Goal: Ask a question: Seek information or help from site administrators or community

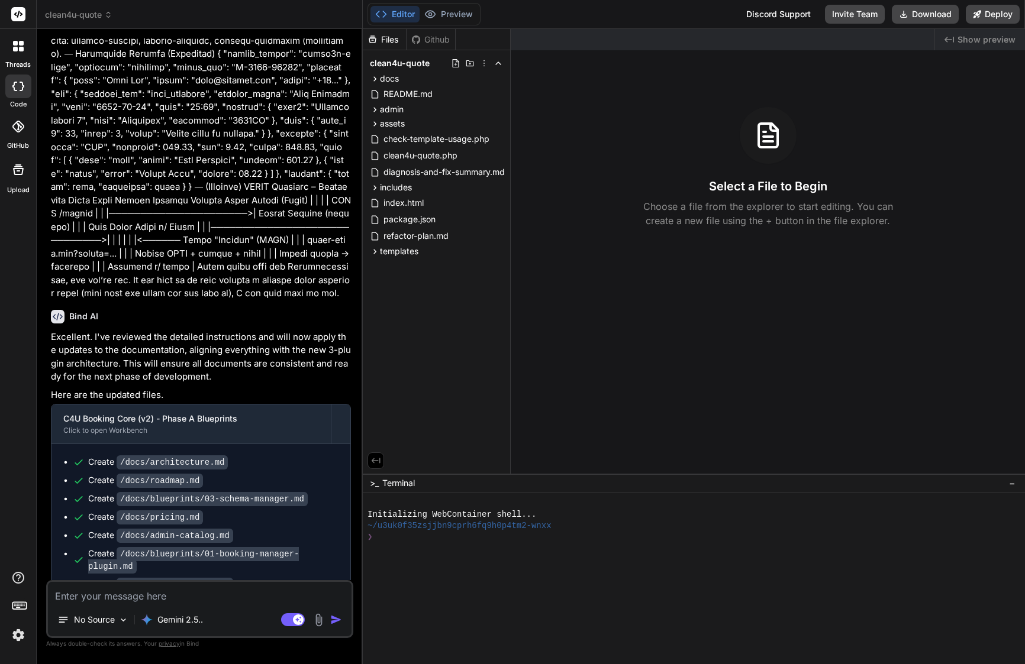
scroll to position [6045, 0]
click at [80, 631] on span "This message appears to be truncated. The response may be incomplete." at bounding box center [208, 643] width 264 height 24
drag, startPoint x: 94, startPoint y: 549, endPoint x: 122, endPoint y: 561, distance: 30.2
click at [122, 631] on span "This message appears to be truncated. The response may be incomplete." at bounding box center [208, 643] width 264 height 24
click at [126, 631] on span "This message appears to be truncated. The response may be incomplete." at bounding box center [208, 643] width 264 height 24
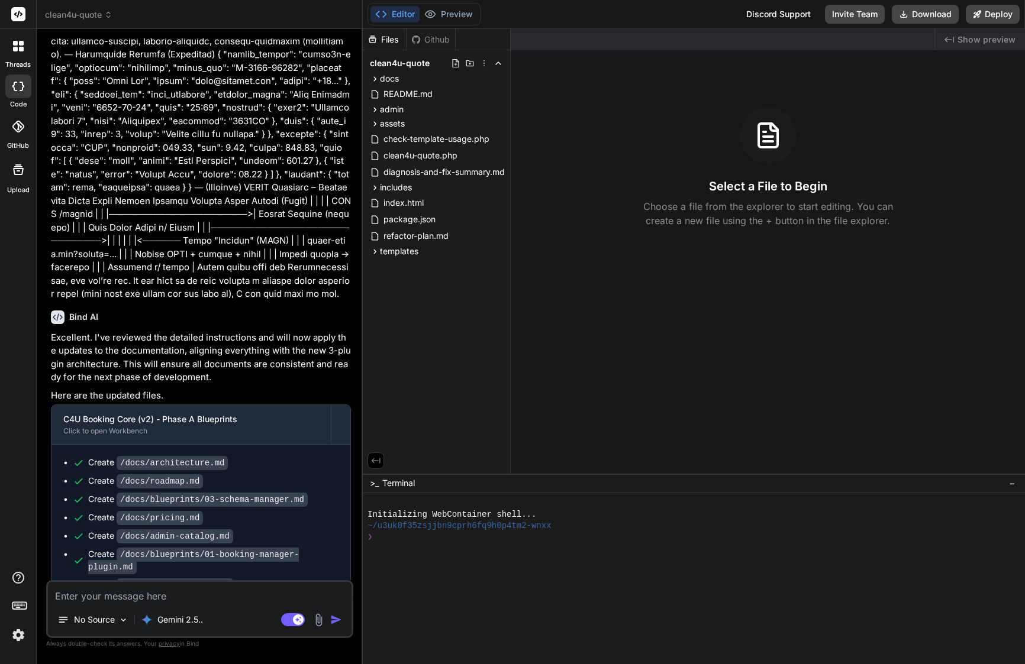
click at [131, 600] on textarea at bounding box center [200, 592] width 304 height 21
type textarea "l"
type textarea "x"
type textarea "la"
type textarea "x"
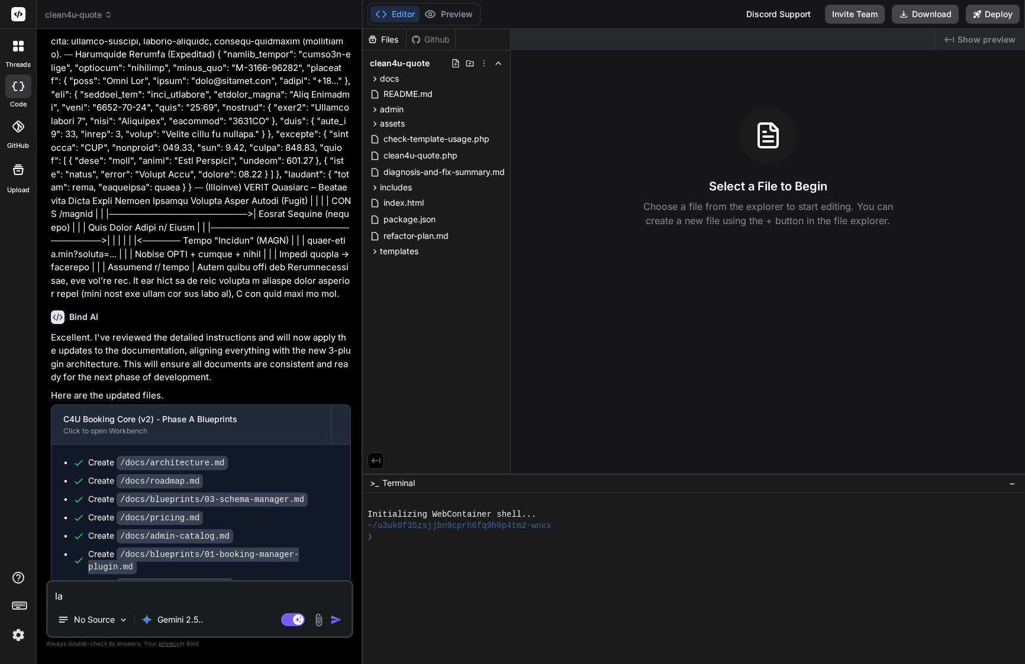
type textarea "las"
type textarea "x"
type textarea "last"
type textarea "x"
type textarea "last"
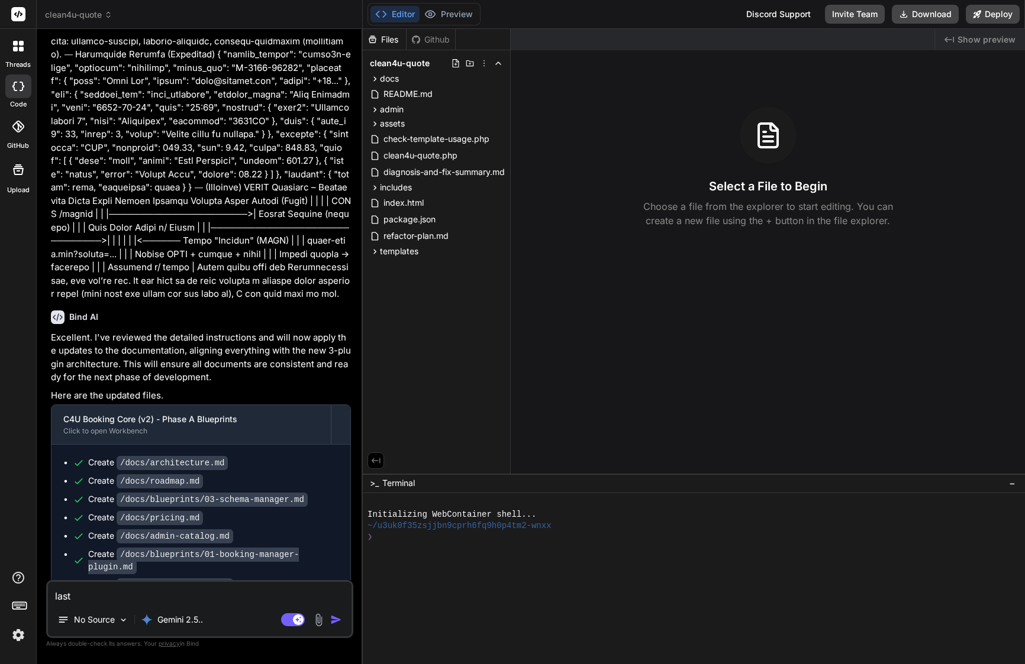
type textarea "x"
type textarea "last m"
type textarea "x"
type textarea "last me"
type textarea "x"
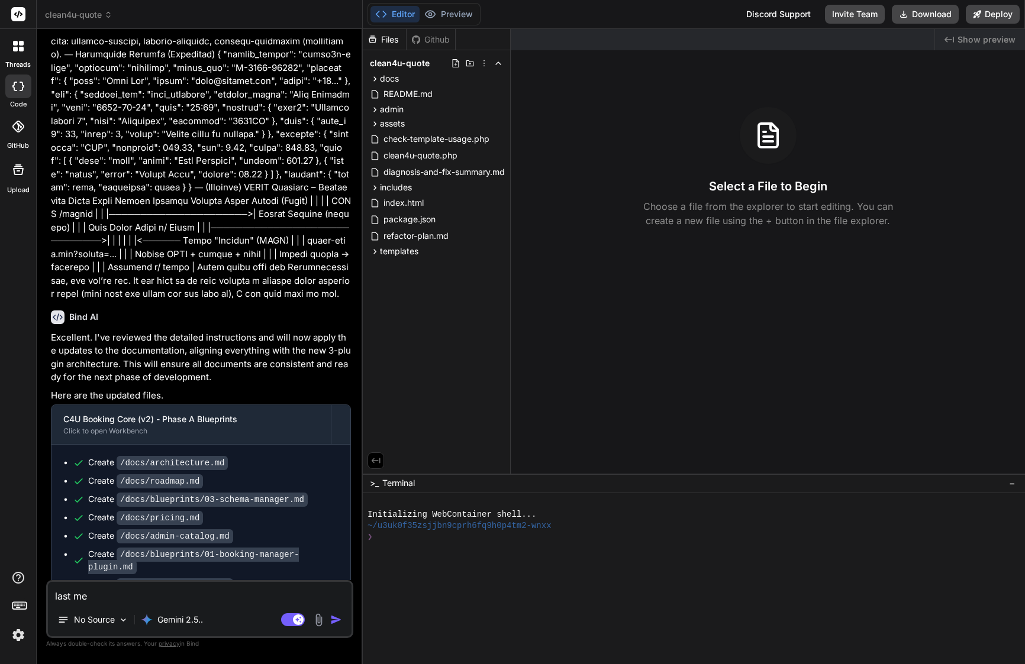
type textarea "last mes"
type textarea "x"
type textarea "last mess"
type textarea "x"
type textarea "last messg"
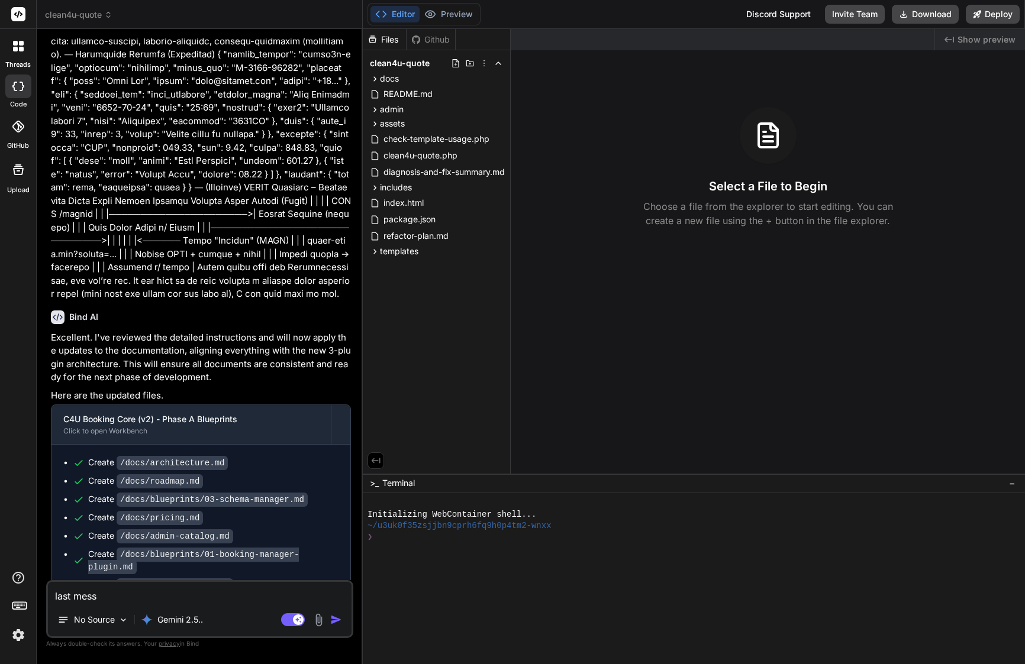
type textarea "x"
type textarea "last messge"
type textarea "x"
type textarea "last message"
type textarea "x"
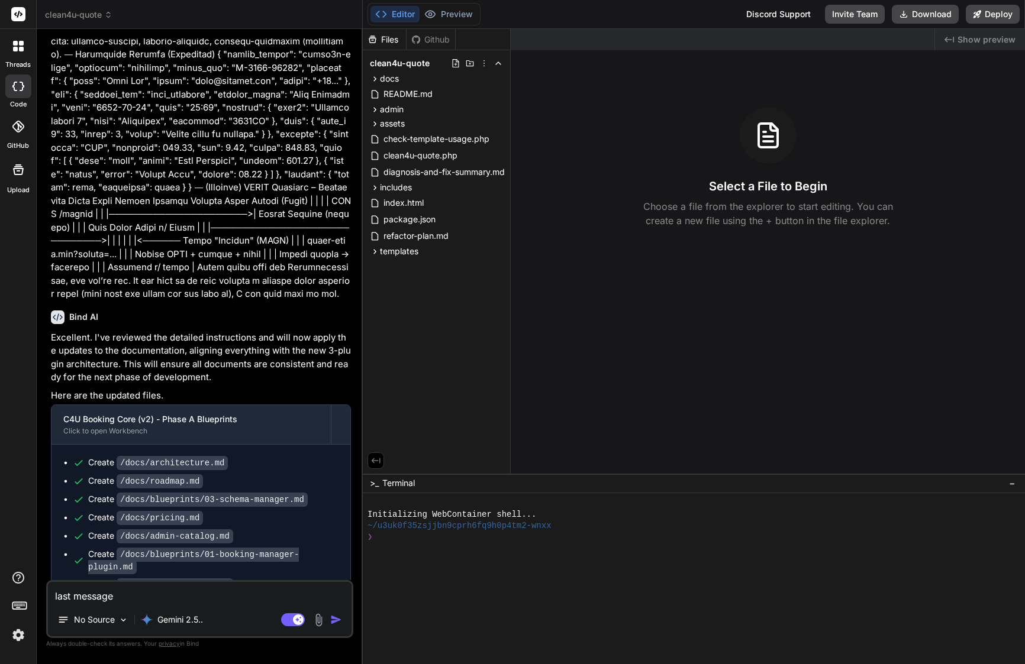
type textarea "last message w"
type textarea "x"
type textarea "last message wa"
type textarea "x"
type textarea "last message was"
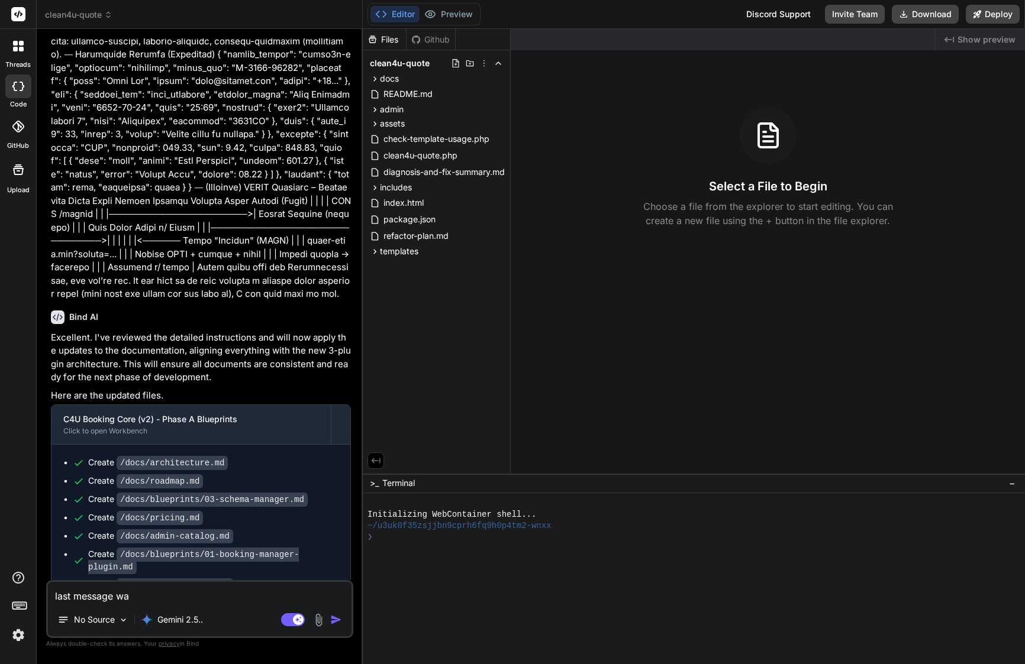
type textarea "x"
type textarea "last message was"
type textarea "x"
type textarea "last message was t"
type textarea "x"
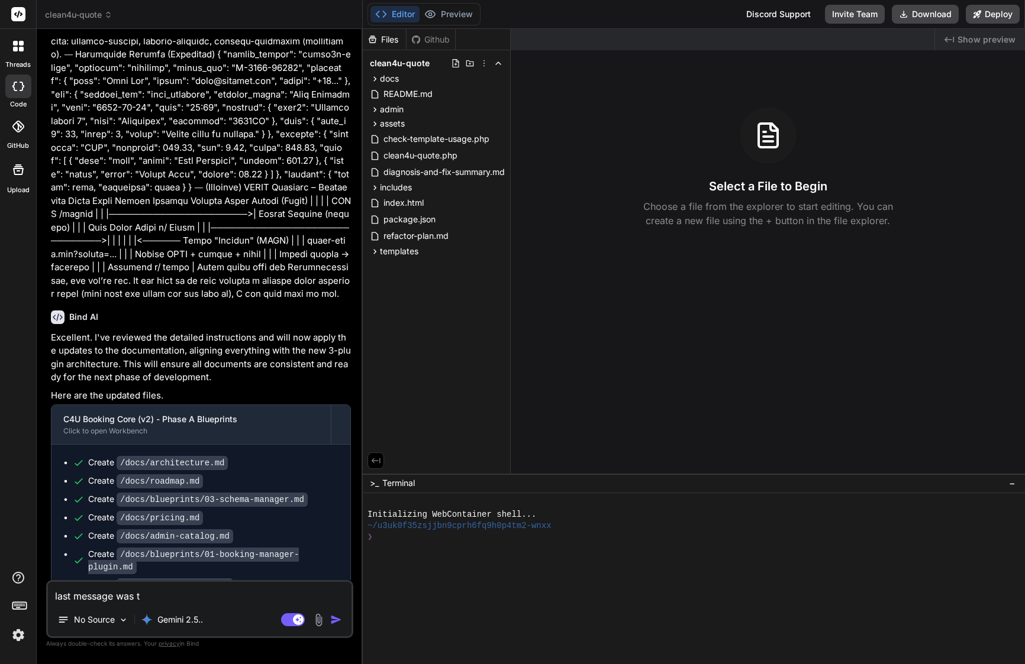
type textarea "last message was tr"
type textarea "x"
type textarea "last message was tru"
type textarea "x"
type textarea "last message was trun"
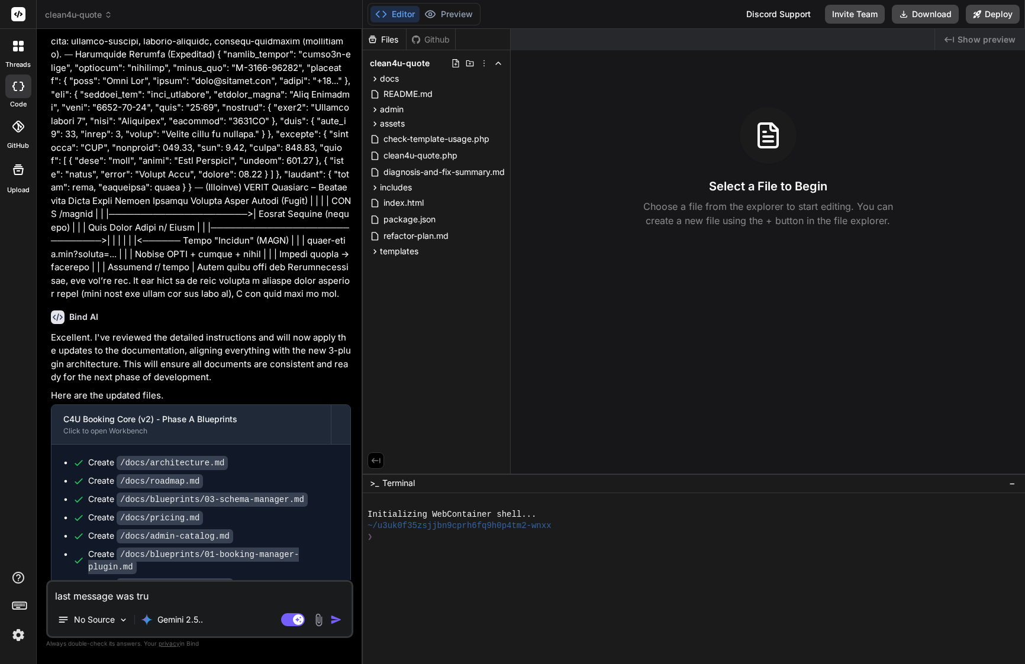
type textarea "x"
type textarea "last message was trunc"
type textarea "x"
type textarea "last message was trunca"
type textarea "x"
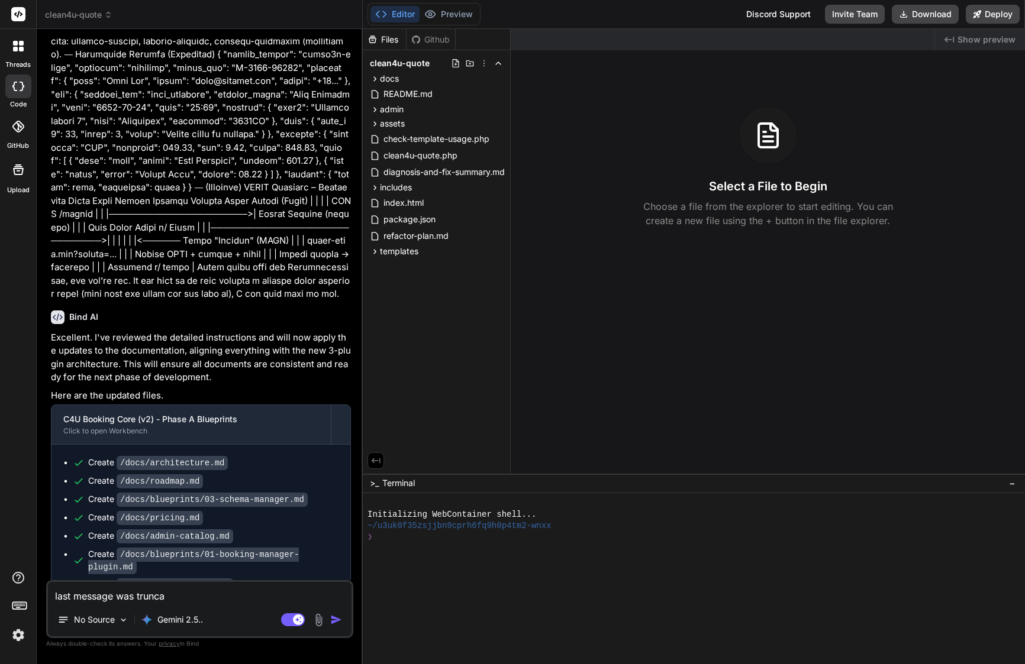
type textarea "last message was truncat"
type textarea "x"
type textarea "last message was truncate"
type textarea "x"
type textarea "last message was truncated"
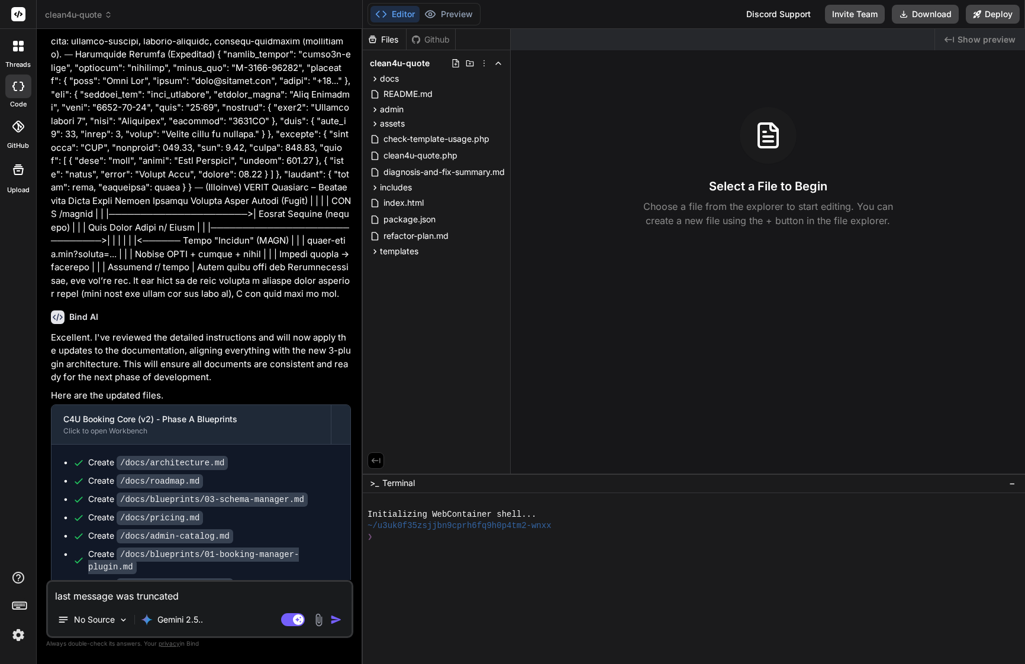
type textarea "x"
type textarea "last message was truncated"
type textarea "x"
click at [167, 599] on textarea "last message was truncated" at bounding box center [200, 592] width 304 height 21
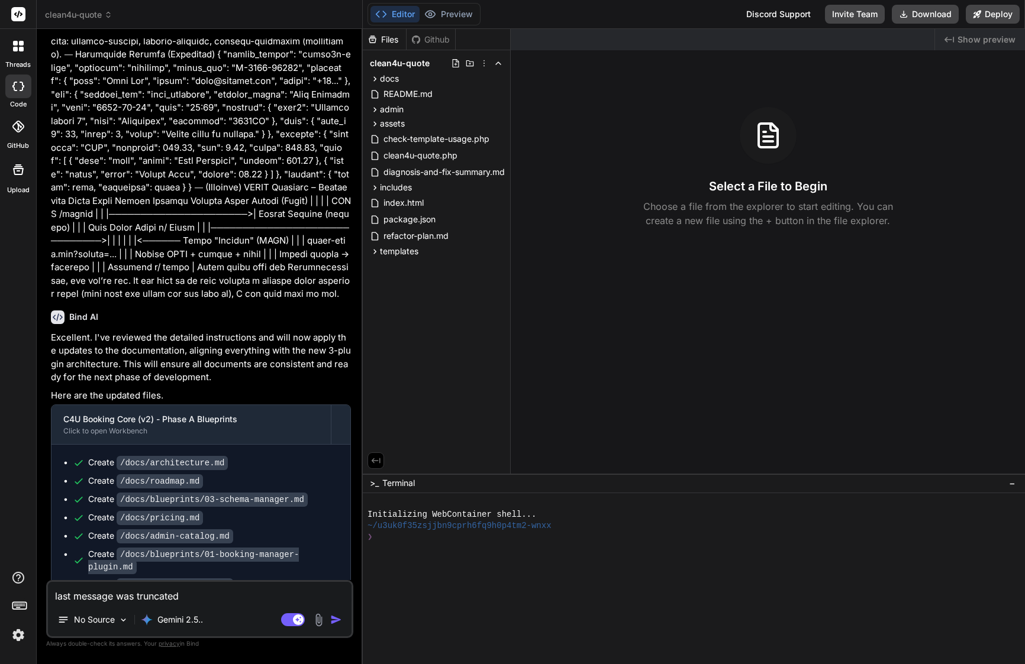
click at [167, 599] on textarea "last message was truncated" at bounding box center [200, 592] width 304 height 21
paste textarea "Here’s a clean, copy-paste prompt you can give to Bind. It adds a future “Contr…"
type textarea "Here’s a clean, copy-paste prompt you can give to Bind. It adds a future “Contr…"
type textarea "x"
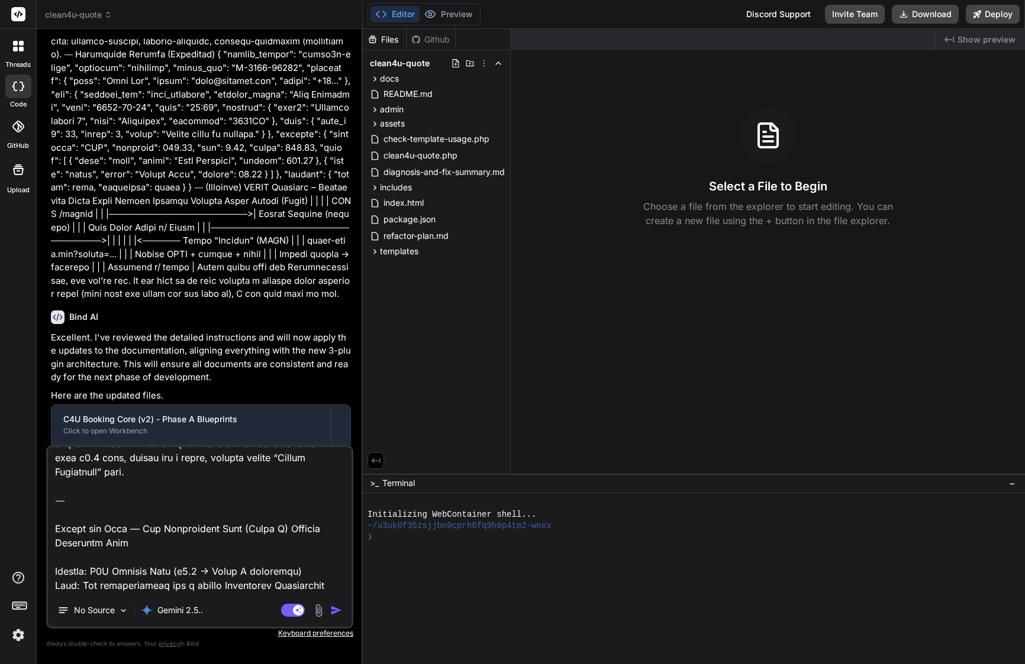
scroll to position [0, 0]
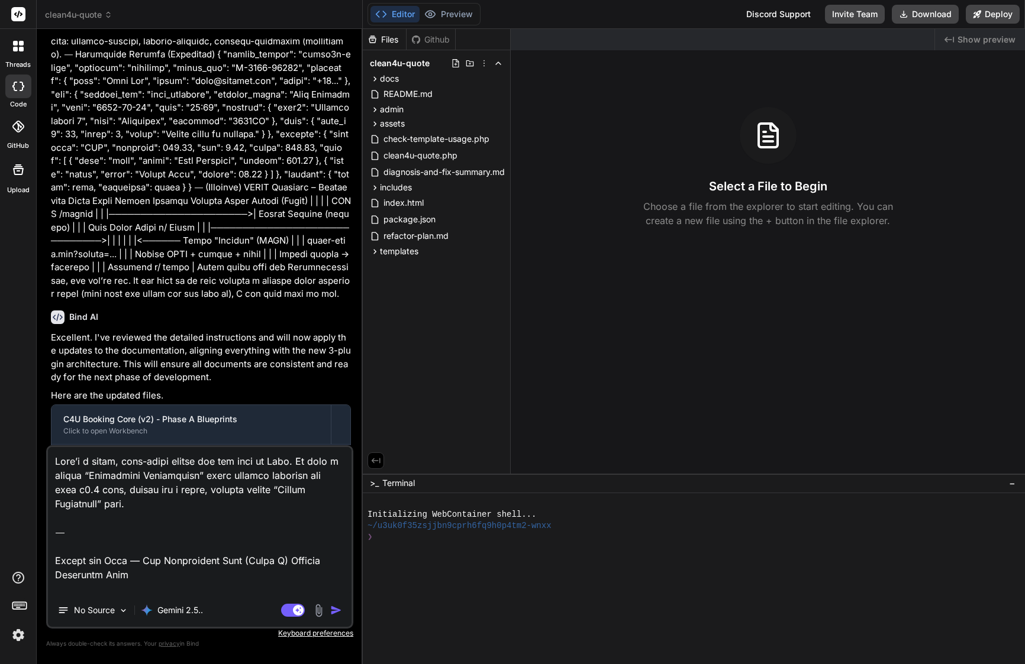
drag, startPoint x: 141, startPoint y: 531, endPoint x: 49, endPoint y: 410, distance: 152.4
click at [49, 410] on div "You Bind AI Of course. I will apply all the requested edits to align the docume…" at bounding box center [199, 350] width 307 height 625
type textarea "Add Marketplace Docs (Phase C) Without Affecting Core Project: C4U Booking Core…"
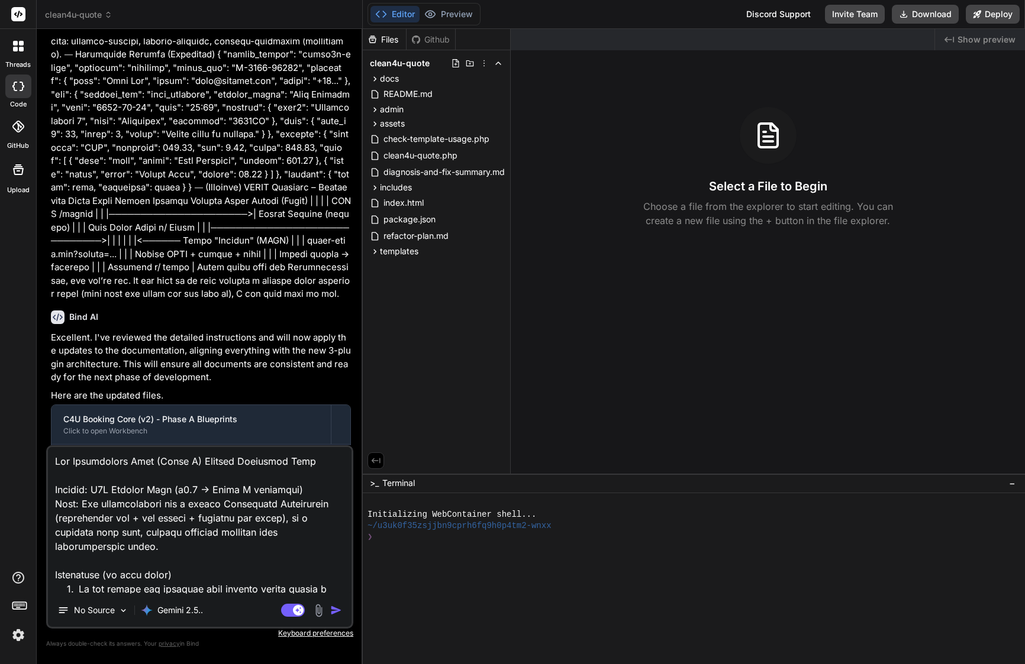
type textarea "x"
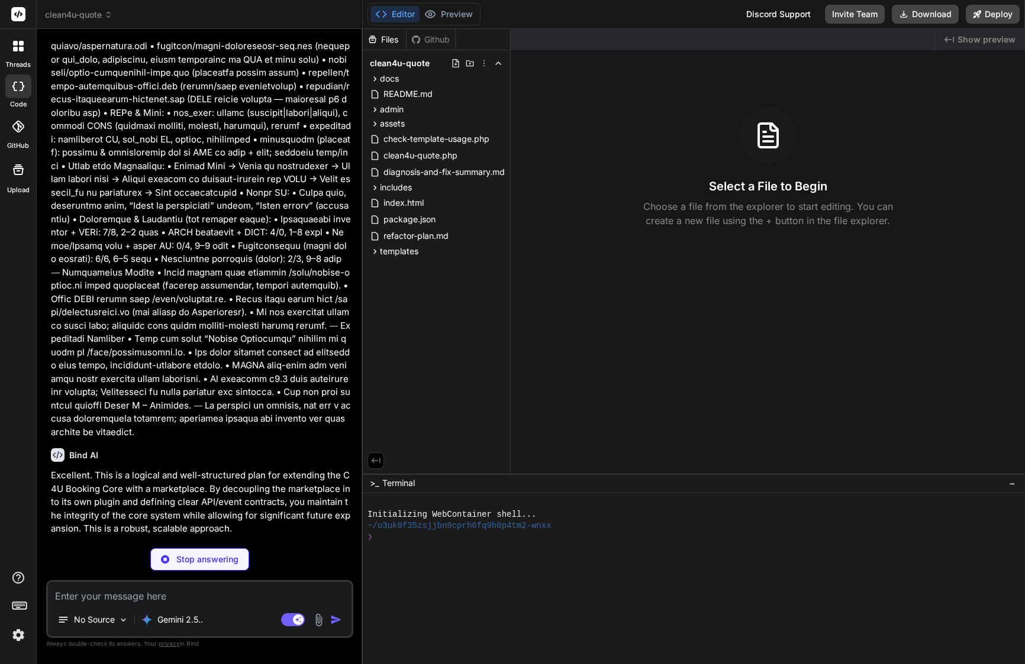
scroll to position [7616, 0]
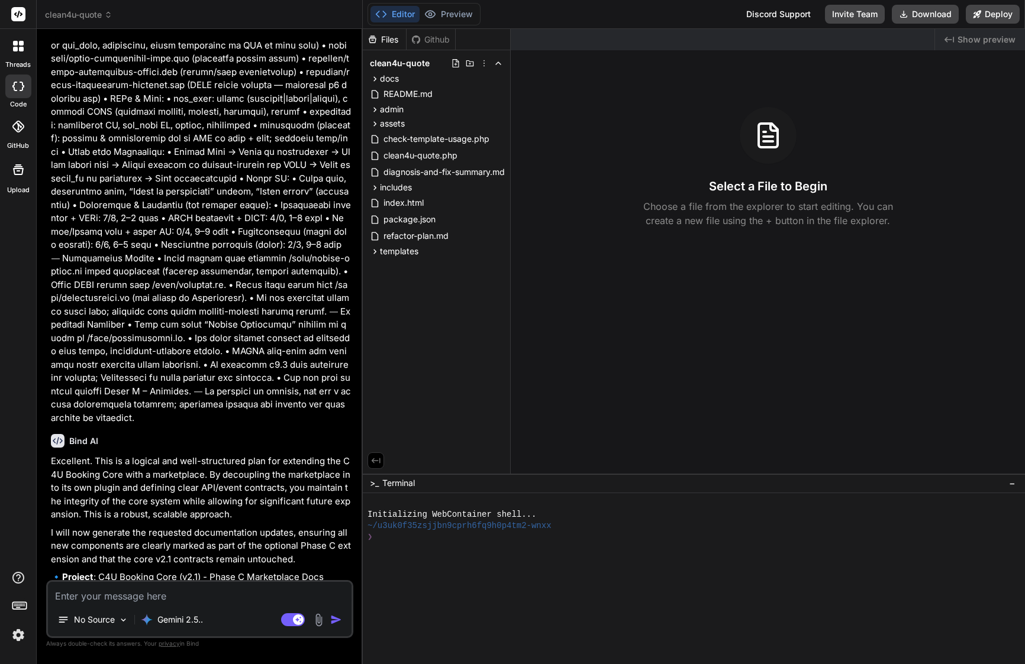
type textarea "x"
type textarea "y"
type textarea "x"
type textarea "ye"
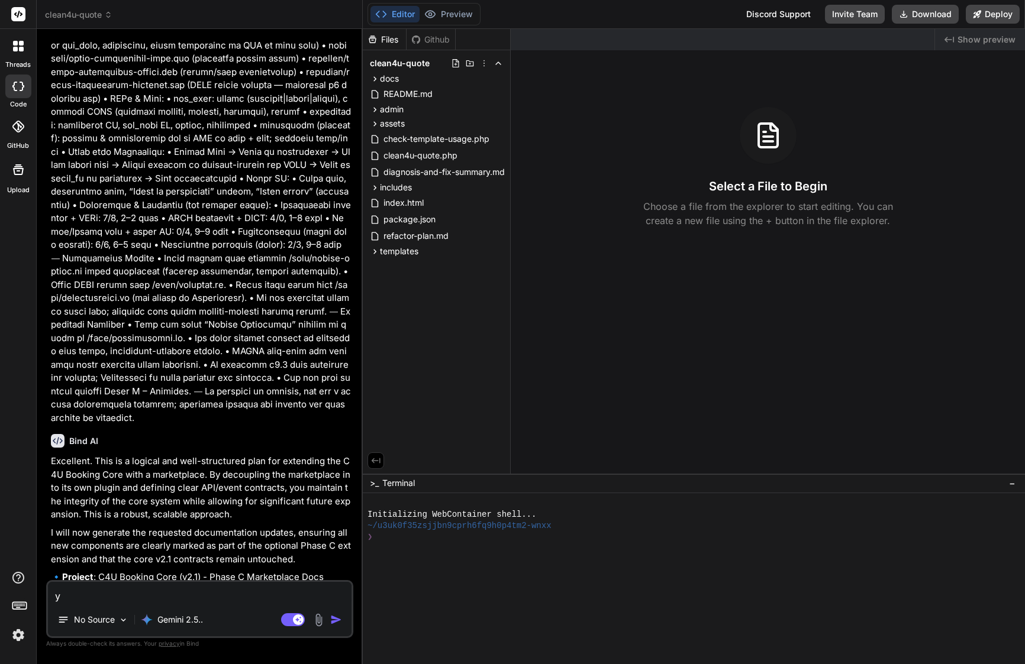
type textarea "x"
type textarea "yes"
type textarea "x"
type textarea "yes"
type textarea "x"
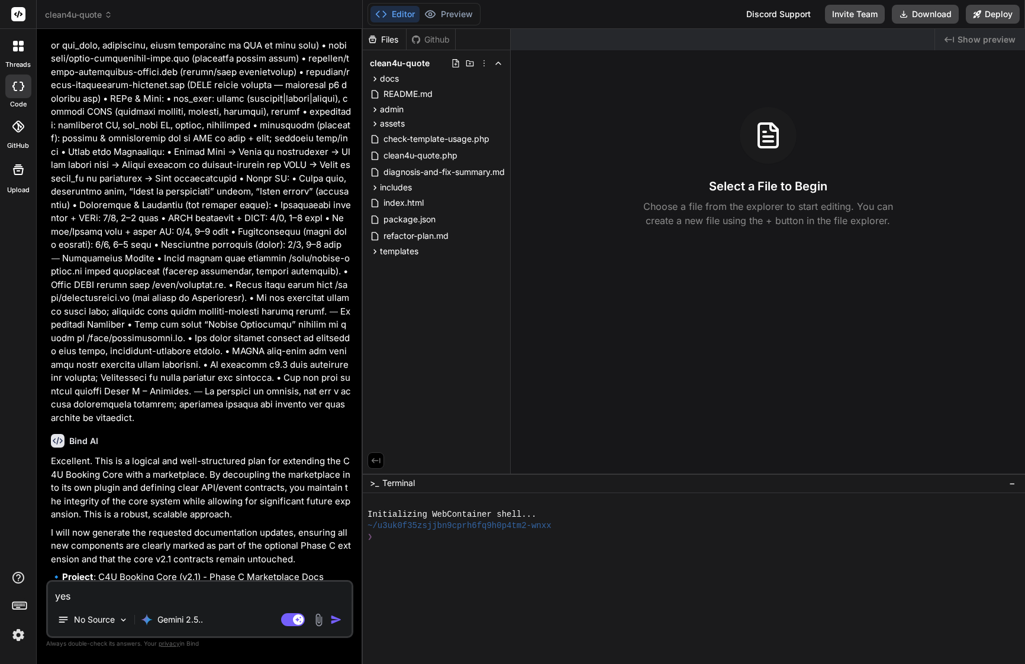
type textarea "yes p"
type textarea "x"
type textarea "yes pl"
type textarea "x"
type textarea "yes ple"
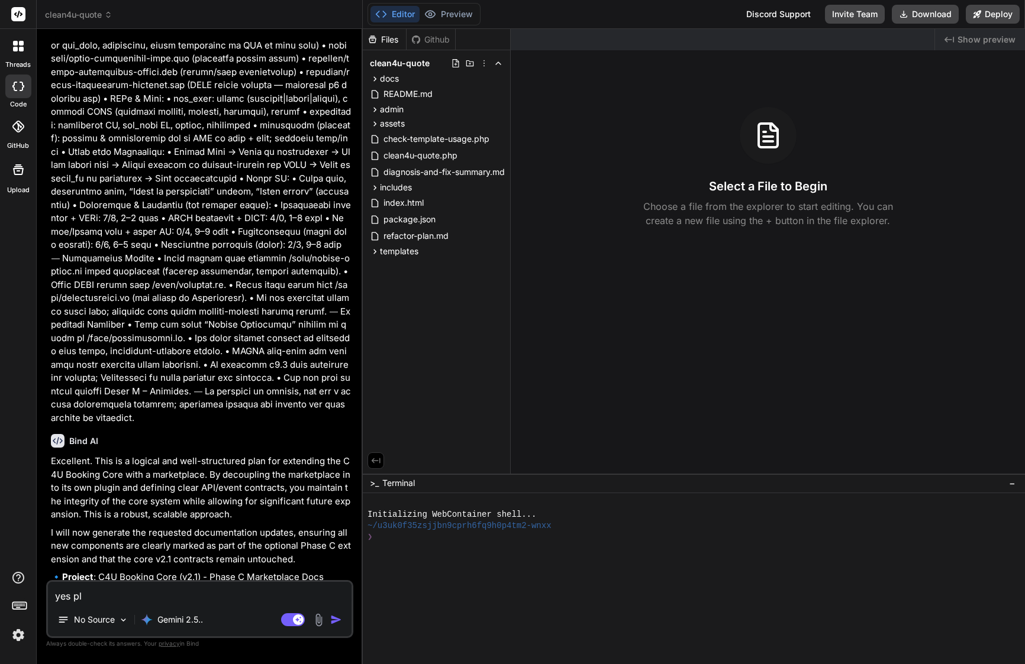
type textarea "x"
type textarea "yes plea"
type textarea "x"
type textarea "yes pleas"
type textarea "x"
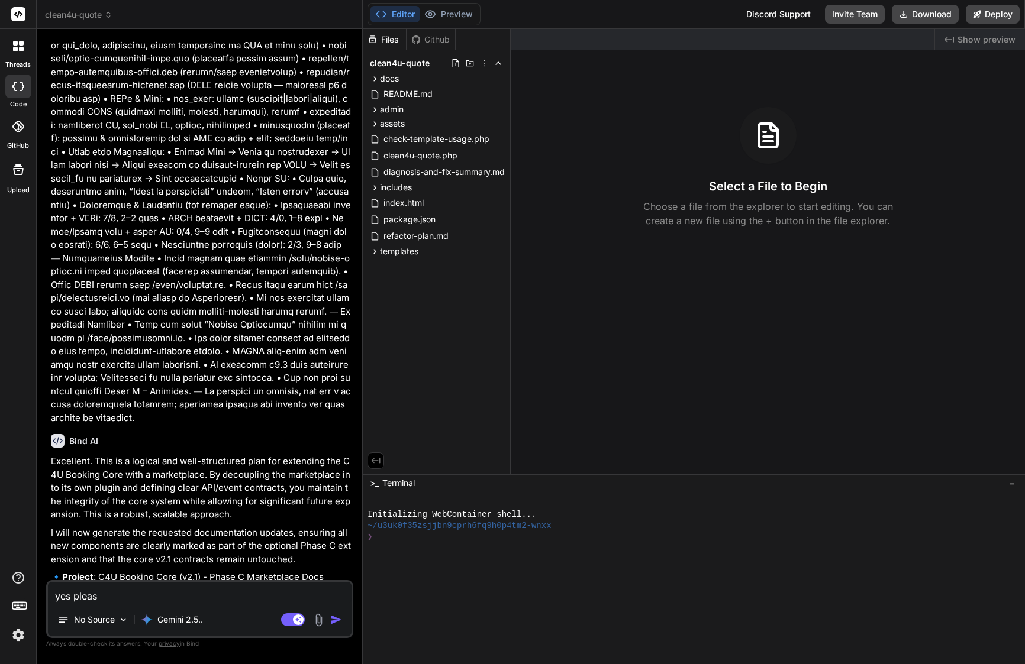
type textarea "yes please"
type textarea "x"
type textarea "yes please"
type textarea "x"
type textarea "yes please p"
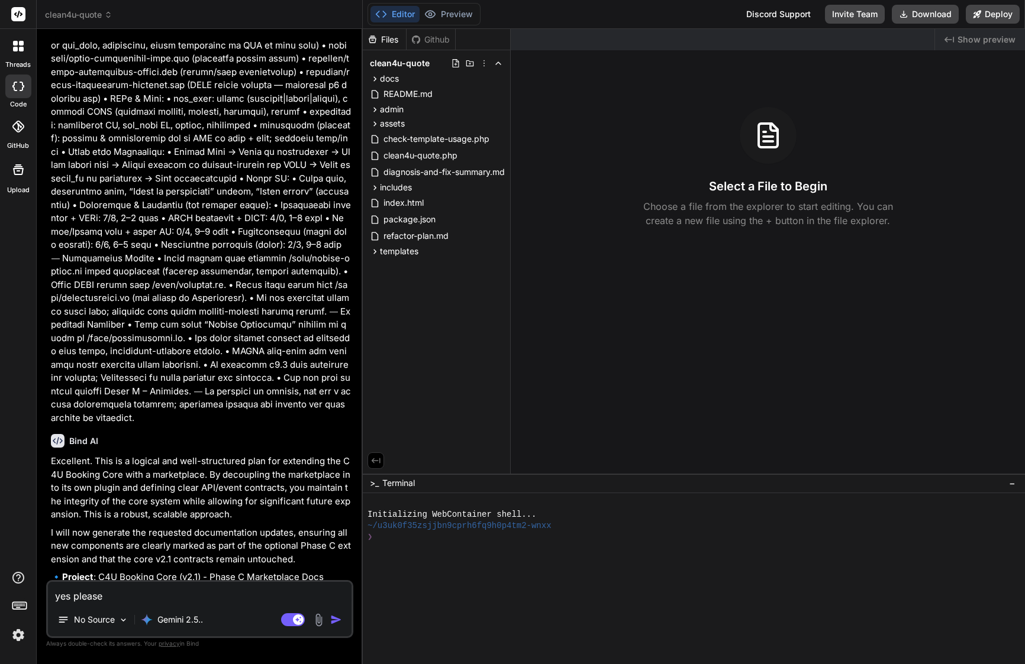
type textarea "x"
type textarea "yes please pr"
type textarea "x"
type textarea "yes please pro"
type textarea "x"
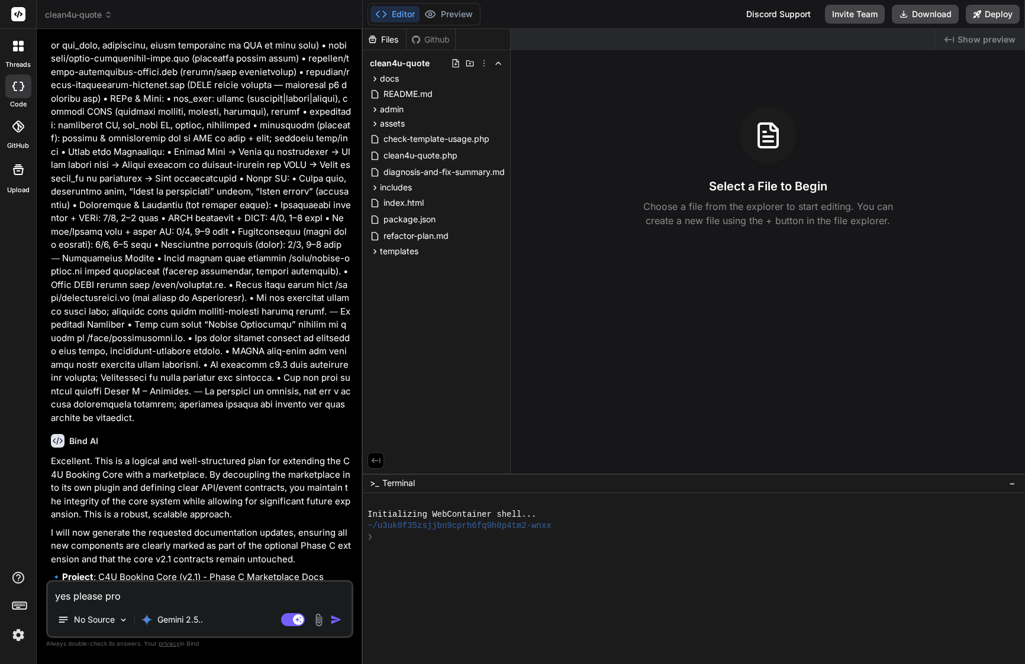
type textarea "yes please proc"
type textarea "x"
type textarea "yes please proce"
type textarea "x"
type textarea "yes please procee"
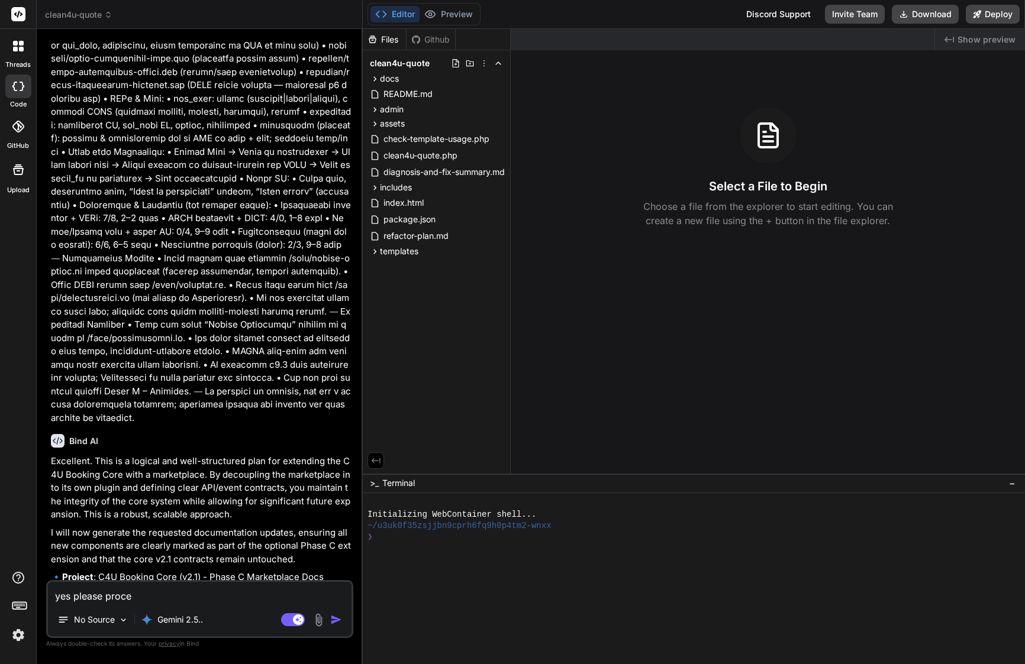
type textarea "x"
type textarea "yes please proceed"
type textarea "x"
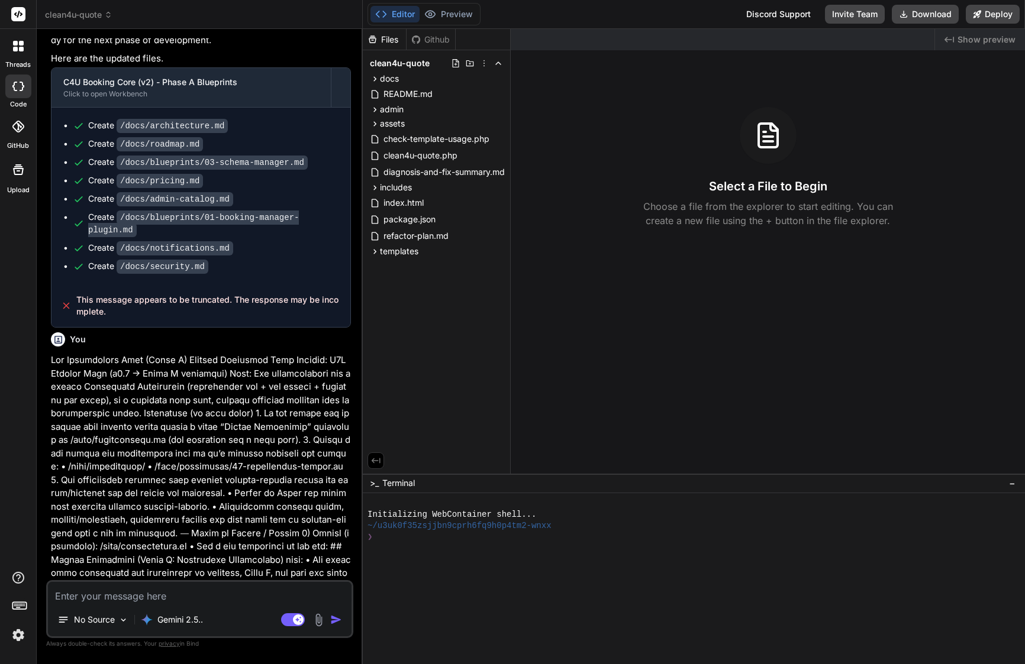
scroll to position [6374, 0]
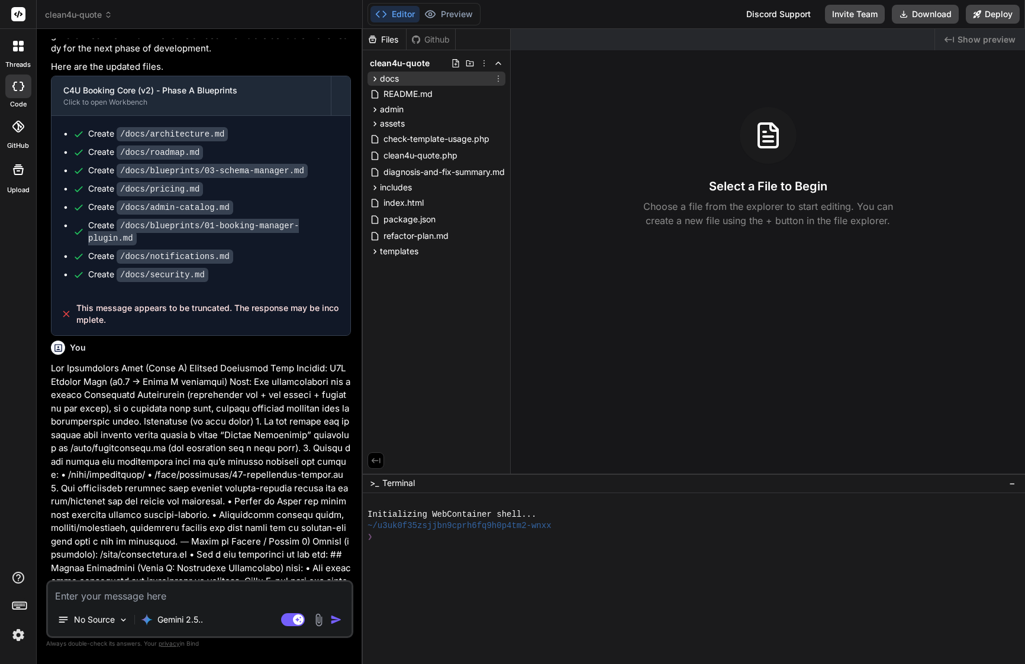
click at [396, 78] on span "docs" at bounding box center [389, 79] width 19 height 12
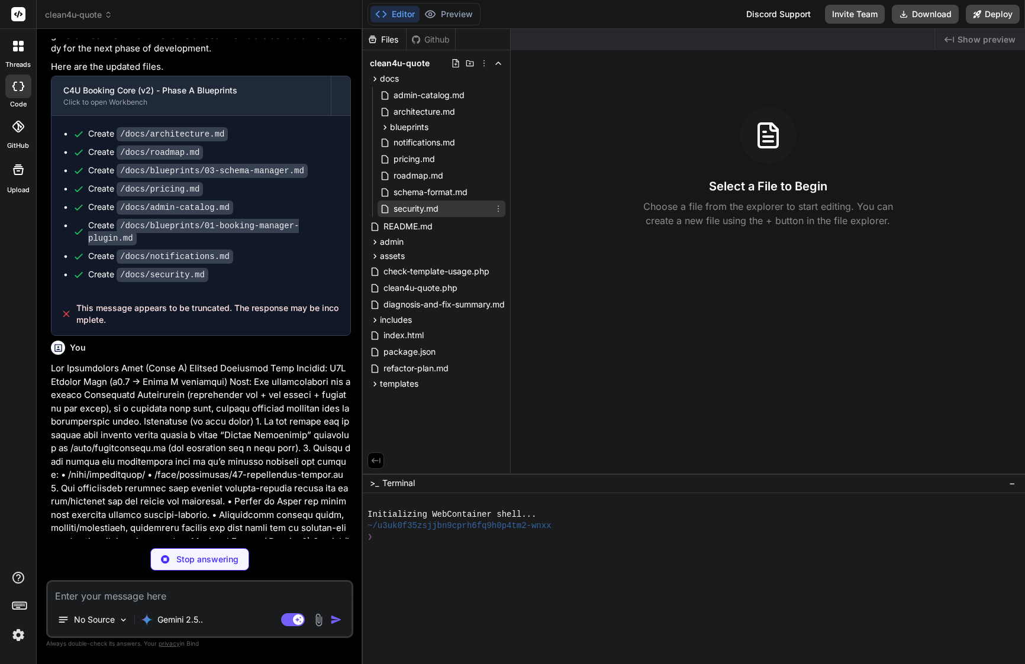
click at [411, 214] on span "security.md" at bounding box center [415, 209] width 47 height 14
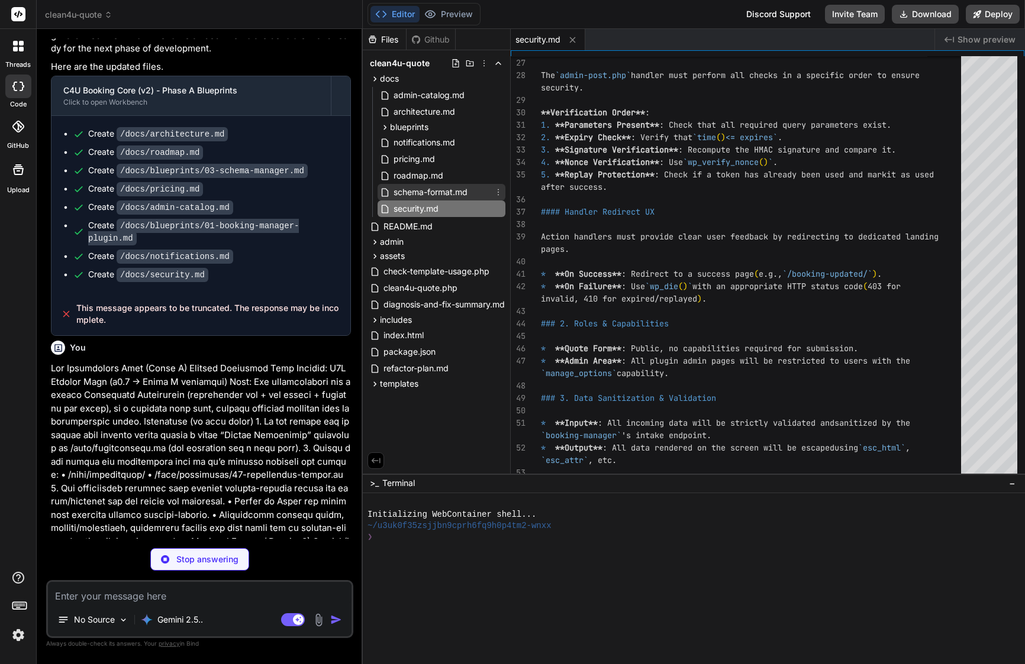
click at [410, 189] on span "schema-format.md" at bounding box center [430, 192] width 76 height 14
type textarea "x"
type textarea "* The system can correctly parse and validate a schema file for a given vertica…"
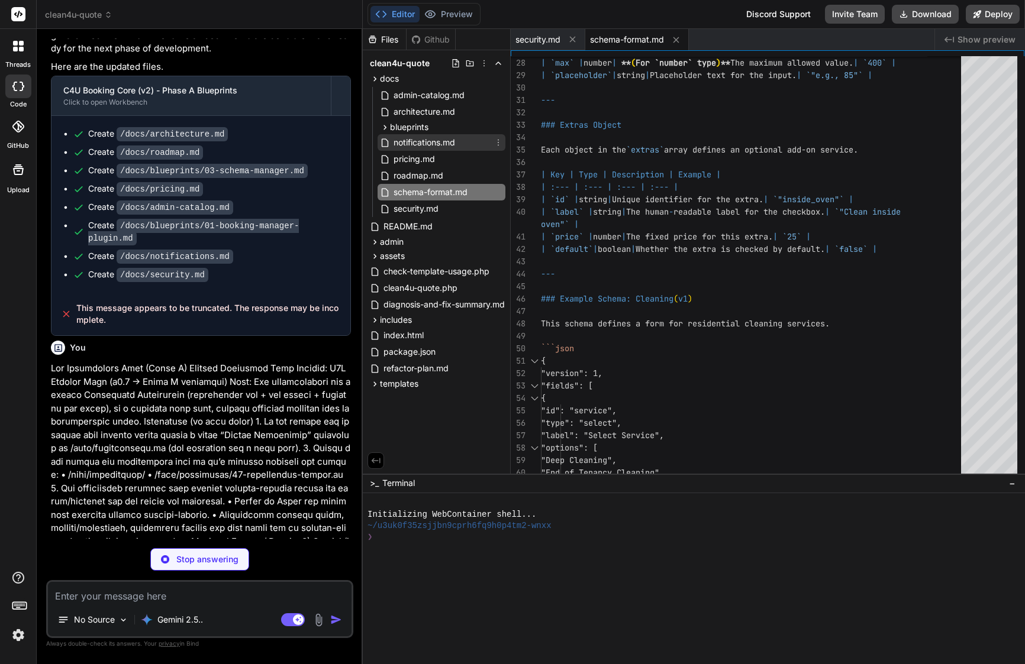
type textarea "x"
click at [421, 146] on span "notifications.md" at bounding box center [424, 143] width 64 height 14
type textarea "Action handlers should always redirect to a branded landing page. * **/booking-…"
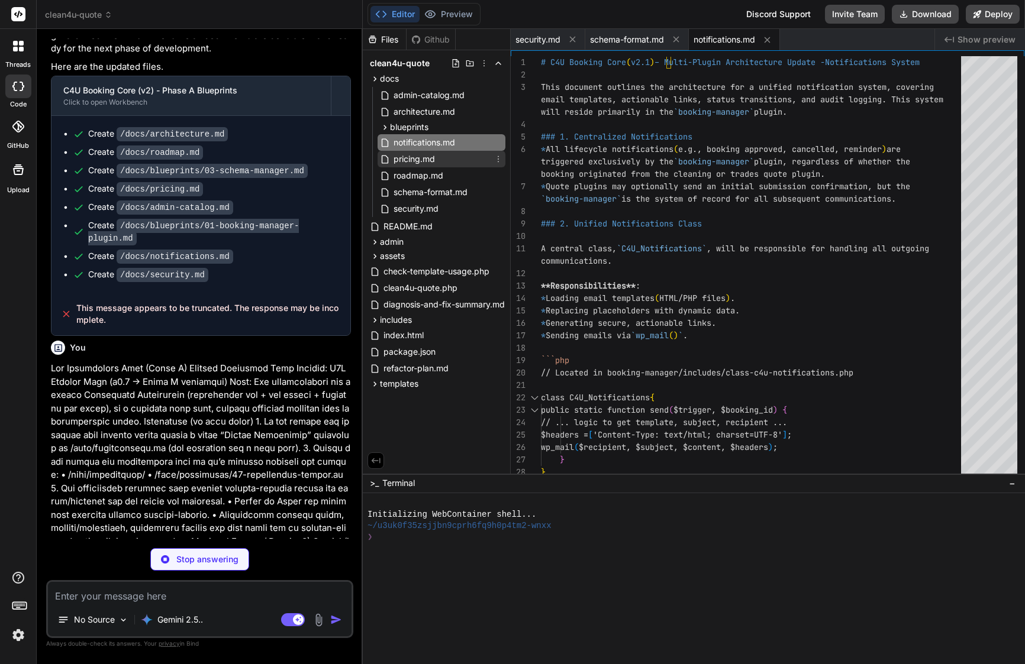
type textarea "x"
click at [429, 159] on span "pricing.md" at bounding box center [414, 159] width 44 height 14
type textarea "{ "type": "ADD_PERCENTAGE", "value": 50, "label": "Emergency Surcharge (50%)" }…"
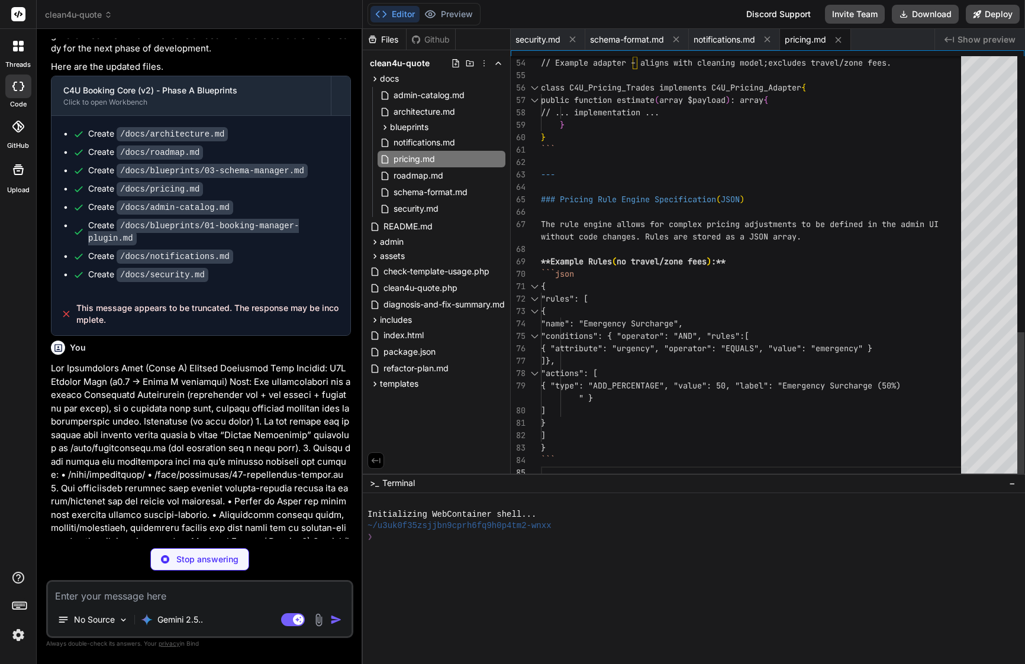
scroll to position [87, 0]
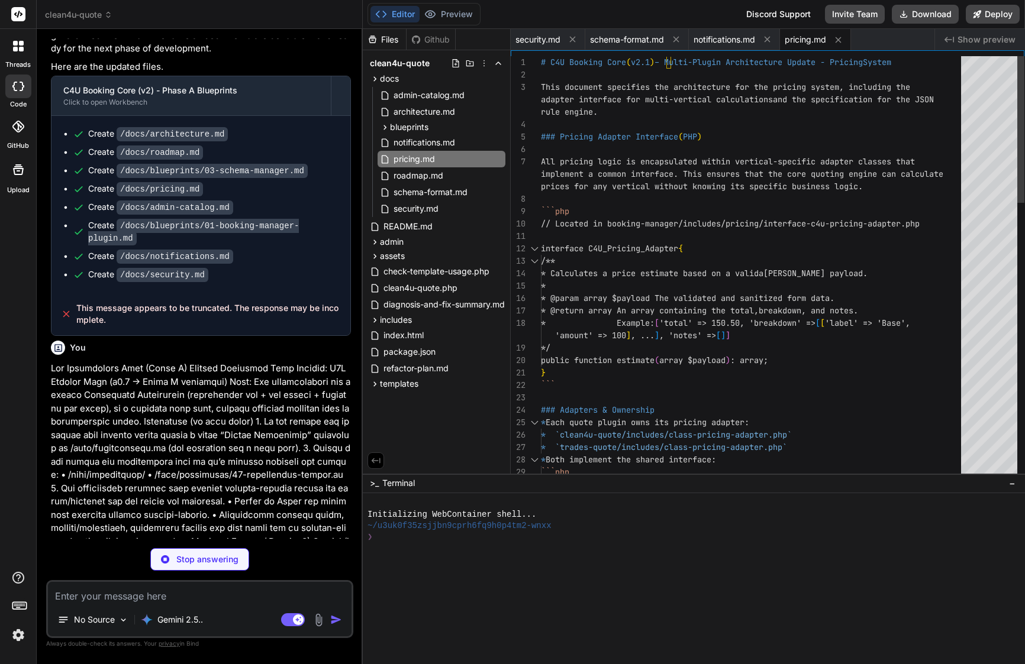
type textarea "x"
type textarea "* [/docs/marketplace/marketplace.md](/docs/marketplace/marketplace.md) * [/docs…"
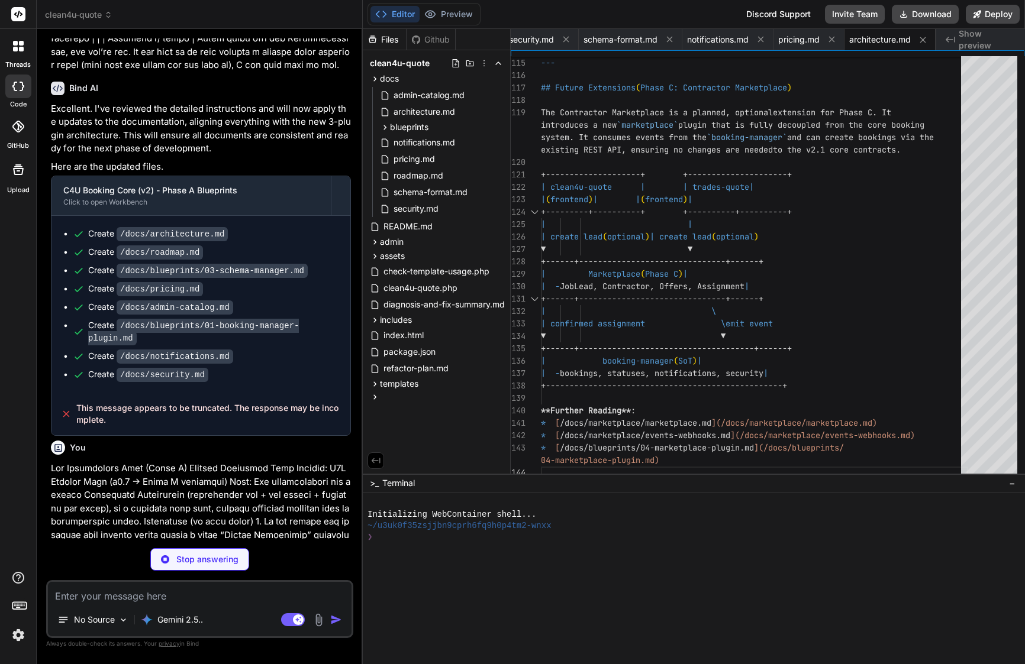
scroll to position [6231, 0]
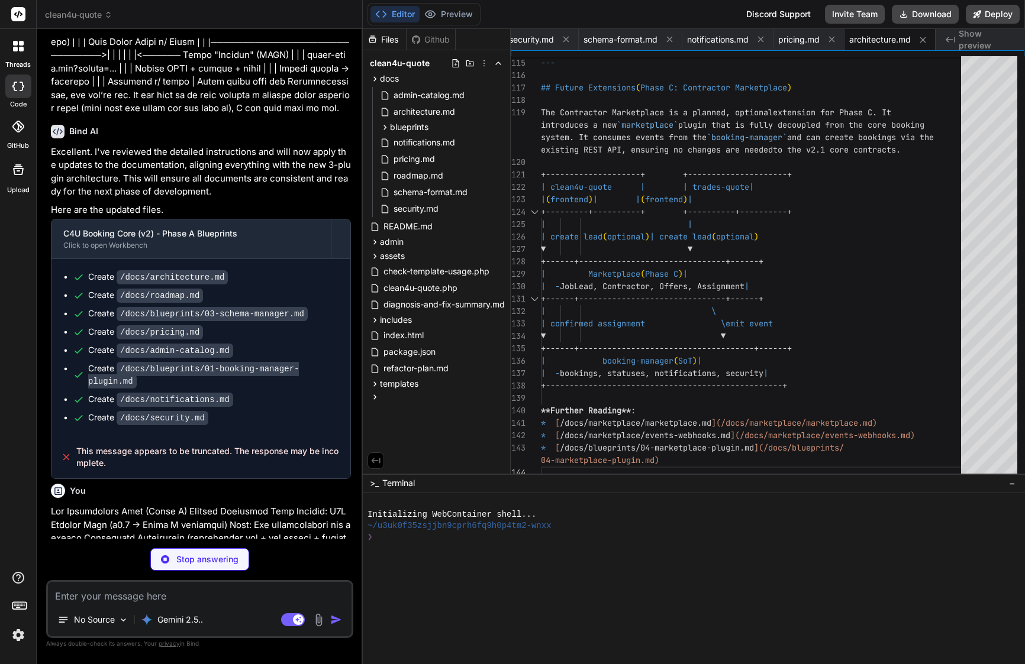
type textarea "x"
type textarea "receives an estimated price from the quote plugin and passes it to the `booking…"
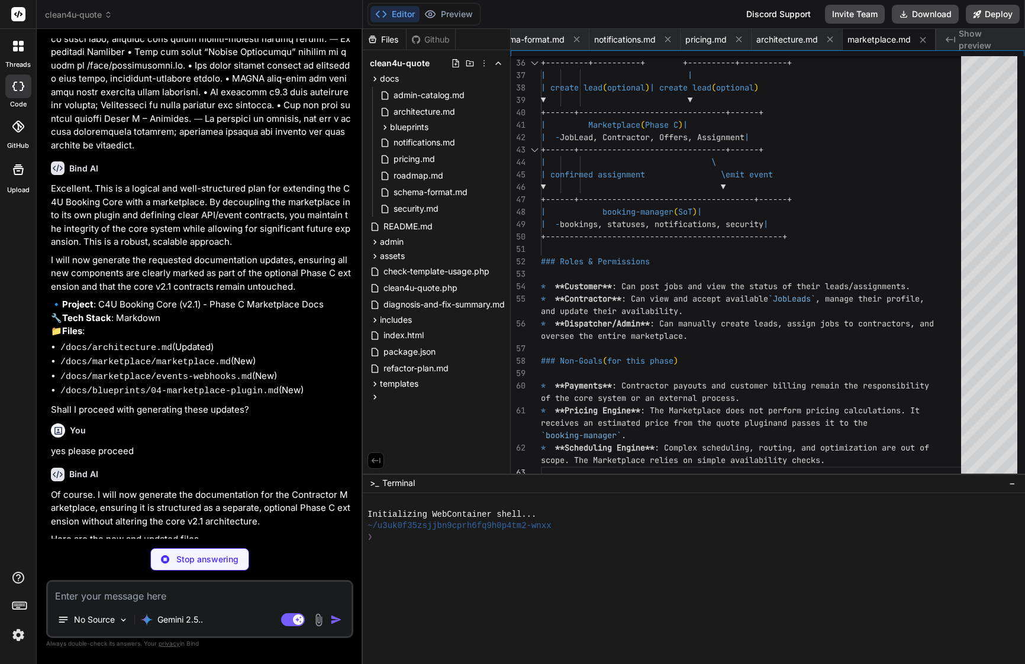
scroll to position [7888, 0]
type textarea "x"
type textarea "* **Validation**: * Verify timestamp is within a 5-minute skew to prevent repla…"
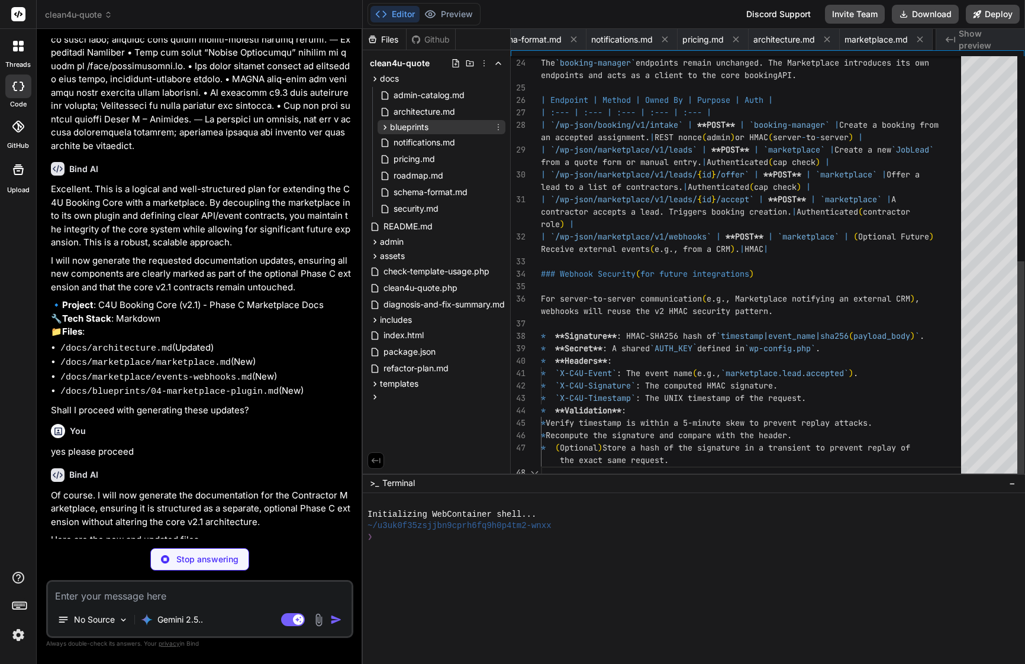
scroll to position [62, 0]
click at [419, 126] on span "blueprints" at bounding box center [409, 127] width 38 height 12
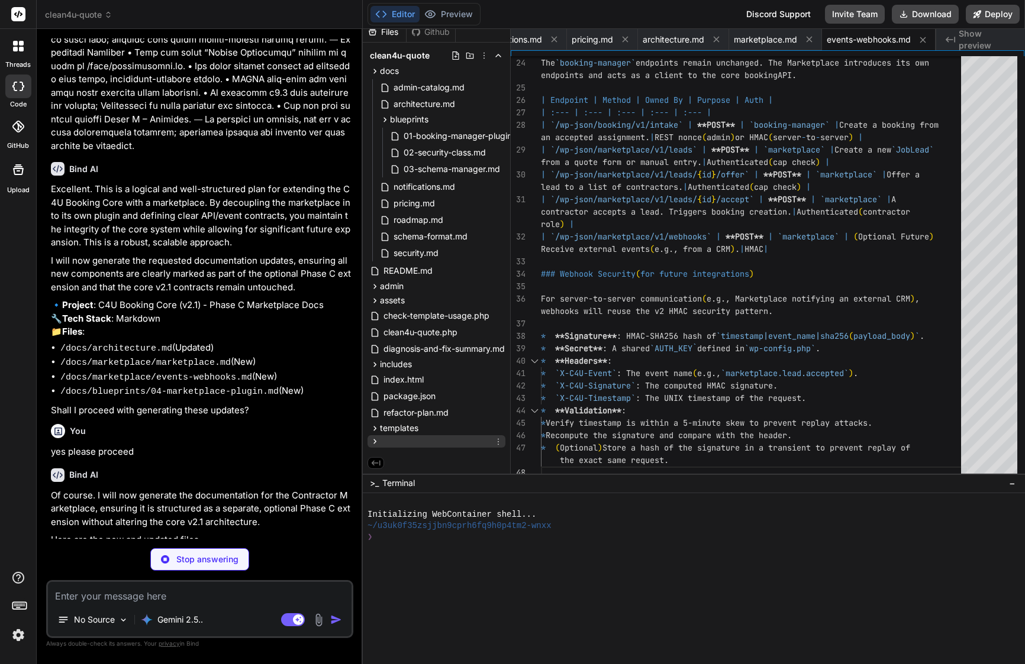
scroll to position [10, 0]
click at [426, 441] on div at bounding box center [436, 441] width 138 height 12
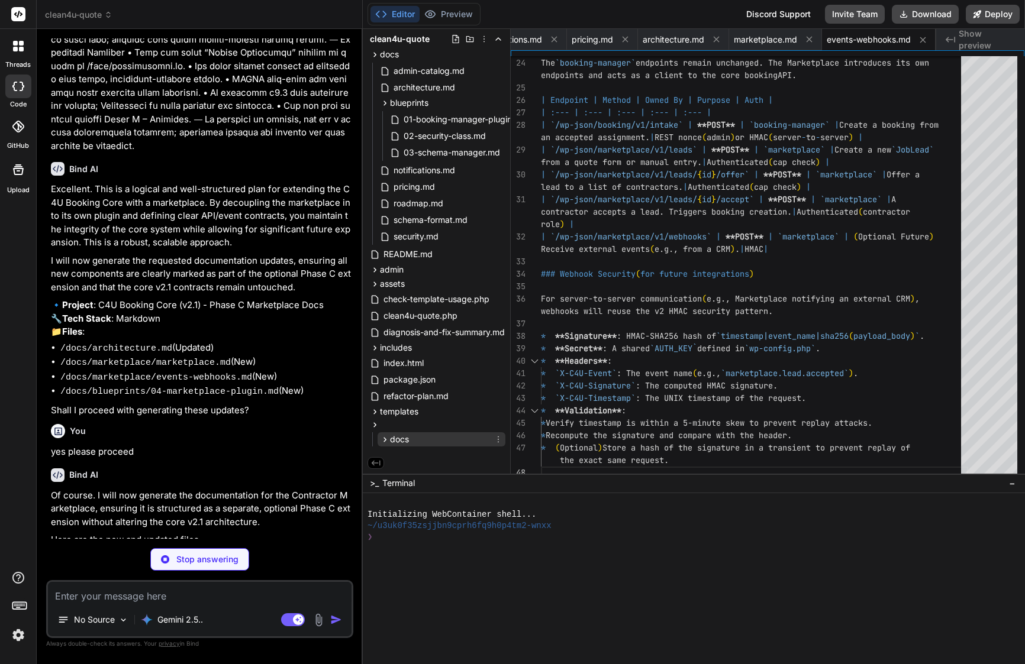
click at [453, 436] on div "docs" at bounding box center [442, 440] width 128 height 14
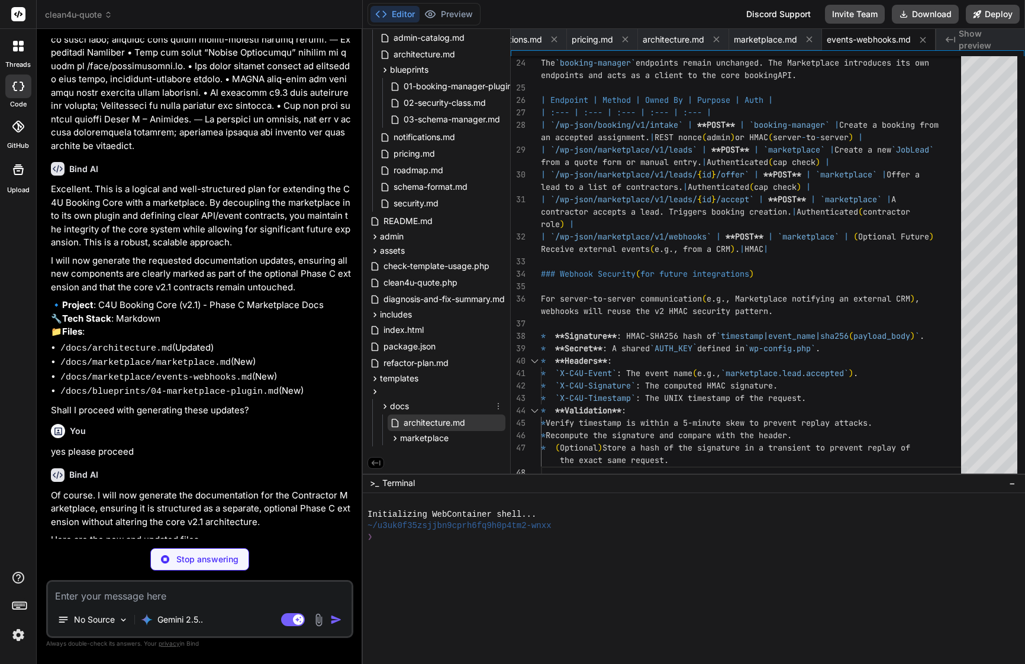
scroll to position [60, 0]
type textarea "x"
click at [447, 420] on span "architecture.md" at bounding box center [434, 423] width 64 height 14
type textarea "* [/docs/marketplace/marketplace.md](/docs/marketplace/marketplace.md) * [/docs…"
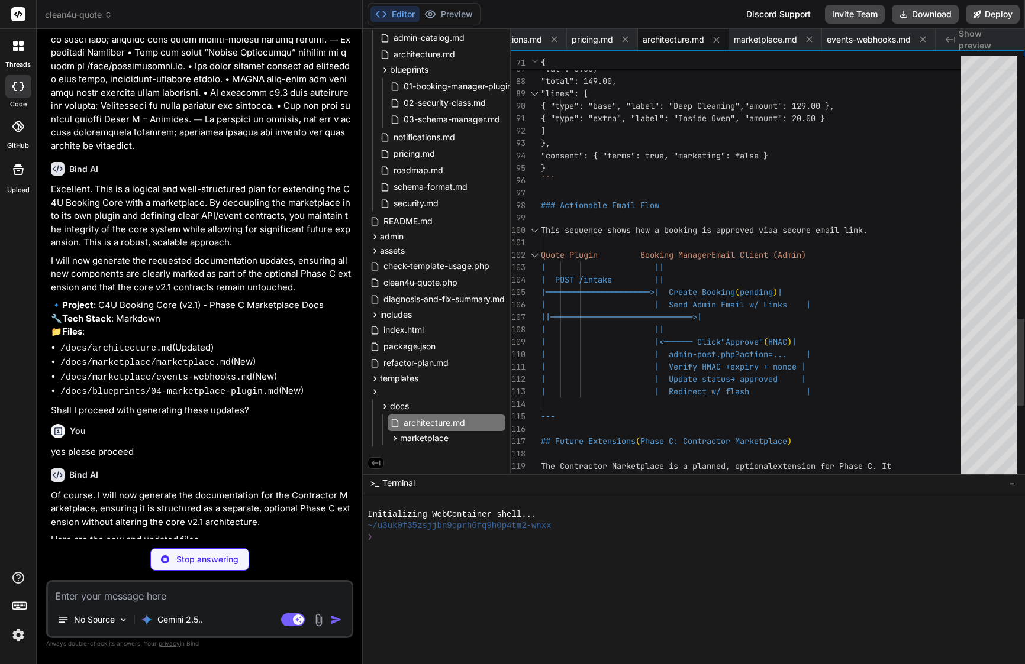
type textarea "x"
type textarea "| Contractor directory (basic profile) | 3/5 | 3–5 days |"
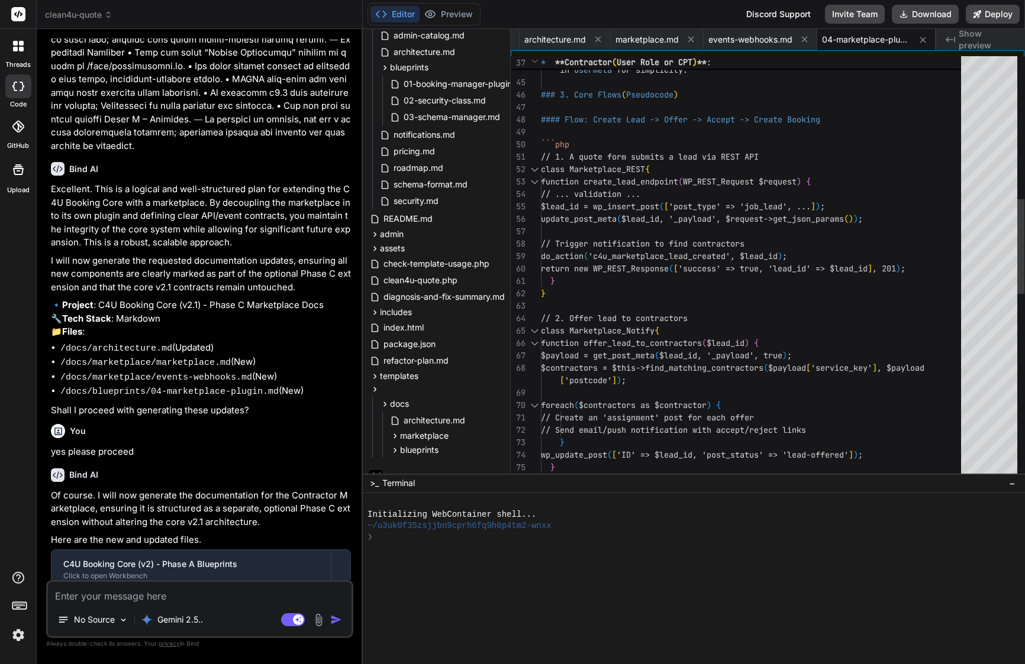
type textarea "x"
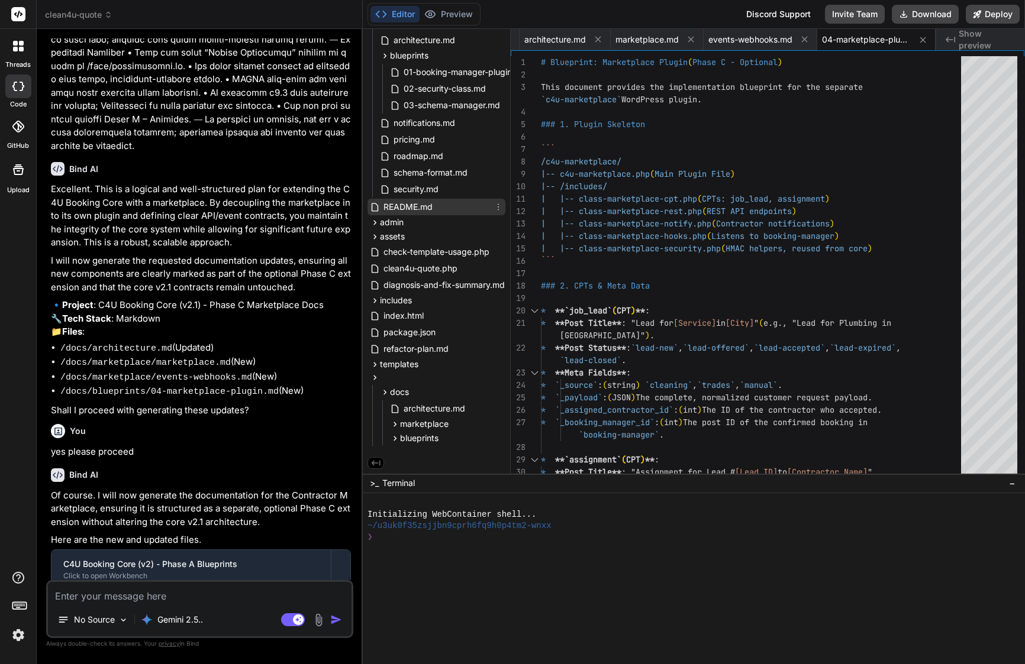
scroll to position [74, 0]
click at [395, 379] on div at bounding box center [436, 378] width 138 height 12
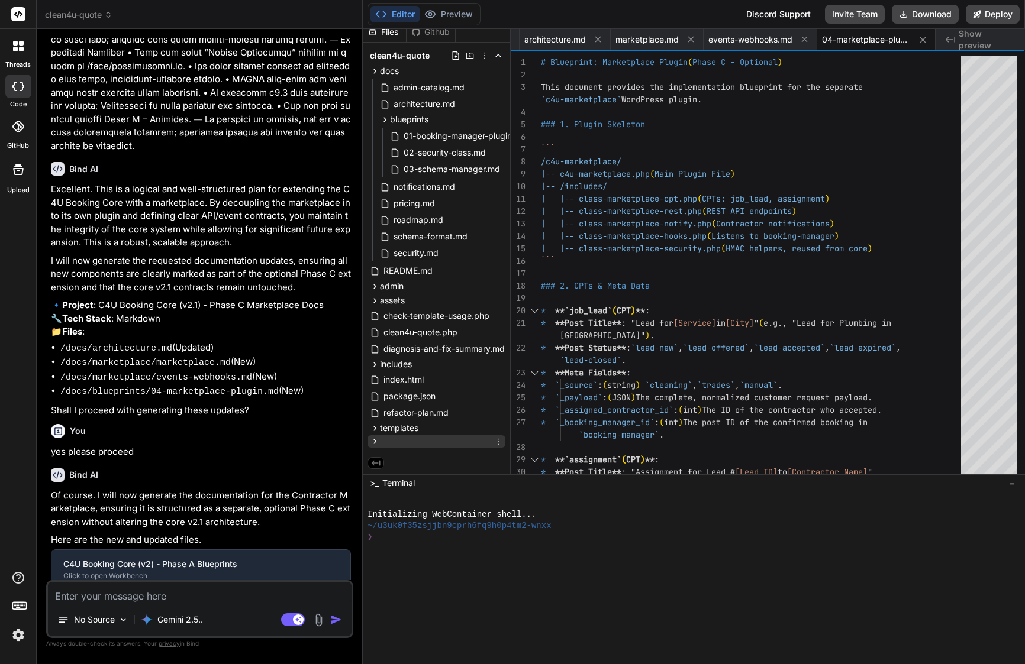
click at [396, 439] on div at bounding box center [436, 441] width 138 height 12
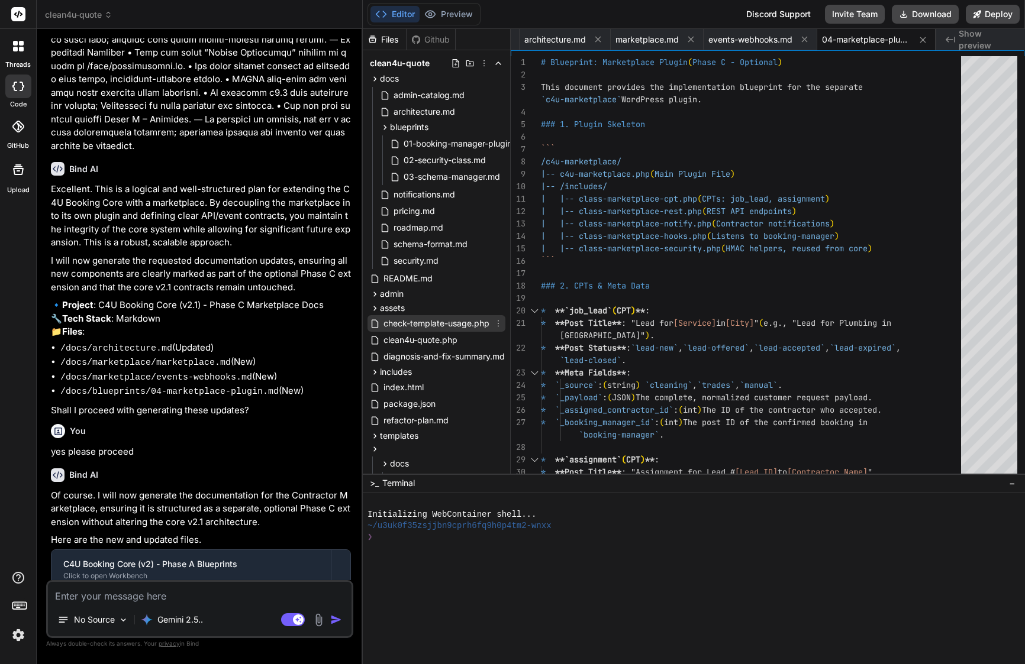
scroll to position [0, 0]
click at [381, 79] on span "docs" at bounding box center [389, 79] width 19 height 12
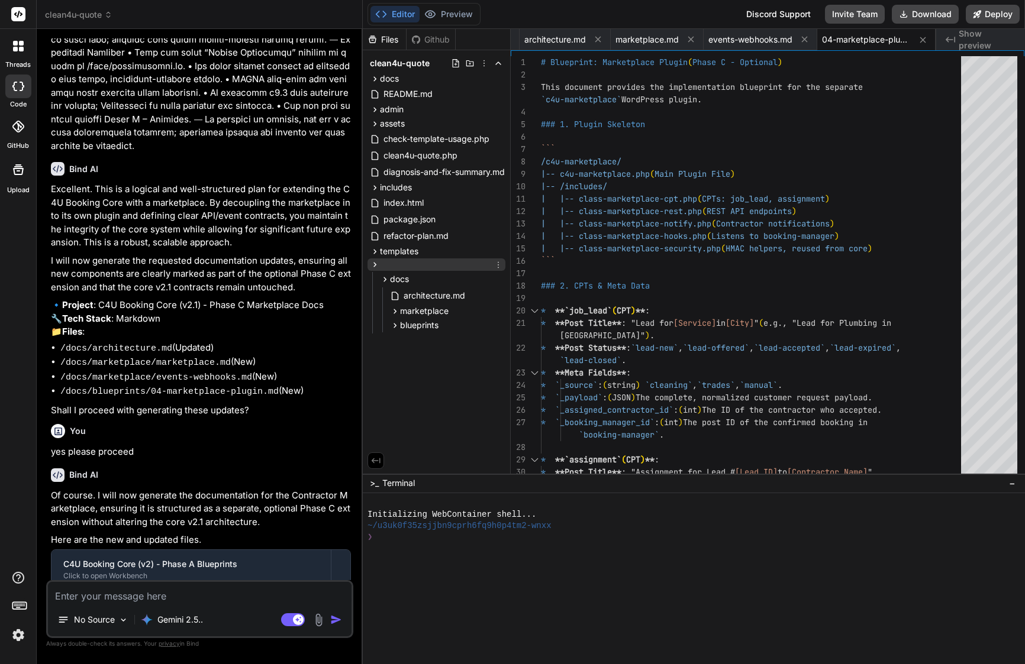
click at [388, 267] on div at bounding box center [436, 265] width 138 height 12
click at [388, 265] on div at bounding box center [436, 265] width 138 height 12
click at [407, 260] on div at bounding box center [436, 265] width 138 height 12
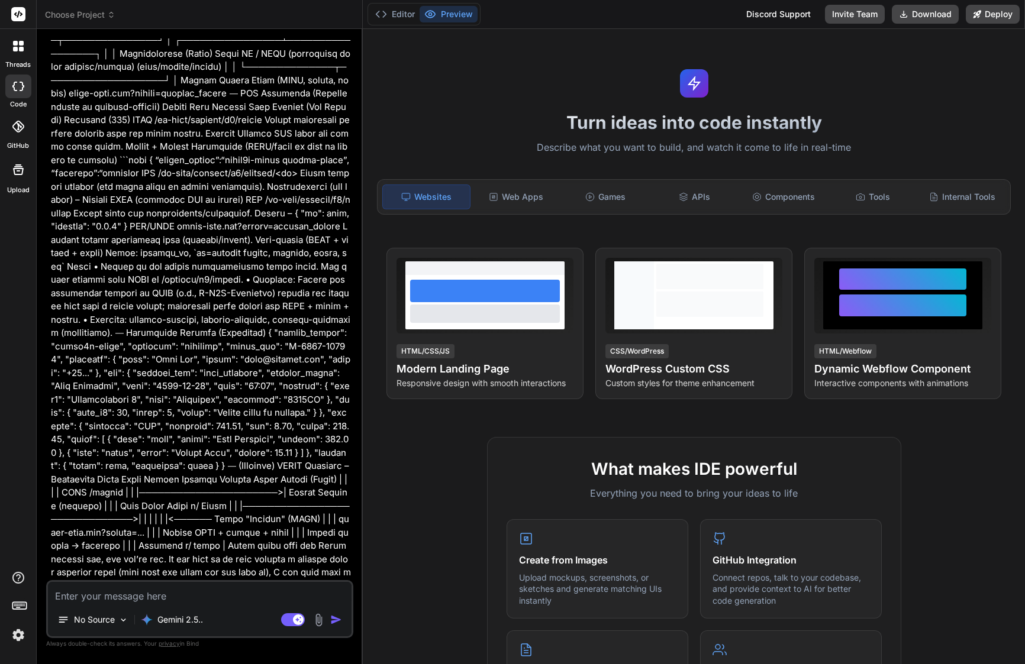
scroll to position [5277, 0]
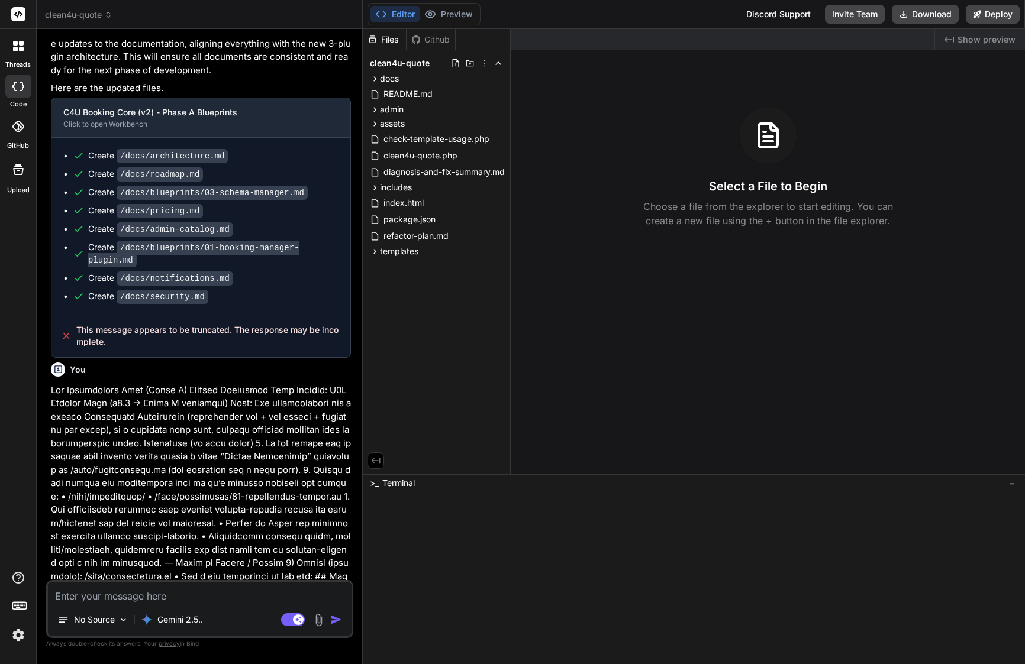
type textarea "x"
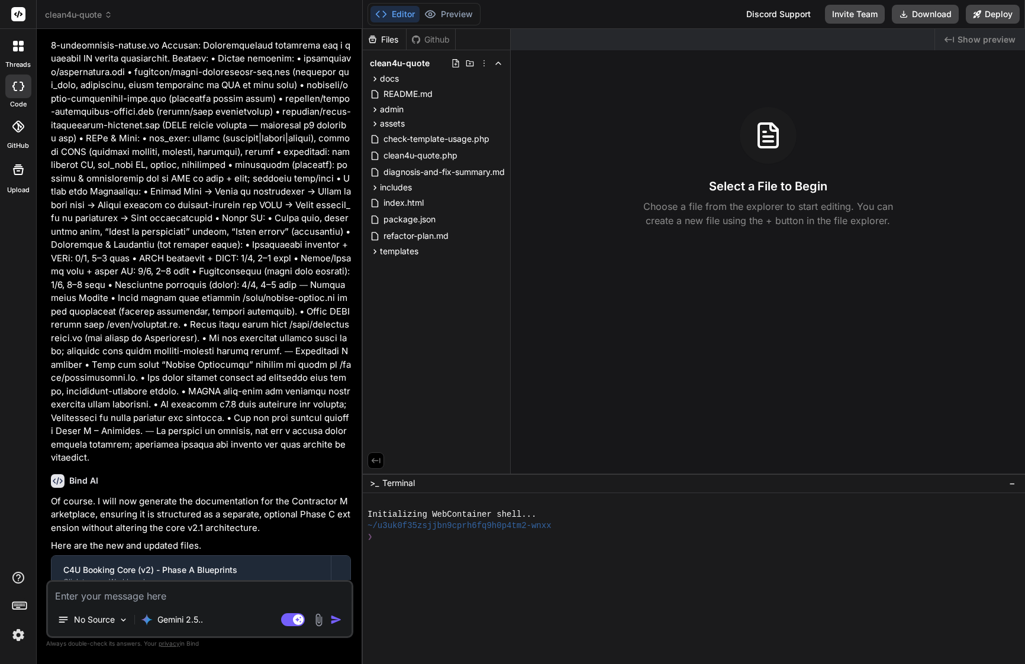
scroll to position [0, 0]
click at [416, 255] on span "templates" at bounding box center [399, 252] width 38 height 12
click at [411, 257] on div "templates" at bounding box center [436, 251] width 138 height 14
click at [428, 78] on div "docs" at bounding box center [436, 79] width 138 height 14
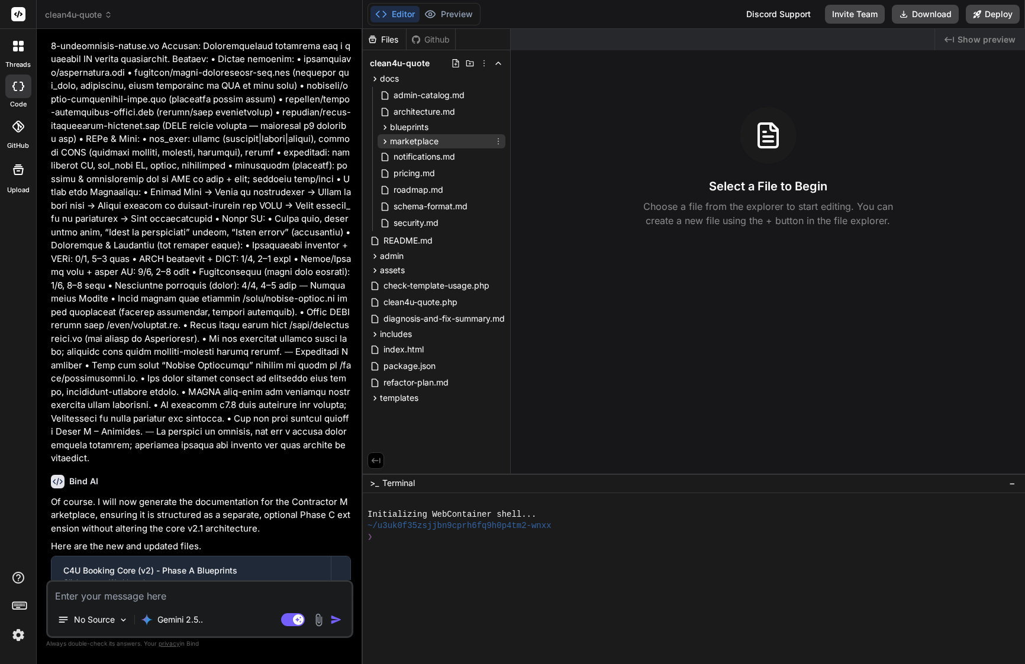
click at [427, 141] on span "marketplace" at bounding box center [414, 142] width 49 height 12
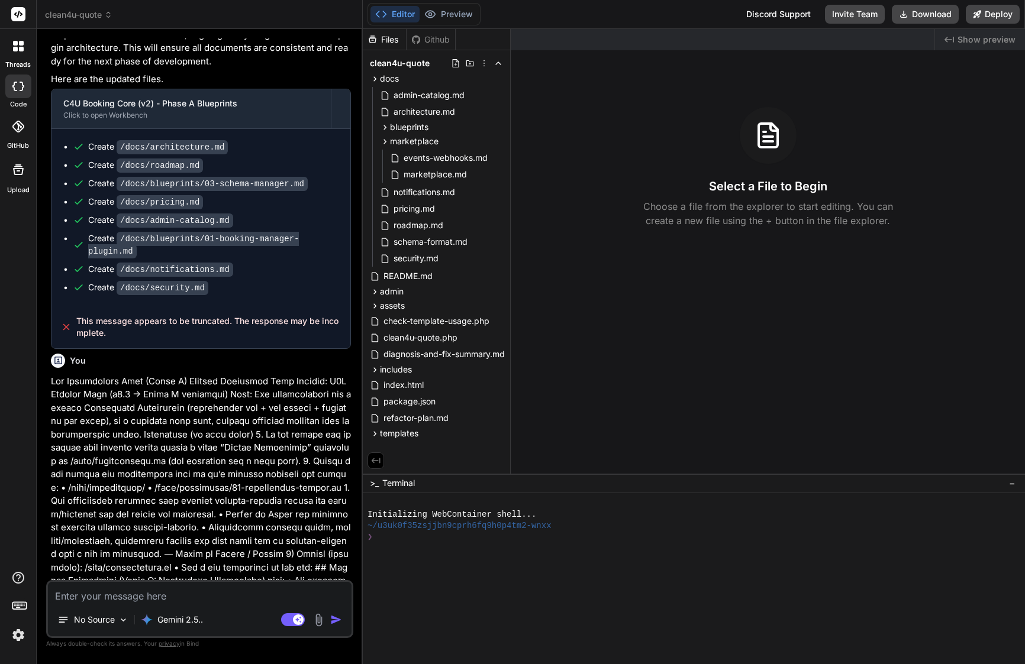
scroll to position [5102, 0]
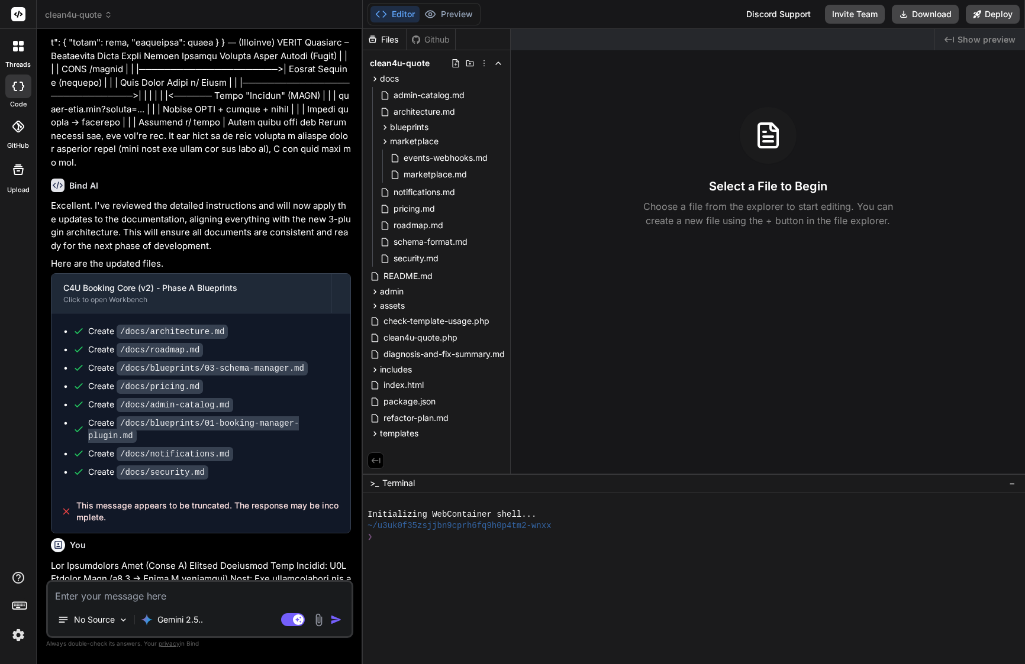
drag, startPoint x: 58, startPoint y: 214, endPoint x: 111, endPoint y: 257, distance: 68.6
click at [111, 273] on div "C4U Booking Core (v2) - Phase A Blueprints Click to open Workbench Create /docs…" at bounding box center [201, 403] width 300 height 260
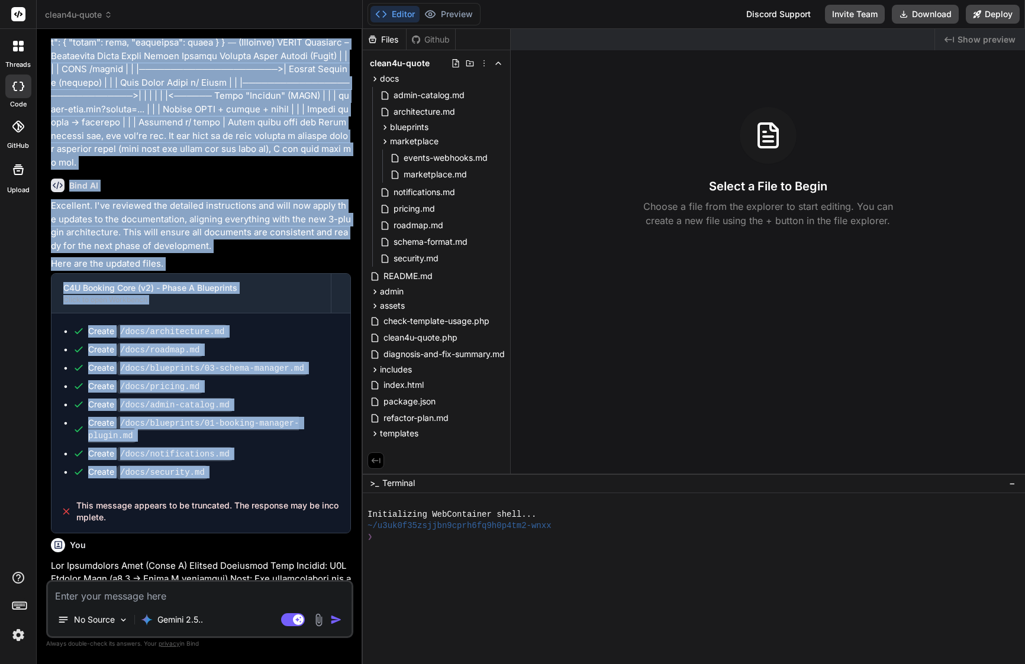
drag, startPoint x: 70, startPoint y: 231, endPoint x: 109, endPoint y: 423, distance: 195.7
click at [109, 423] on div "You Bind AI Of course. I will update docs/pricing.md to align the Trades pricin…" at bounding box center [201, 309] width 305 height 542
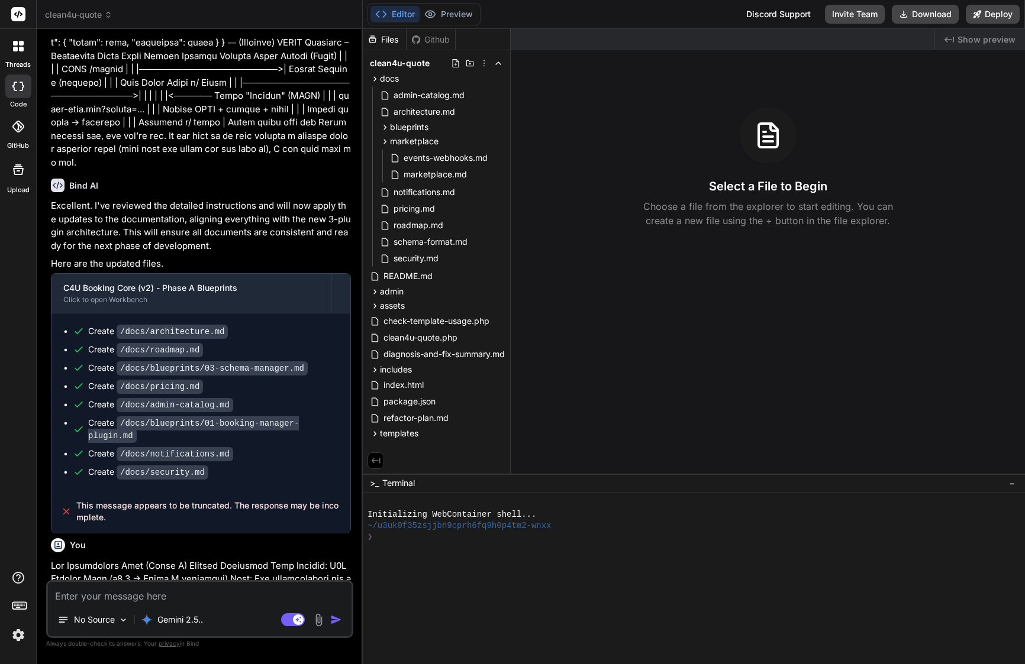
click at [122, 491] on div "This message appears to be truncated. The response may be incomplete." at bounding box center [200, 512] width 299 height 43
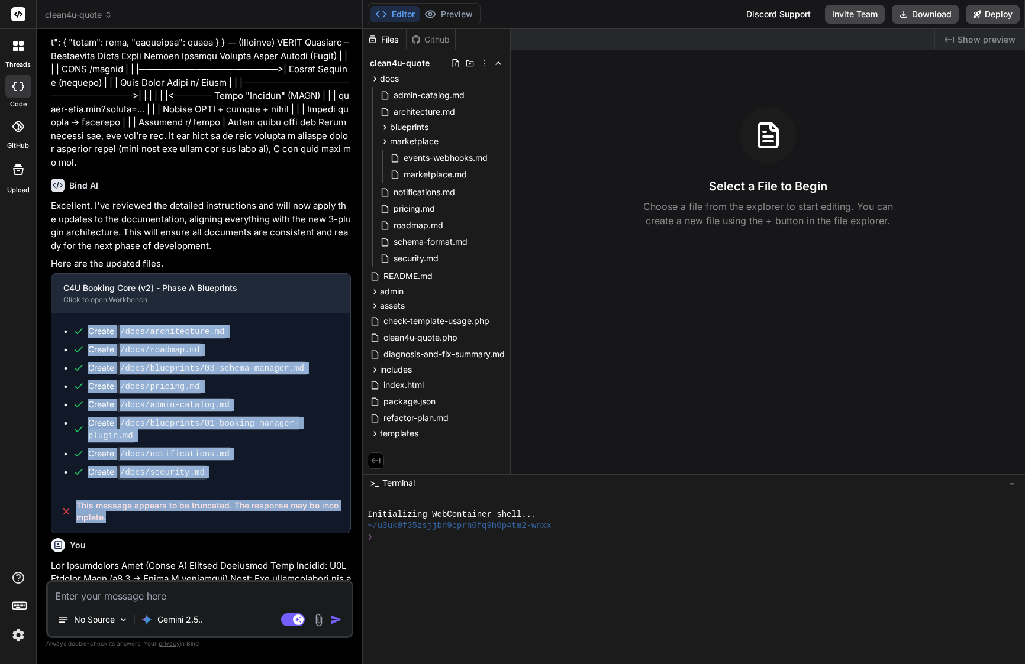
drag, startPoint x: 118, startPoint y: 447, endPoint x: 67, endPoint y: 267, distance: 187.1
click at [67, 273] on div "C4U Booking Core (v2) - Phase A Blueprints Click to open Workbench Create /docs…" at bounding box center [201, 403] width 300 height 260
copy div "Create /docs/architecture.md Create /docs/roadmap.md Create /docs/blueprints/03…"
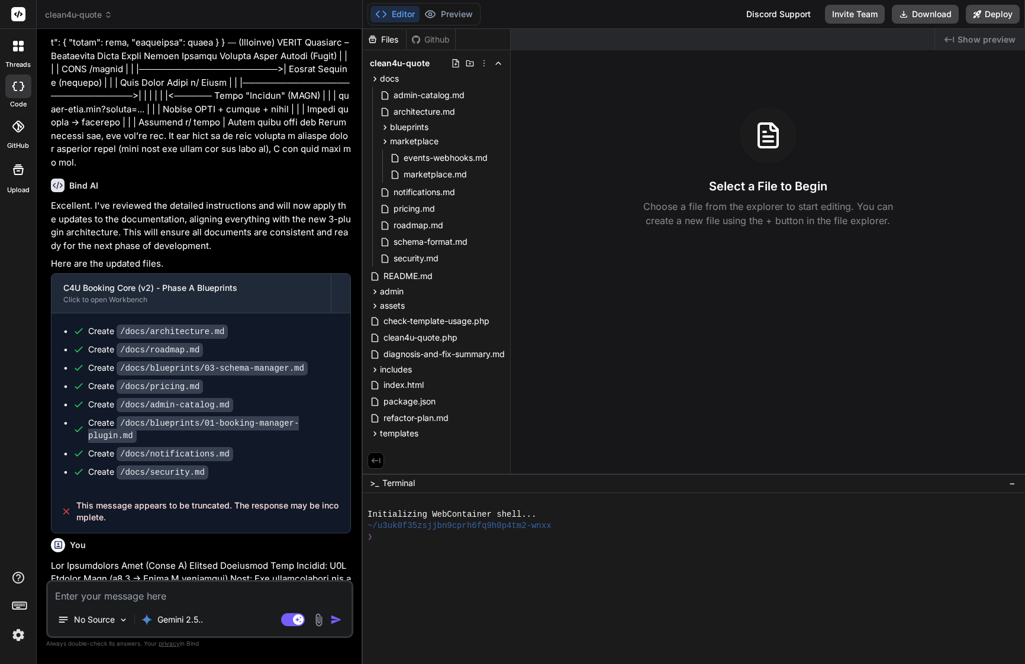
click at [179, 601] on textarea at bounding box center [200, 592] width 304 height 21
type textarea "c"
type textarea "x"
type textarea "co"
type textarea "x"
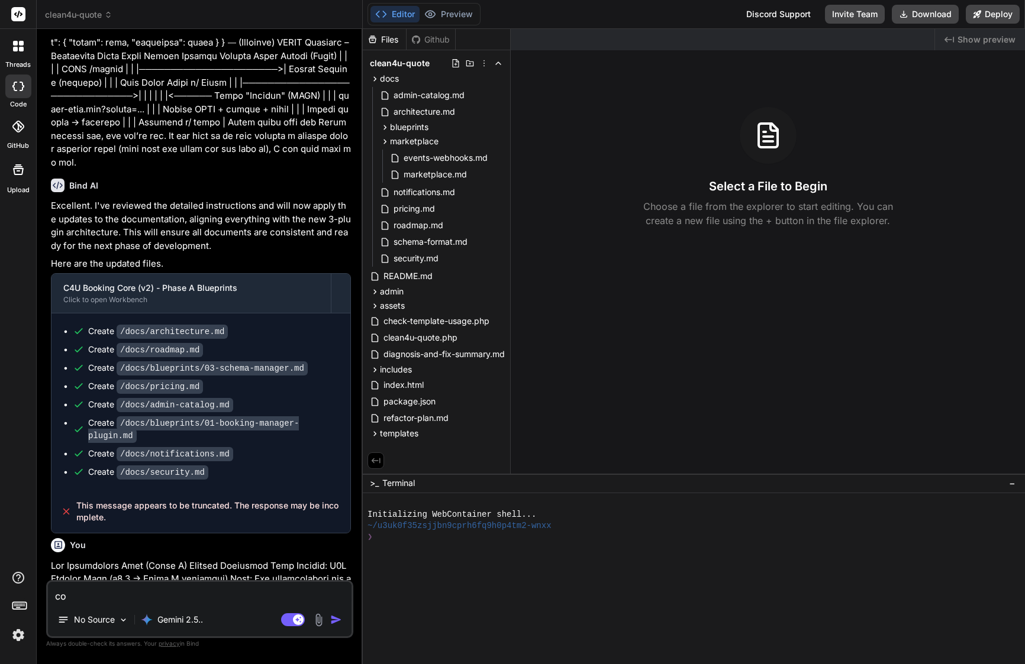
type textarea "cou"
type textarea "x"
type textarea "coul"
type textarea "x"
type textarea "could"
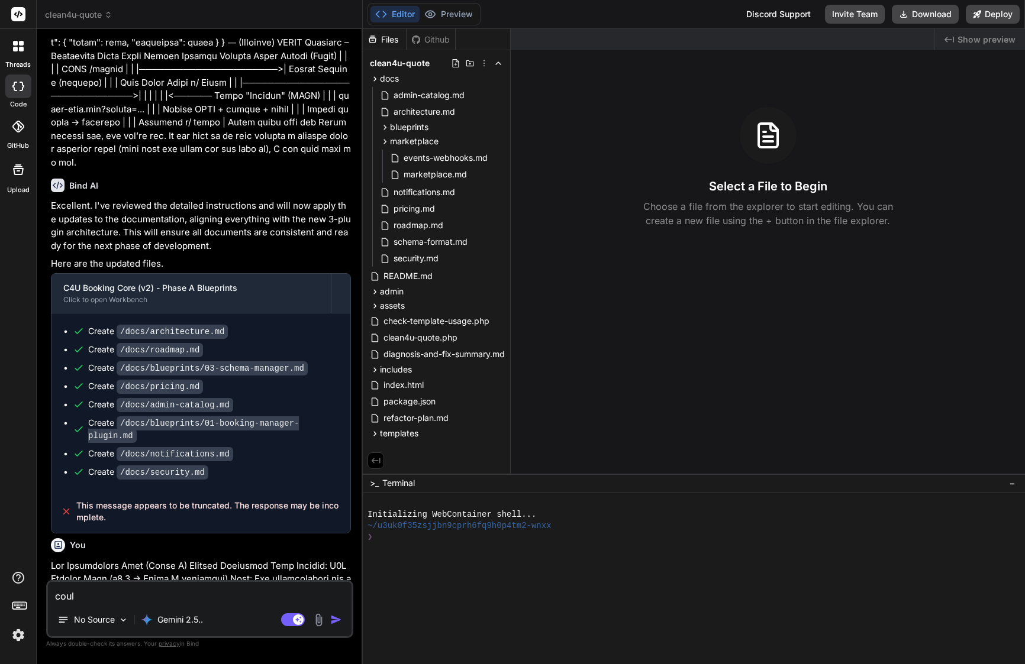
type textarea "x"
type textarea "could"
type textarea "x"
type textarea "could y"
type textarea "x"
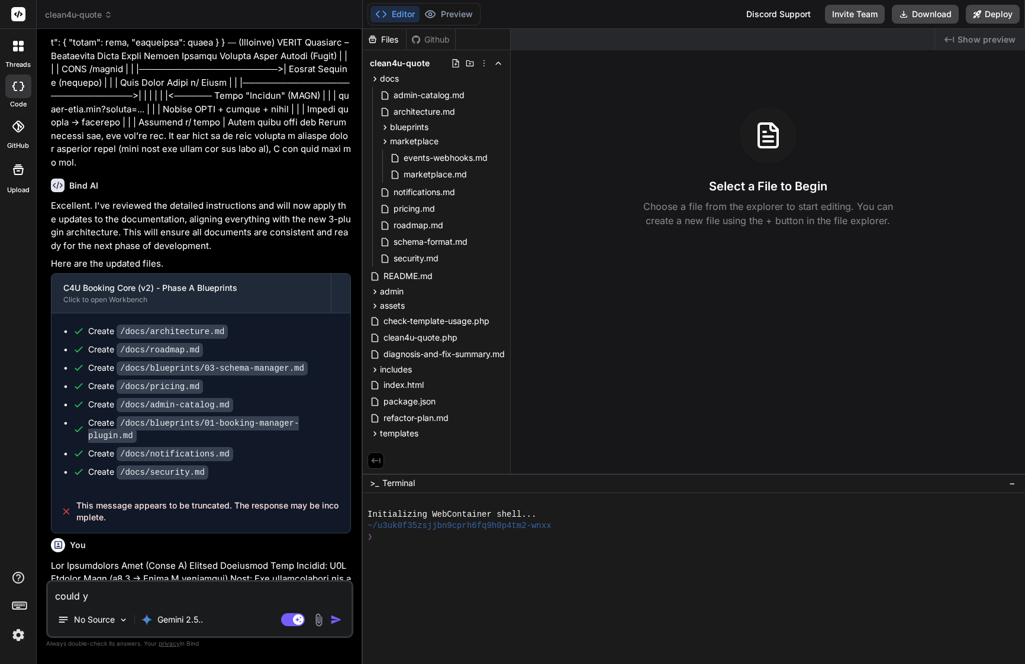
type textarea "could yo"
type textarea "x"
type textarea "could you"
type textarea "x"
type textarea "could you"
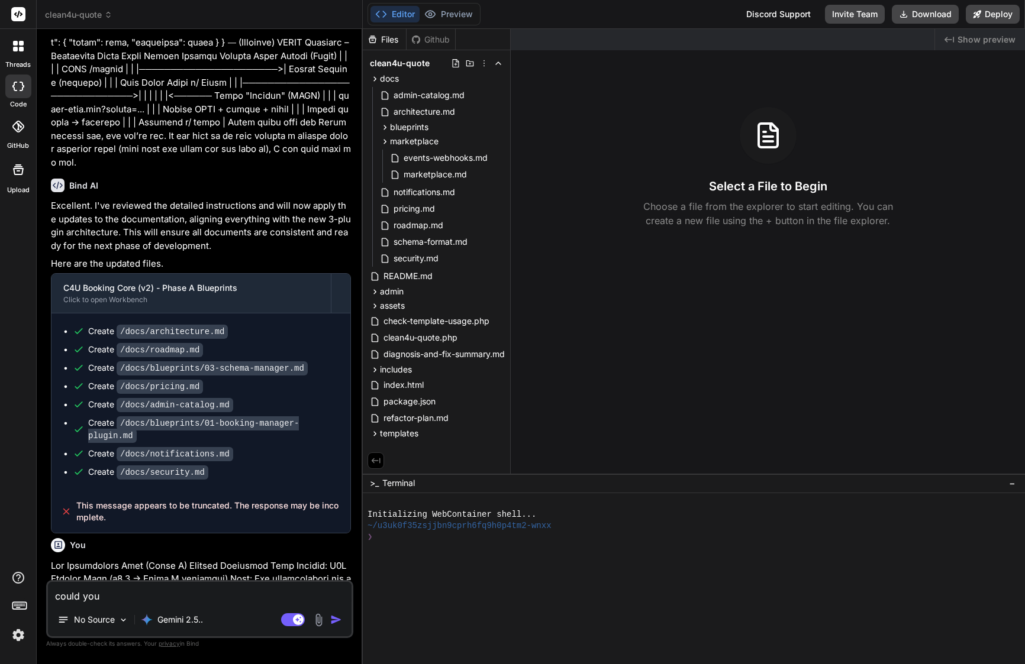
type textarea "x"
type textarea "could you c"
type textarea "x"
type textarea "could you co"
type textarea "x"
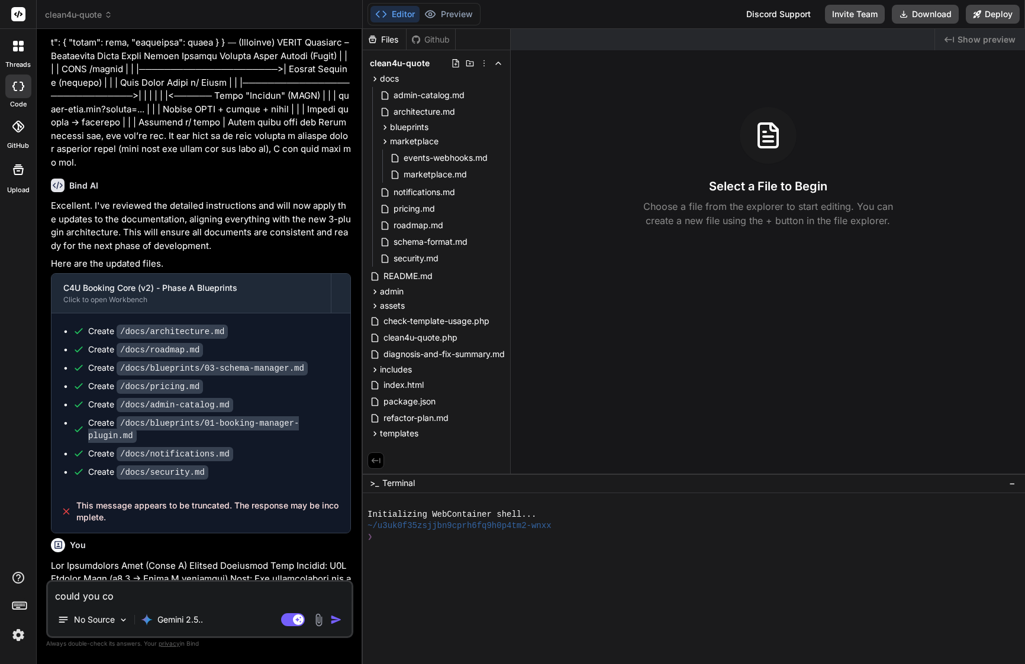
type textarea "could you con"
type textarea "x"
type textarea "could you conf"
type textarea "x"
type textarea "could you confi"
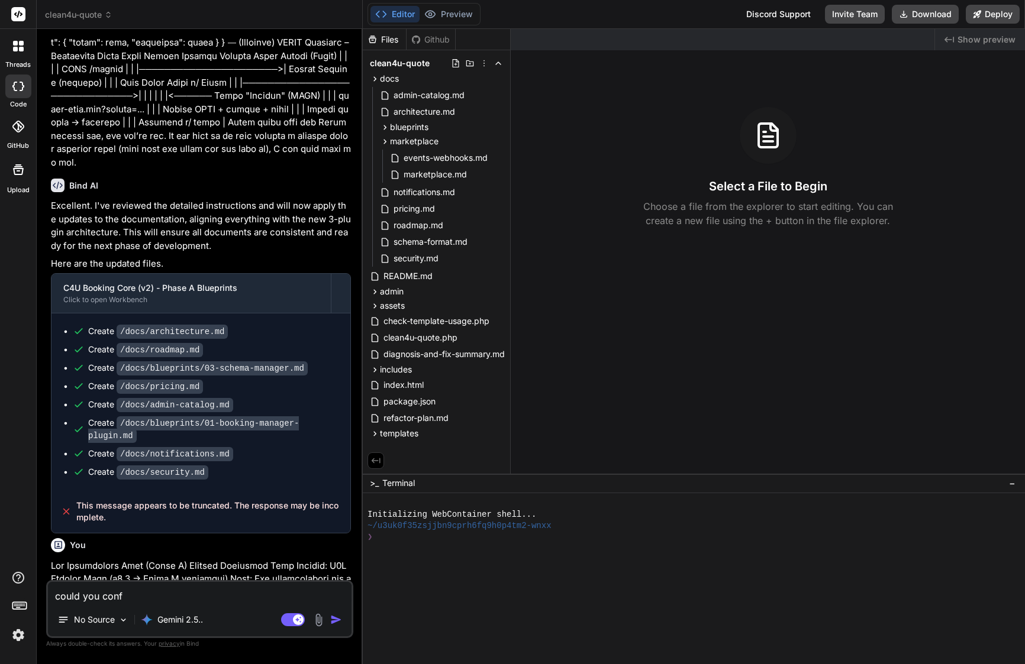
type textarea "x"
type textarea "could you confir"
type textarea "x"
type textarea "could you confirm"
type textarea "x"
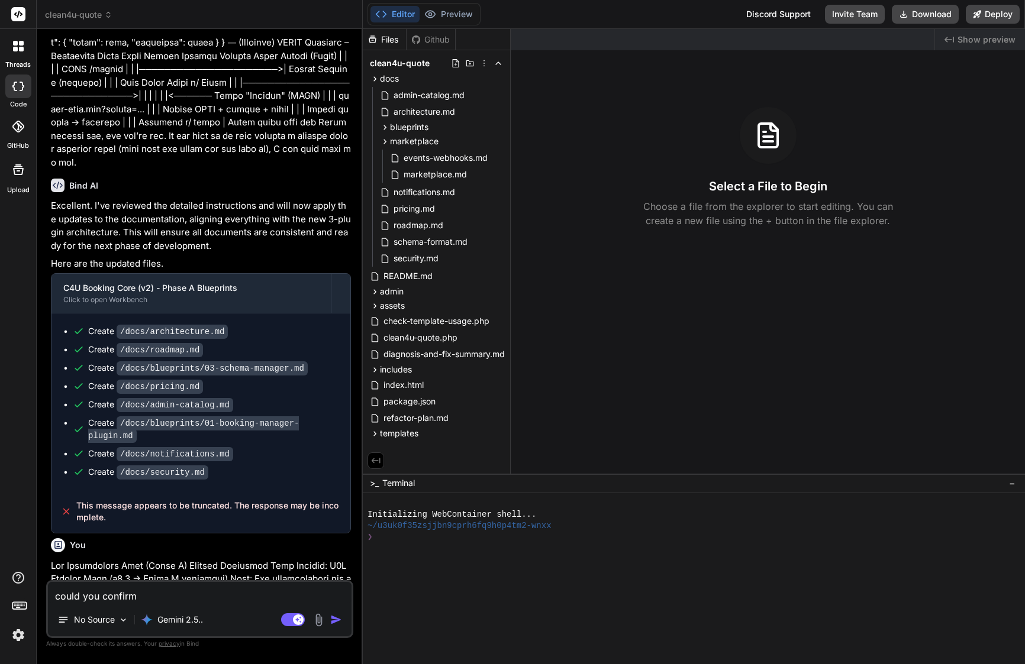
type textarea "could you confirm"
type textarea "x"
type textarea "could you confirm t"
type textarea "x"
type textarea "could you confirm th"
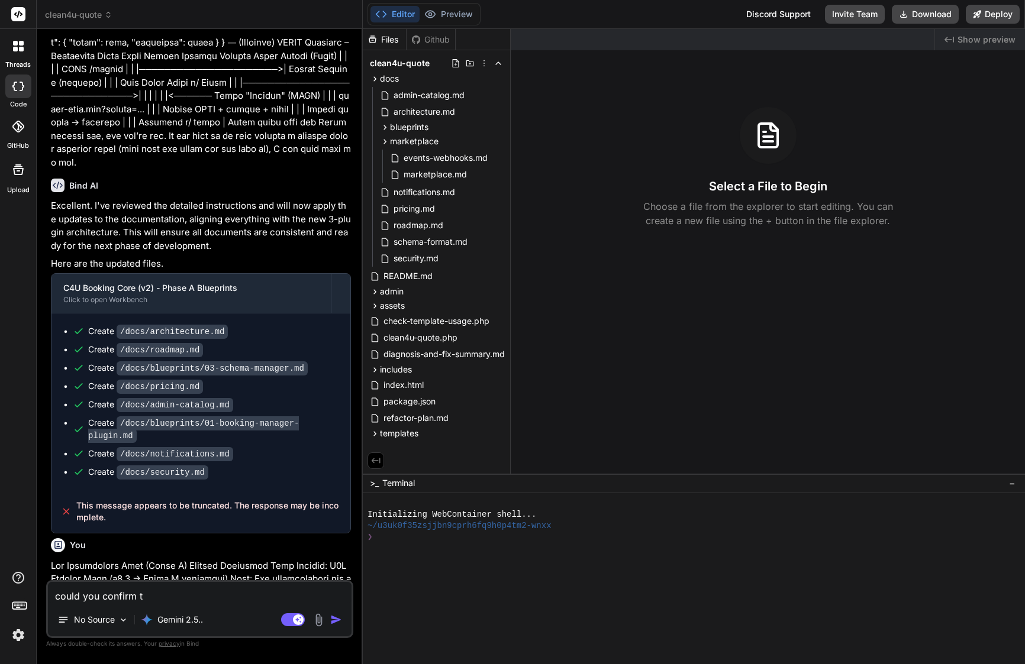
type textarea "x"
type textarea "could you confirm tha"
type textarea "x"
type textarea "could you confirm that"
type textarea "x"
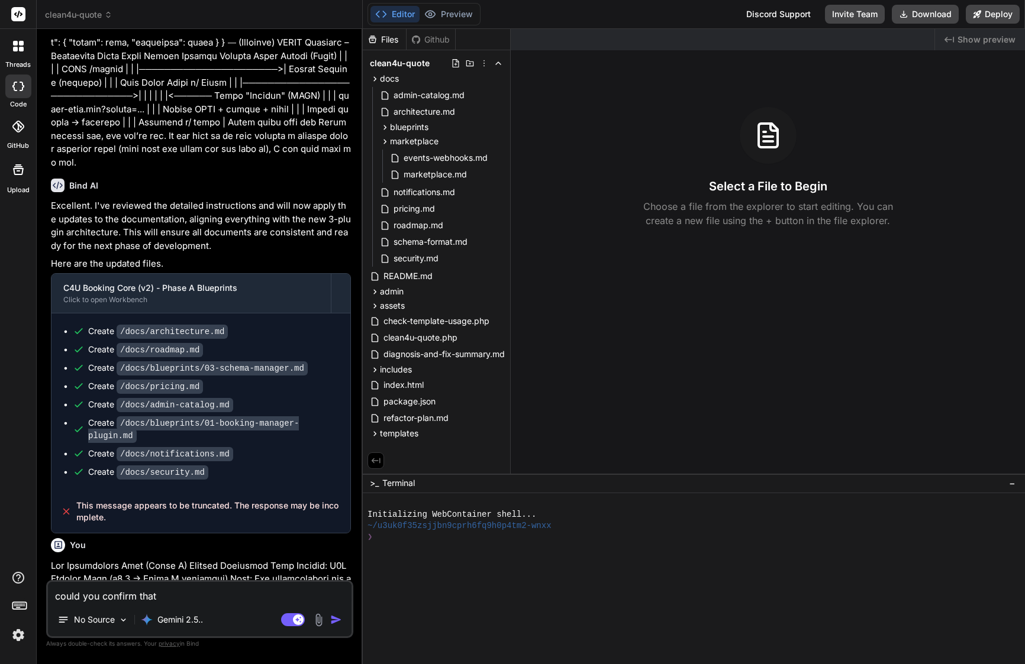
type textarea "could you confirm that"
type textarea "x"
type textarea "could you confirm that i"
type textarea "x"
type textarea "could you confirm that is"
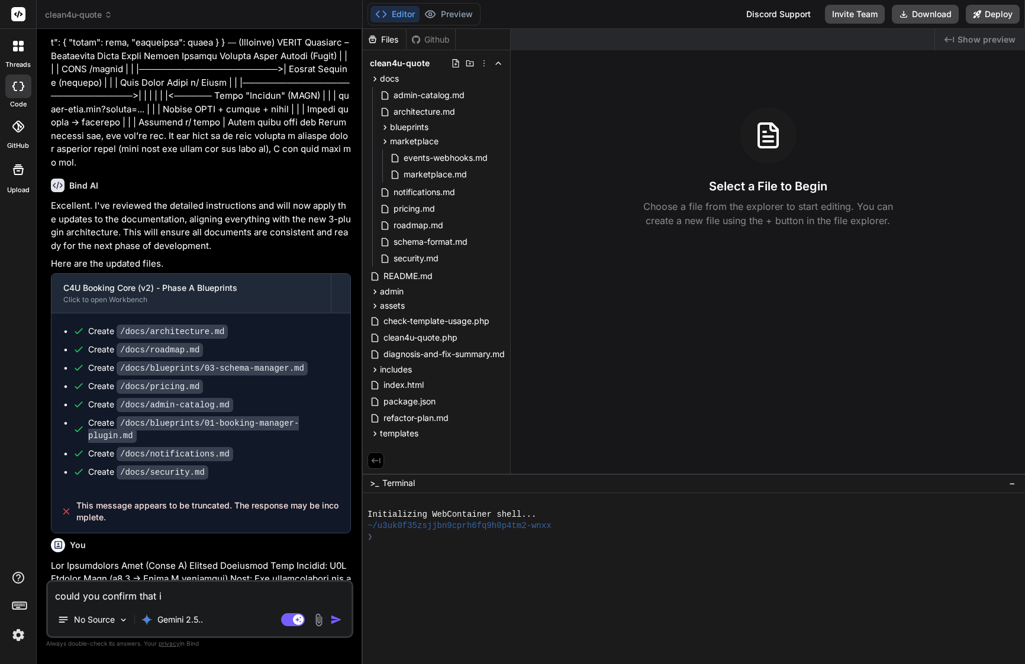
type textarea "x"
type textarea "could you confirm that is"
type textarea "x"
type textarea "could you confirm that is e"
type textarea "x"
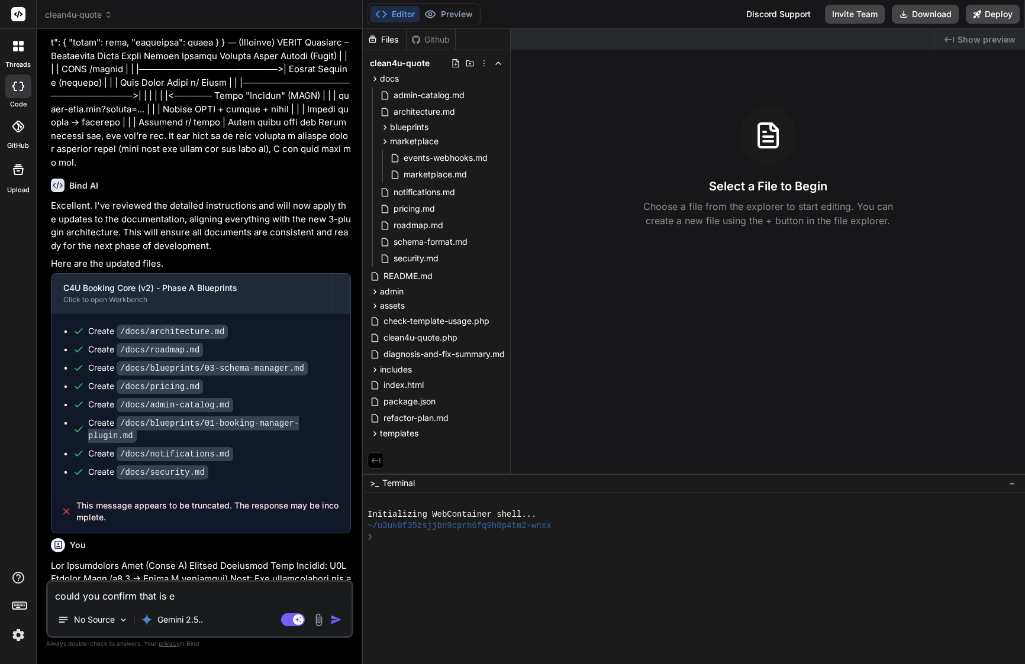
type textarea "could you confirm that is ev"
type textarea "x"
type textarea "could you confirm that is [PERSON_NAME]"
type textarea "x"
type textarea "could you confirm that is ever"
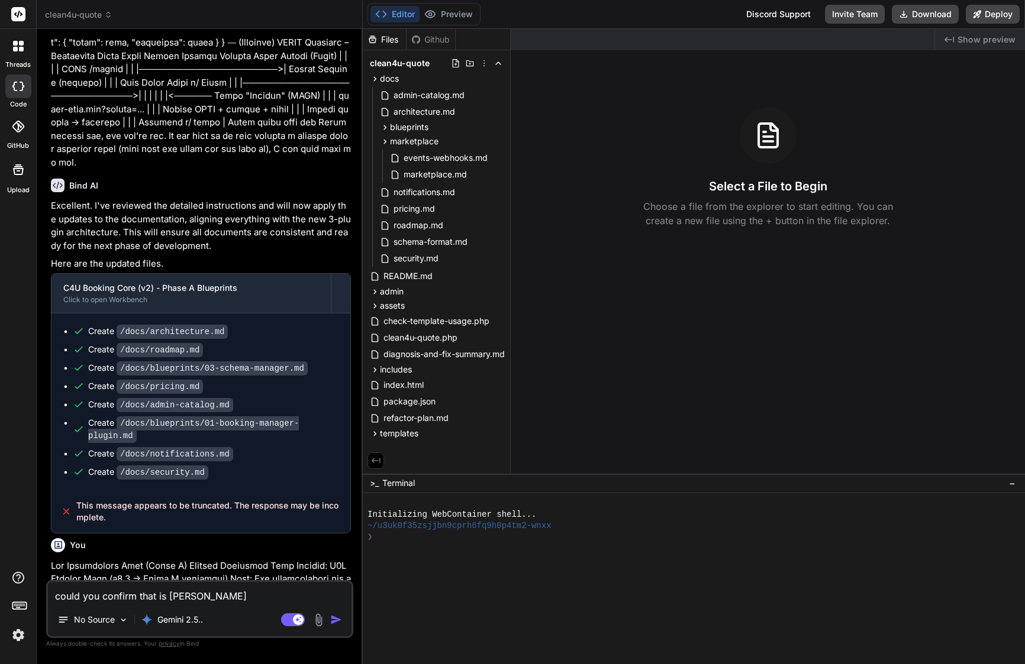
type textarea "x"
type textarea "could you confirm that is every"
type textarea "x"
type textarea "could you confirm that is everyt"
type textarea "x"
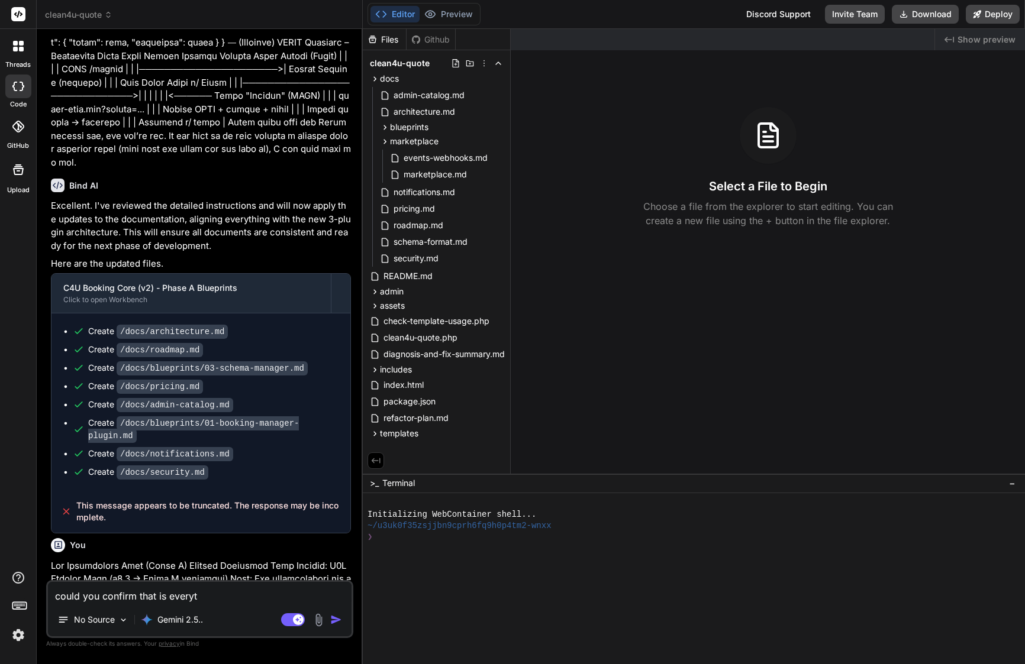
type textarea "could you confirm that is everyth"
type textarea "x"
type textarea "could you confirm that is everythi"
type textarea "x"
type textarea "could you confirm that is everythin"
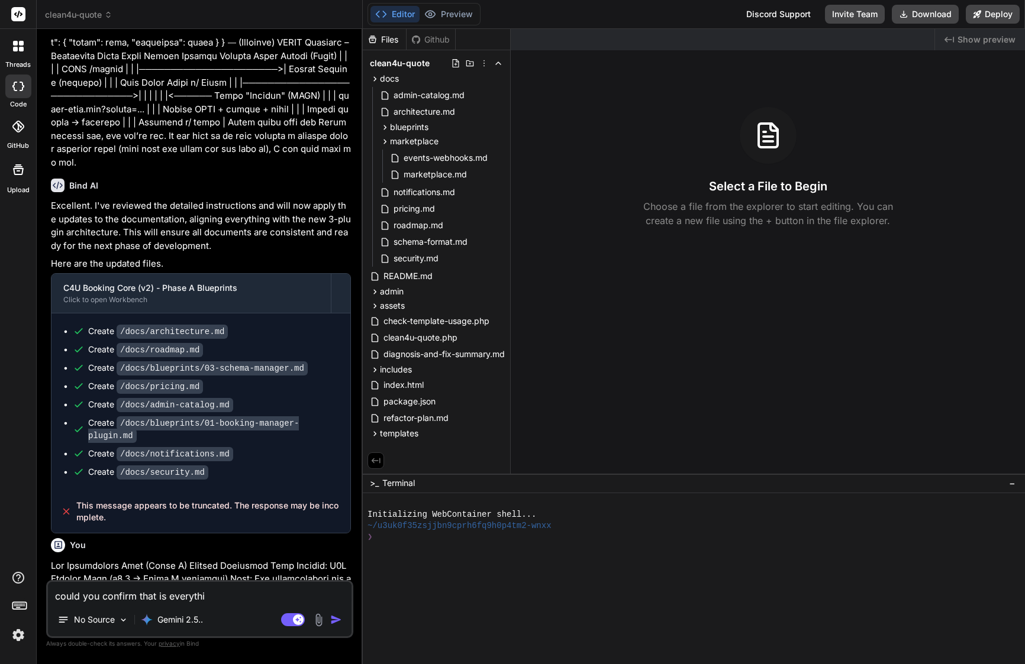
type textarea "x"
type textarea "could you confirm that is everything"
type textarea "x"
type textarea "could you confirm that is everything"
type textarea "x"
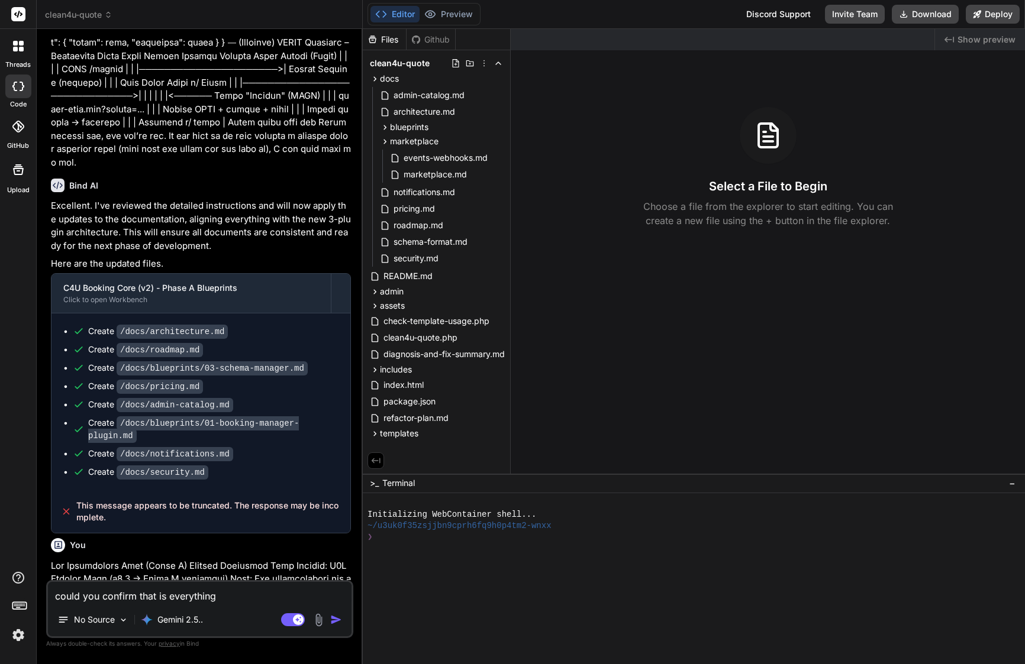
type textarea "could you confirm that is everything o"
type textarea "x"
type textarea "could you confirm that is everything"
type textarea "x"
type textarea "could you confirm that is everything"
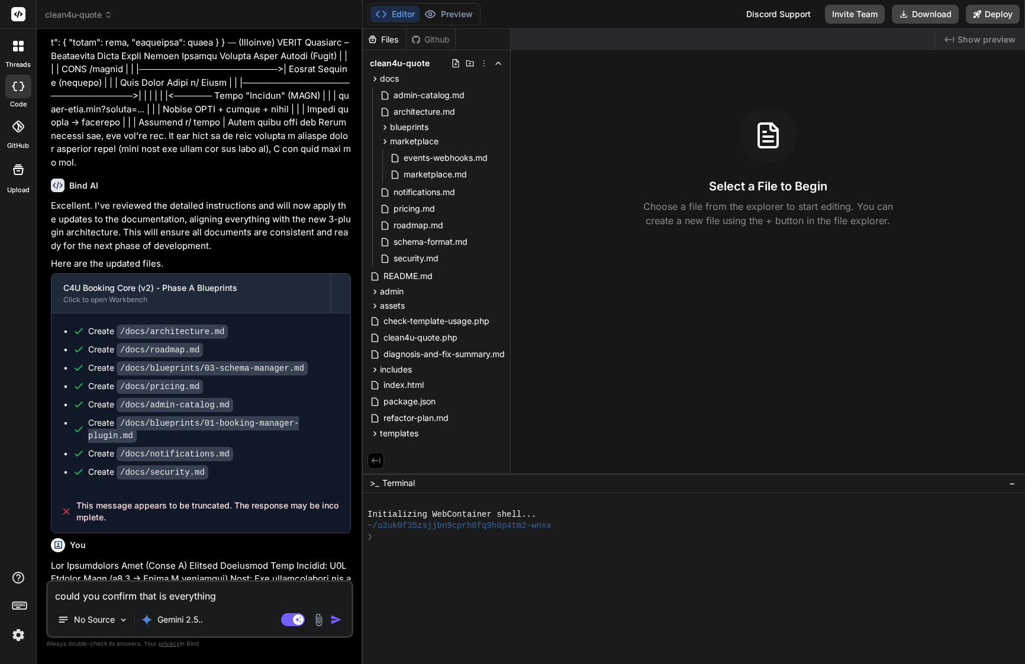
type textarea "x"
type textarea "could you confirm that is everythin"
type textarea "x"
type textarea "could you confirm that is everythi"
type textarea "x"
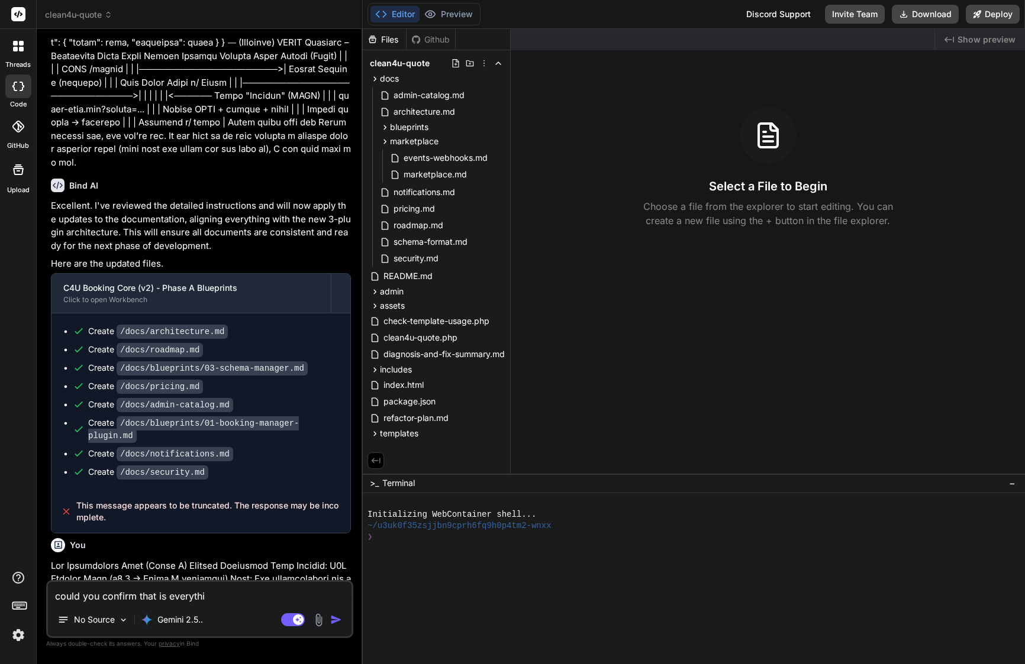
type textarea "could you confirm that is everyth"
type textarea "x"
type textarea "could you confirm that is everyt"
type textarea "x"
type textarea "could you confirm that is every"
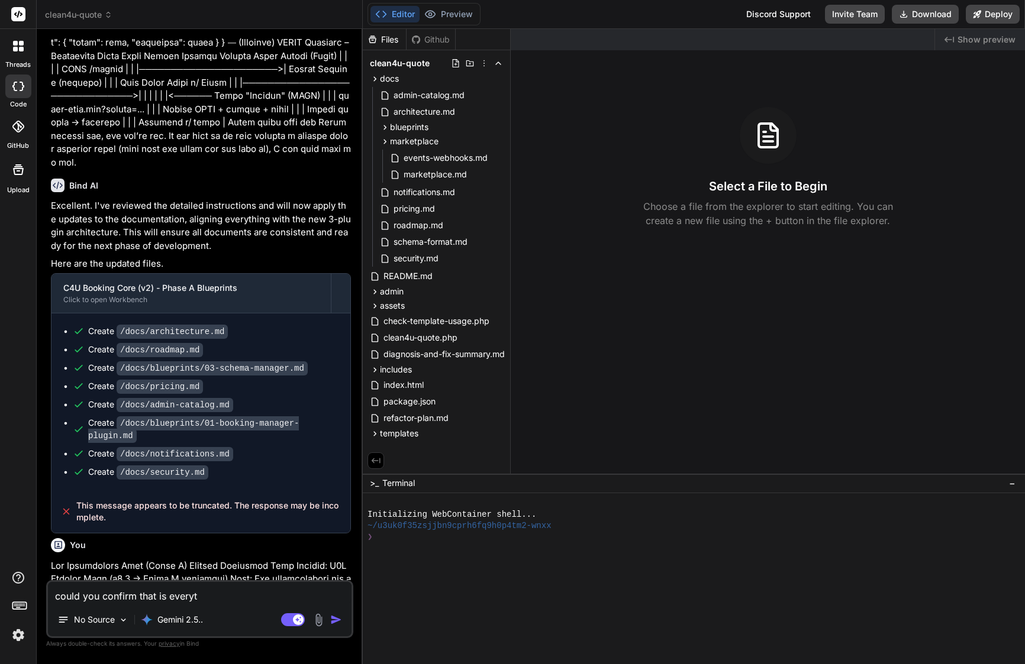
type textarea "x"
type textarea "could you confirm that is ever"
type textarea "x"
type textarea "could you confirm that is [PERSON_NAME]"
type textarea "x"
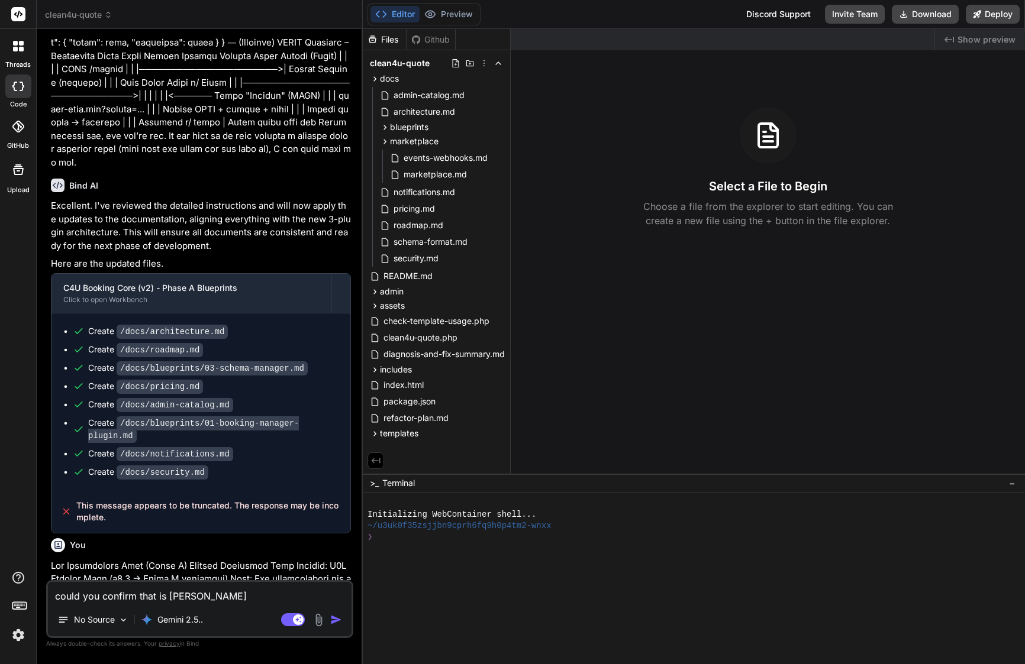
type textarea "could you confirm that is ever"
type textarea "x"
type textarea "could you confirm that is every"
type textarea "x"
type textarea "could you confirm that is every"
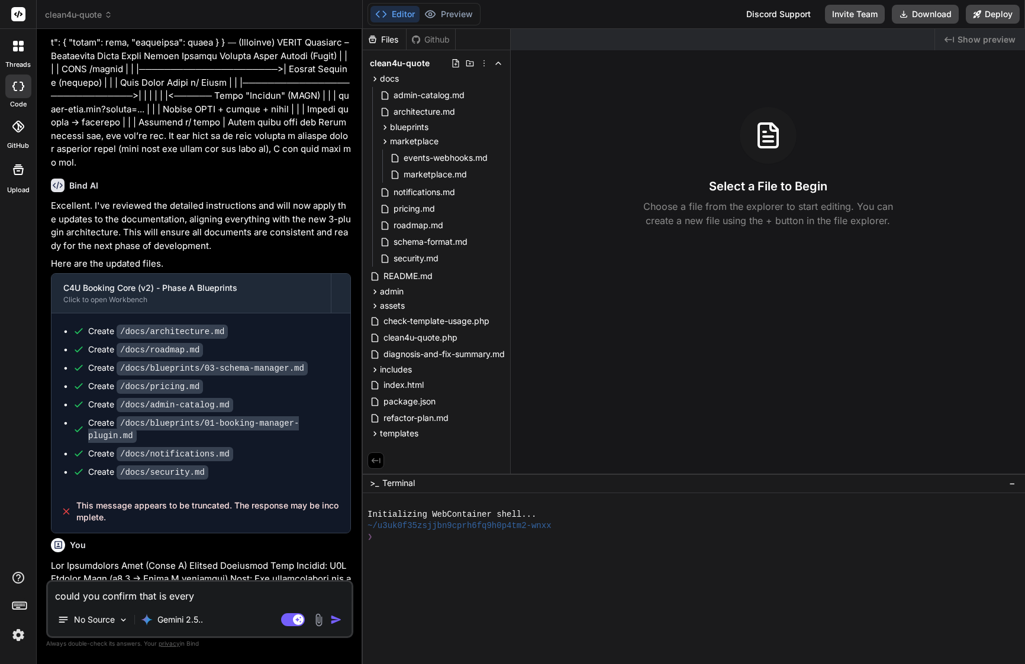
type textarea "x"
type textarea "could you confirm that is every f"
type textarea "x"
type textarea "could you confirm that is every fi"
type textarea "x"
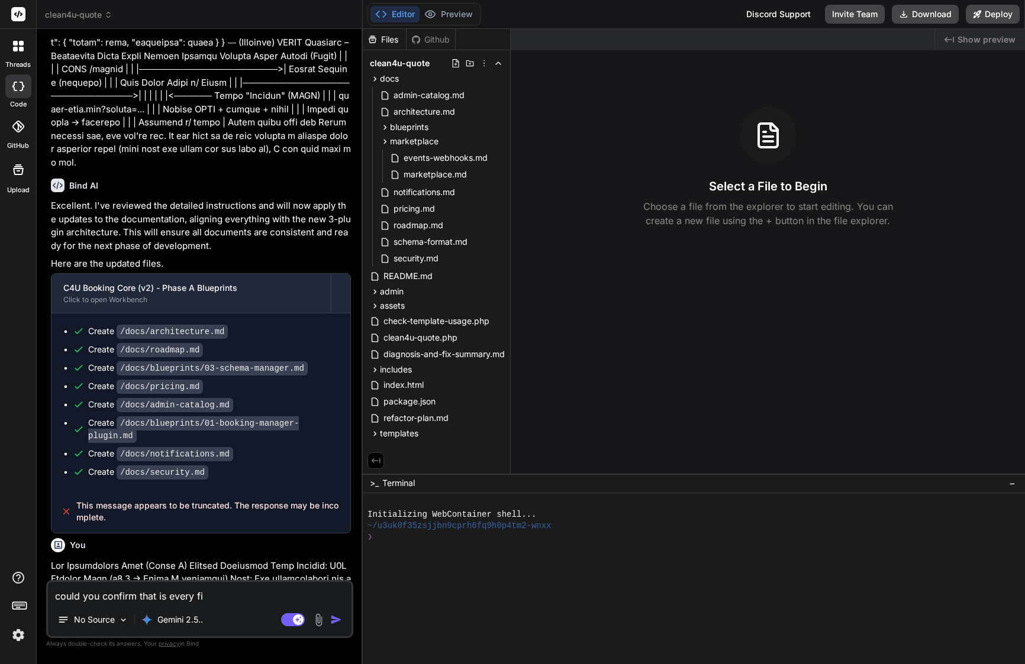
type textarea "could you confirm that is every fil"
type textarea "x"
type textarea "could you confirm that is every file"
type textarea "x"
type textarea "could you confirm that is every file"
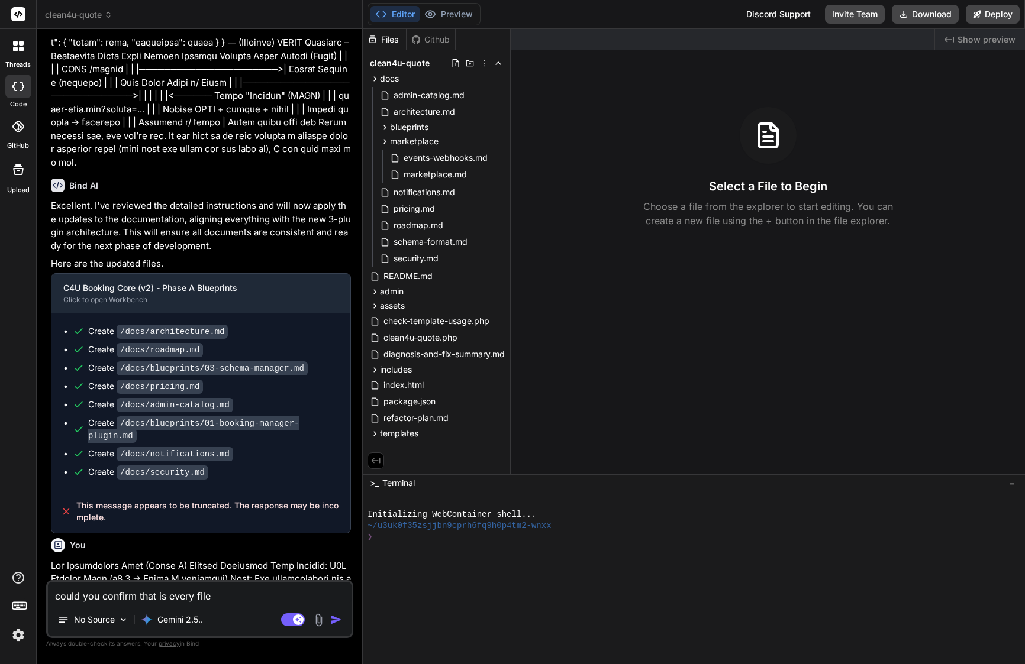
type textarea "x"
type textarea "could you confirm that is every file n"
type textarea "x"
type textarea "could you confirm that is every file no"
type textarea "x"
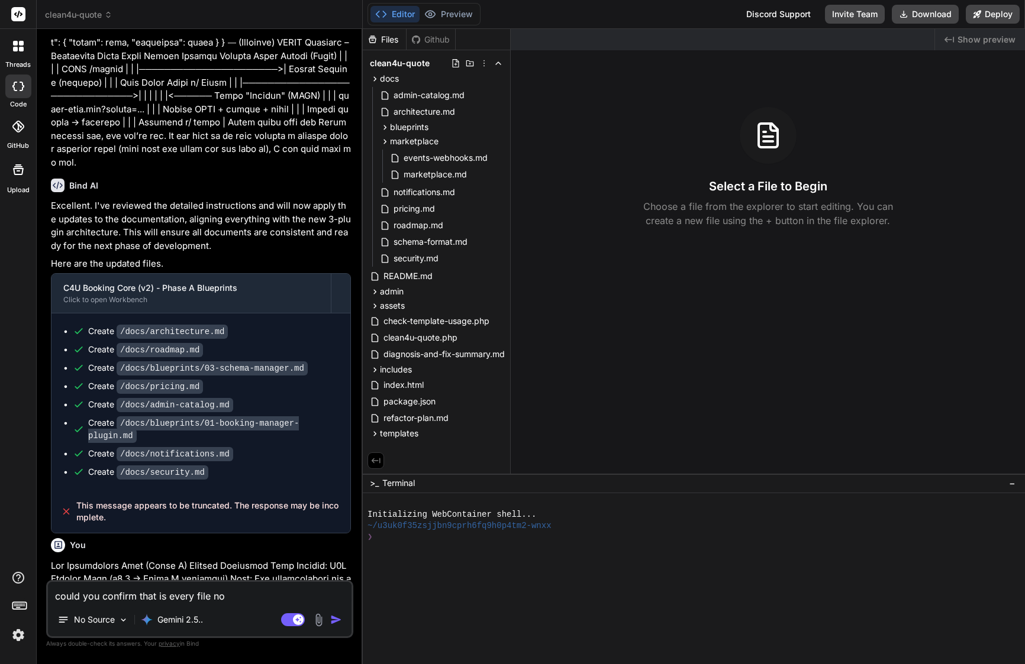
type textarea "could you confirm that is every file not"
type textarea "x"
type textarea "could you confirm that is every file not"
type textarea "x"
type textarea "could you confirm that is every file not t"
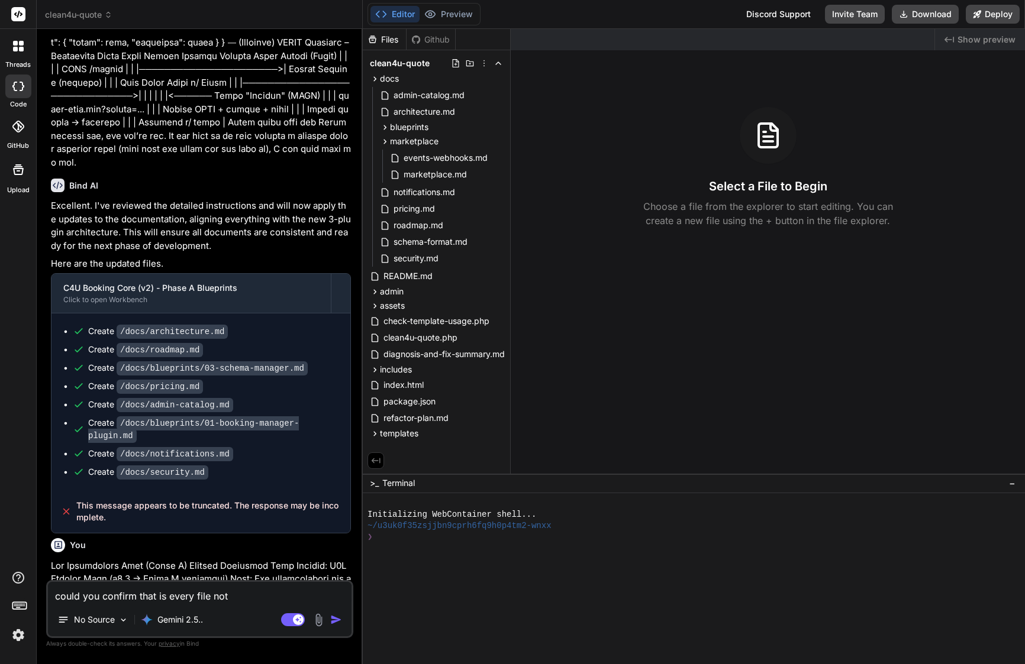
type textarea "x"
type textarea "could you confirm that is every file not tr"
type textarea "x"
type textarea "could you confirm that is every file not tru"
type textarea "x"
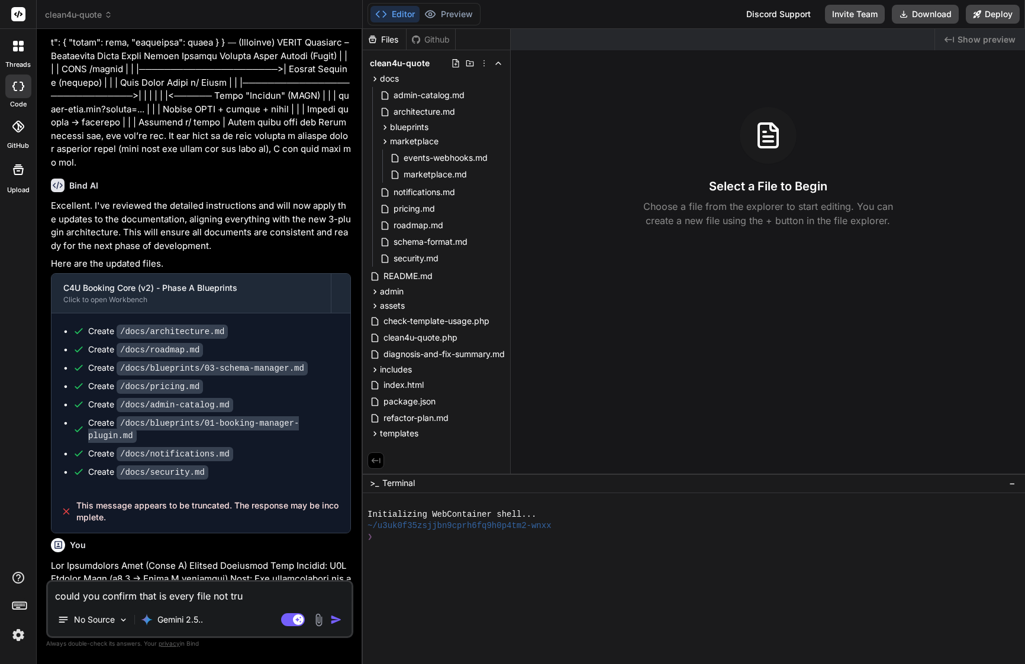
type textarea "could you confirm that is every file not trun"
type textarea "x"
type textarea "could you confirm that is every file not trunc"
type textarea "x"
type textarea "could you confirm that is every file not trunca"
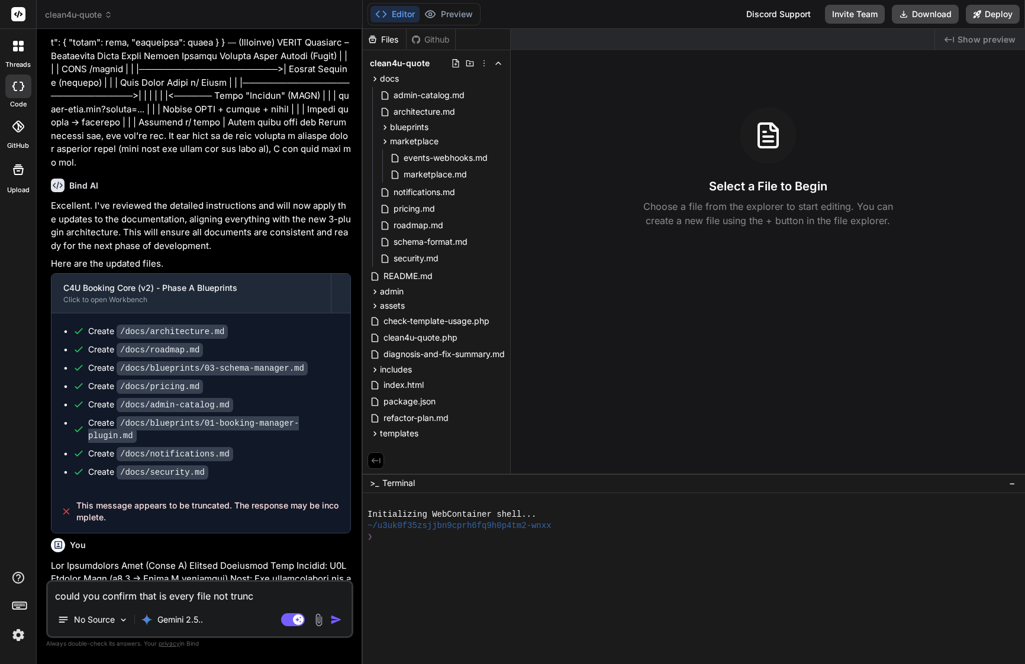
type textarea "x"
type textarea "could you confirm that is every file not truncat"
type textarea "x"
type textarea "could you confirm that is every file not truncate"
type textarea "x"
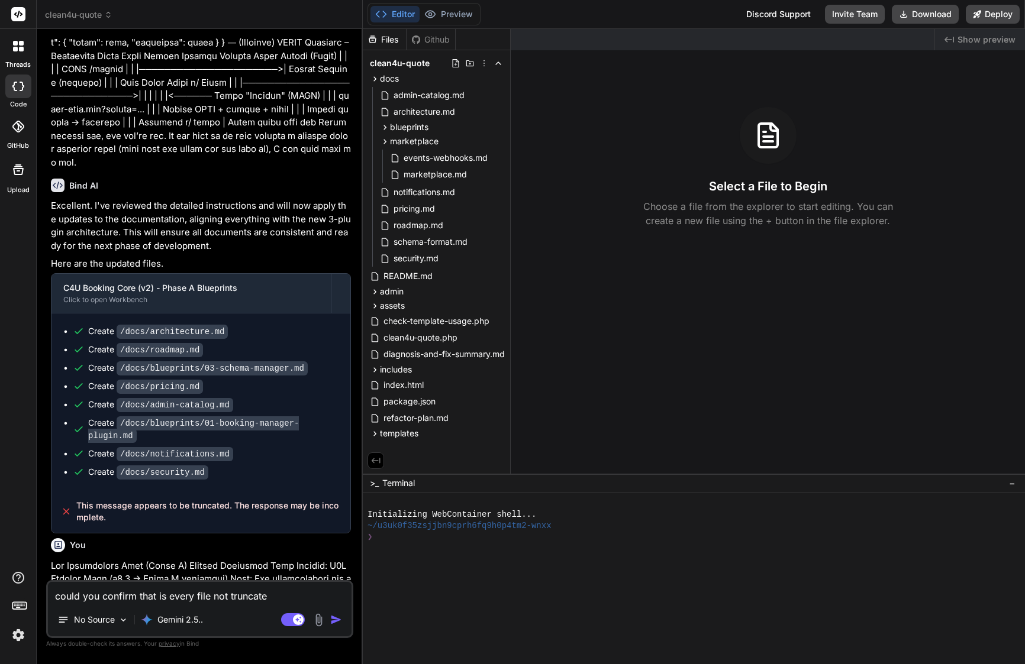
type textarea "could you confirm that is every file not truncated"
type textarea "x"
type textarea "could you confirm that is every file not truncated"
type textarea "x"
type textarea "could you confirm that is every file not truncated h"
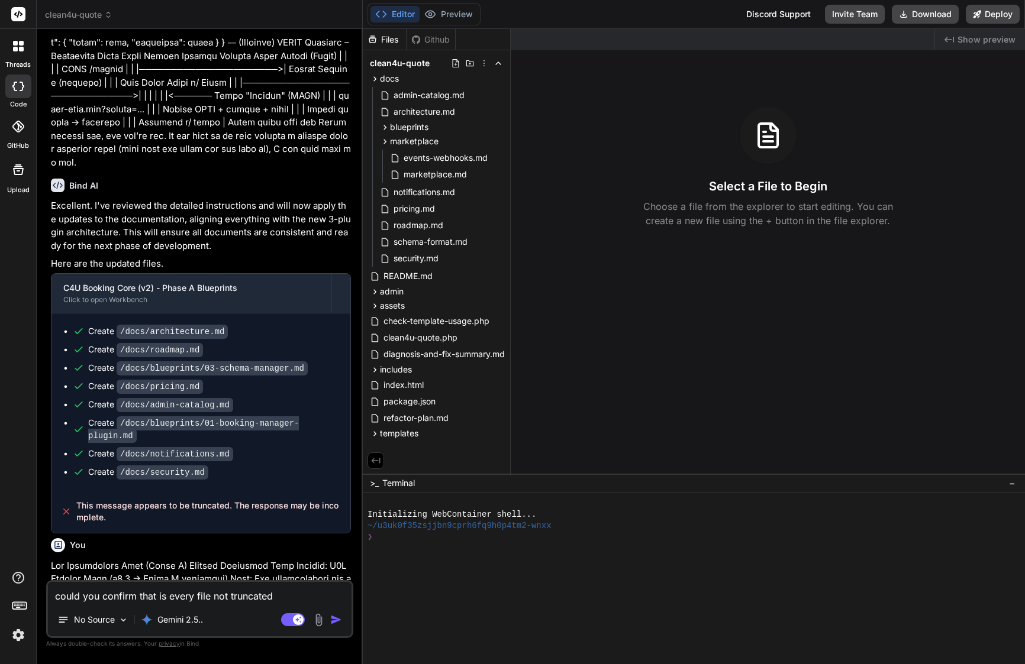
type textarea "x"
type textarea "could you confirm that is every file not truncated he"
type textarea "x"
type textarea "could you confirm that is every file not truncated her"
type textarea "x"
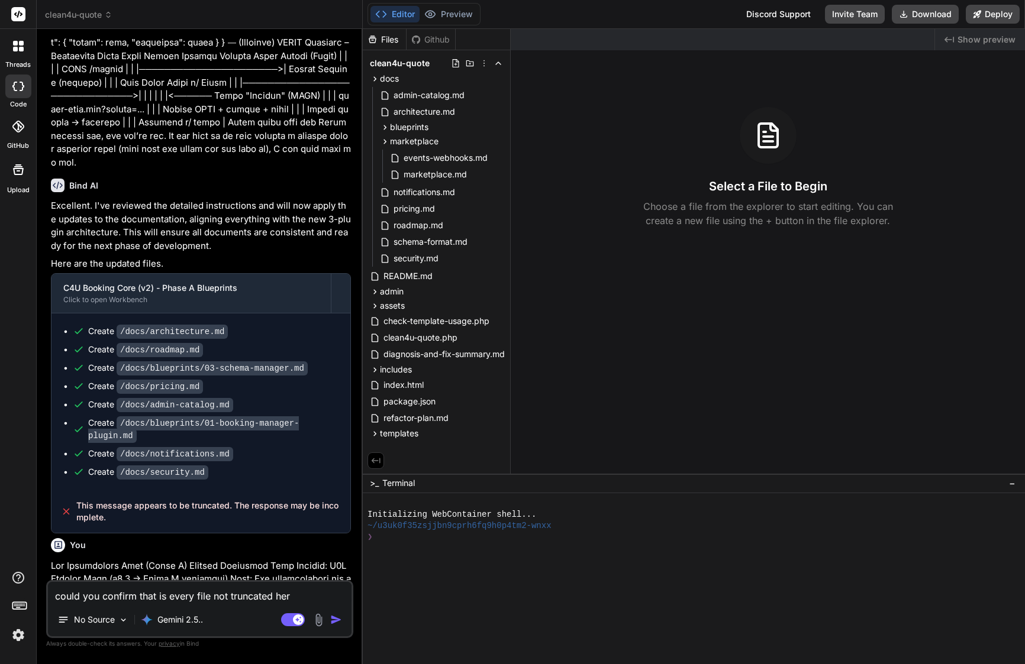
type textarea "could you confirm that is every file not truncated here"
type textarea "x"
type textarea "could you confirm that is every file not truncated here"
type textarea "x"
type textarea "could you confirm that is every file not truncated here ?"
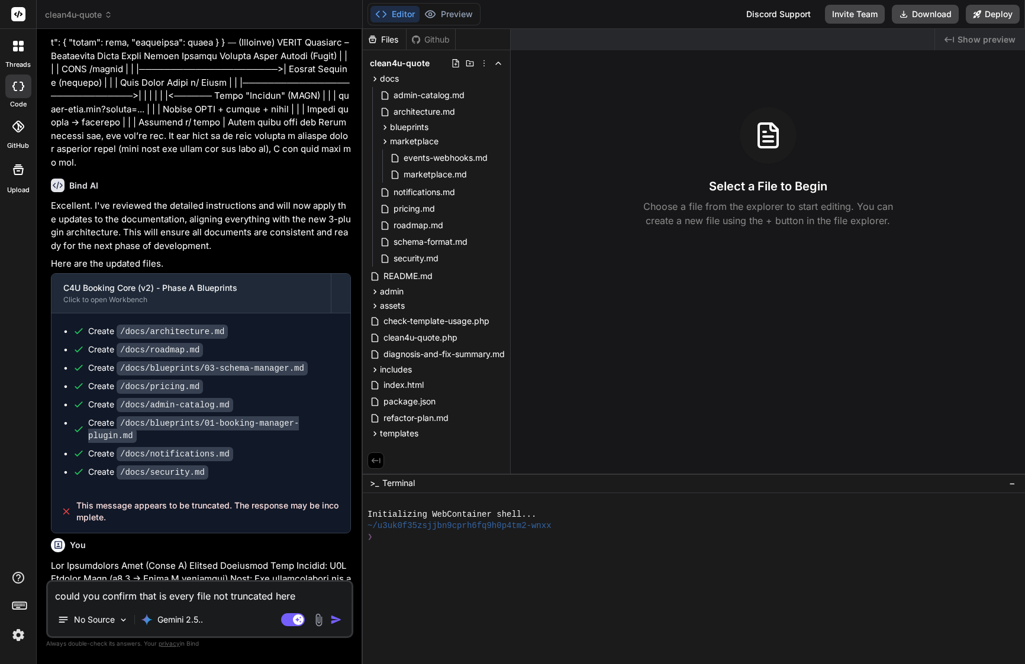
type textarea "x"
type textarea "could you confirm that is every file not truncated here ?"
type textarea "x"
type textarea "could you confirm that is every file not truncated here ?"
type textarea "x"
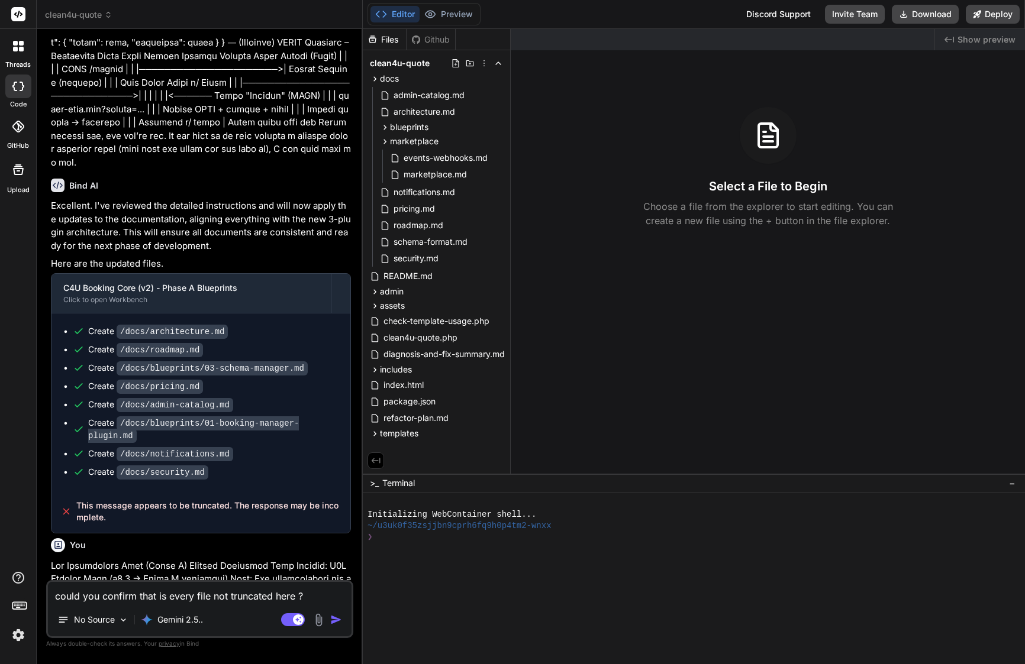
type textarea "could you confirm that is every file not truncated here"
type textarea "x"
type textarea "could you confirm that is every file not truncated here -"
type textarea "x"
type textarea "could you confirm that is every file not truncated here --"
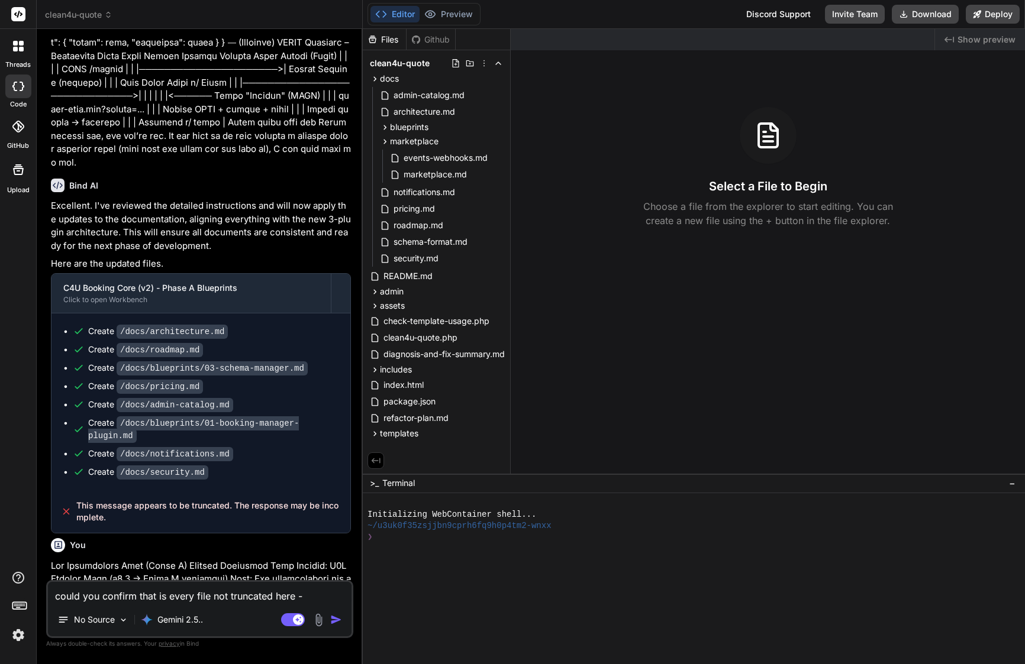
type textarea "x"
type textarea "could you confirm that is every file not truncated here ---"
type textarea "x"
type textarea "could you confirm that is every file not truncated here --->"
type textarea "x"
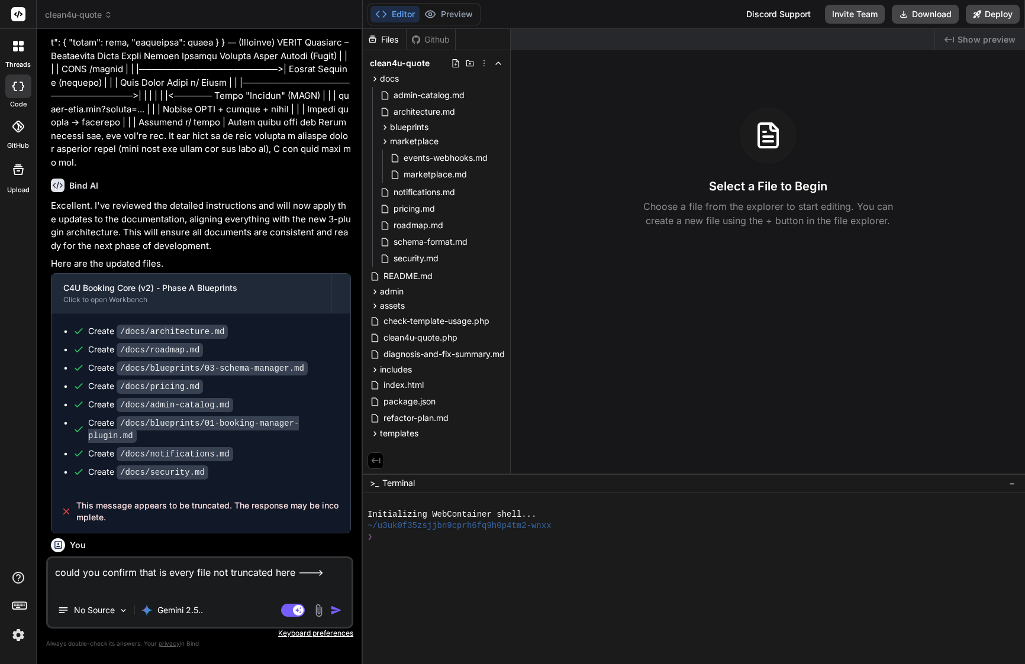
paste textarea "Create /docs/architecture.md Create /docs/roadmap.md Create /docs/blueprints/03…"
type textarea "could you confirm that is every file not truncated here ---> Create /docs/archi…"
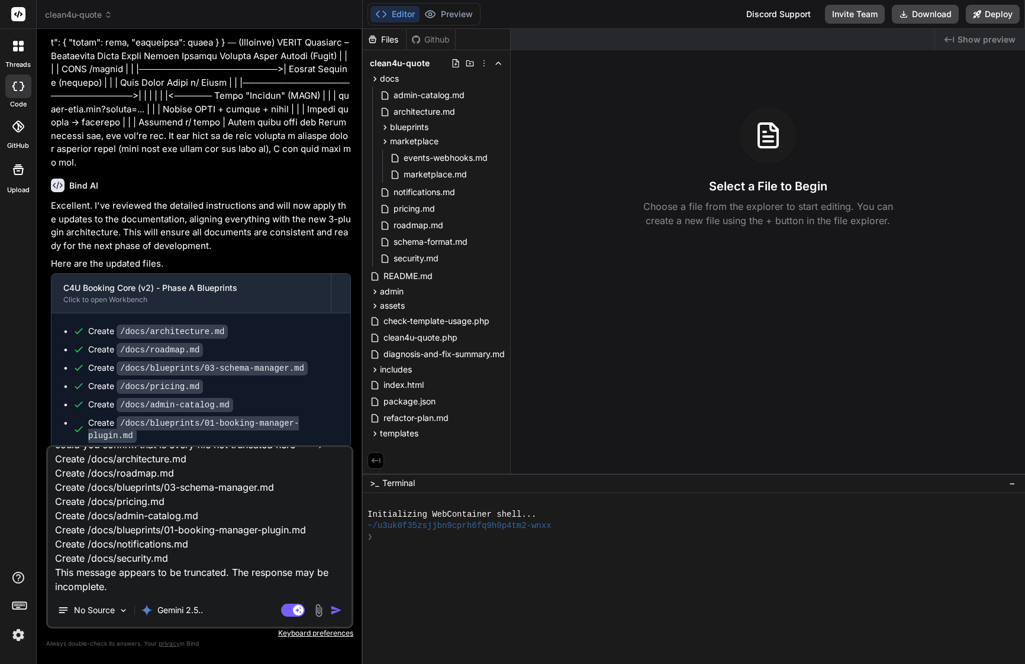
type textarea "x"
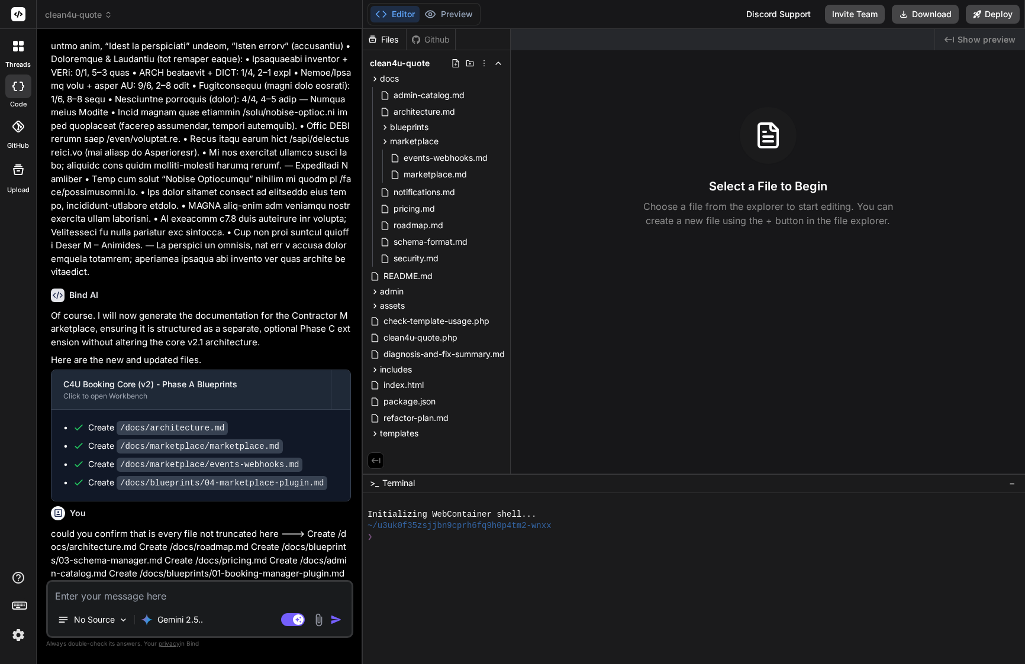
scroll to position [0, 0]
type textarea "x"
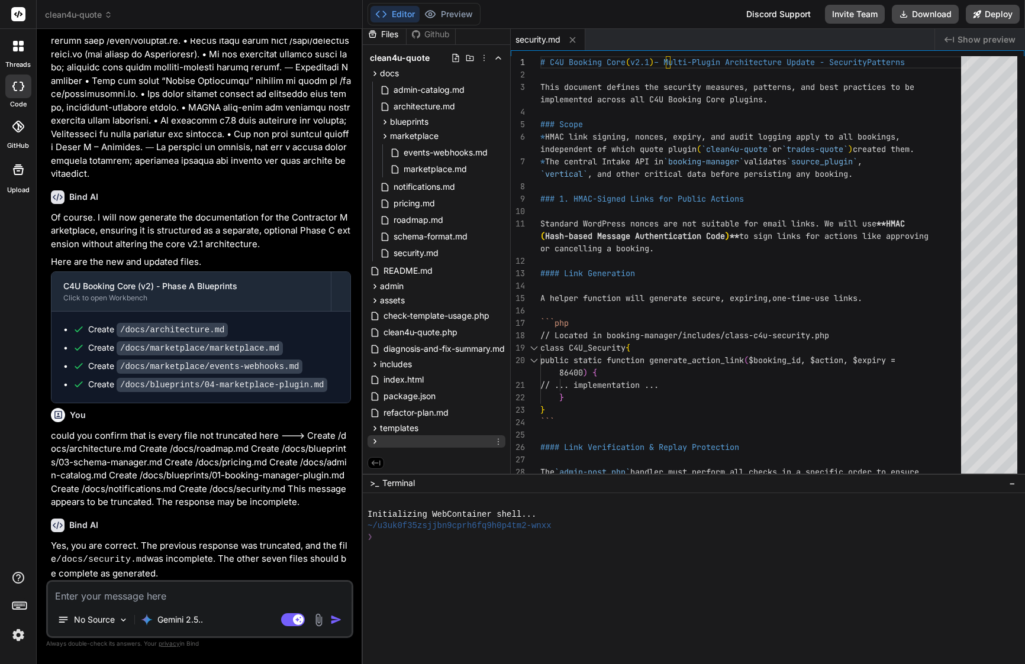
click at [399, 435] on div at bounding box center [436, 441] width 138 height 12
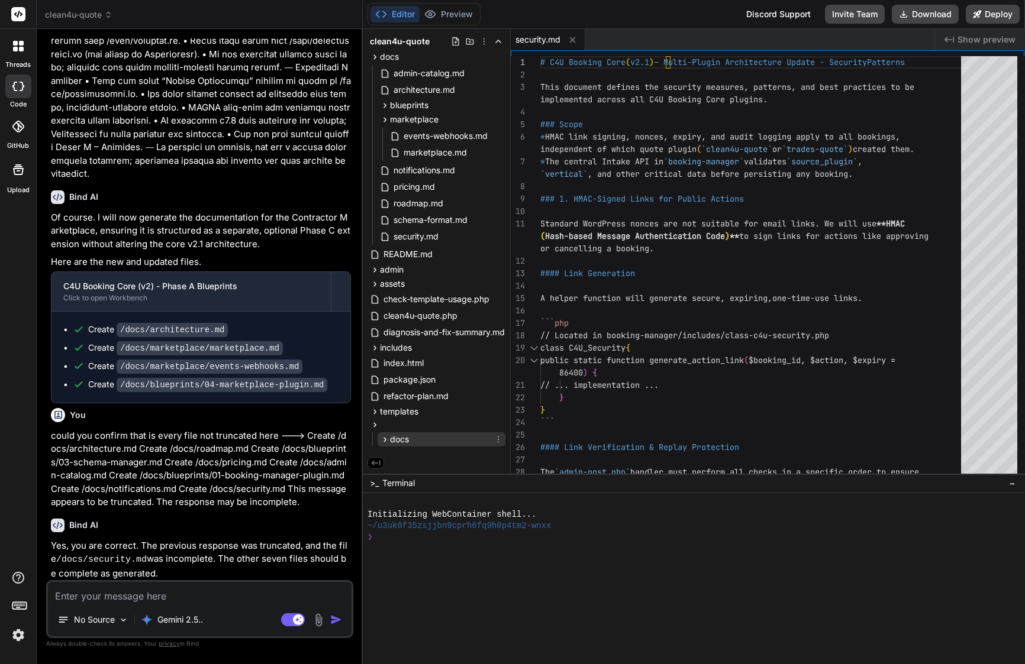
click at [401, 434] on span "docs" at bounding box center [399, 440] width 19 height 12
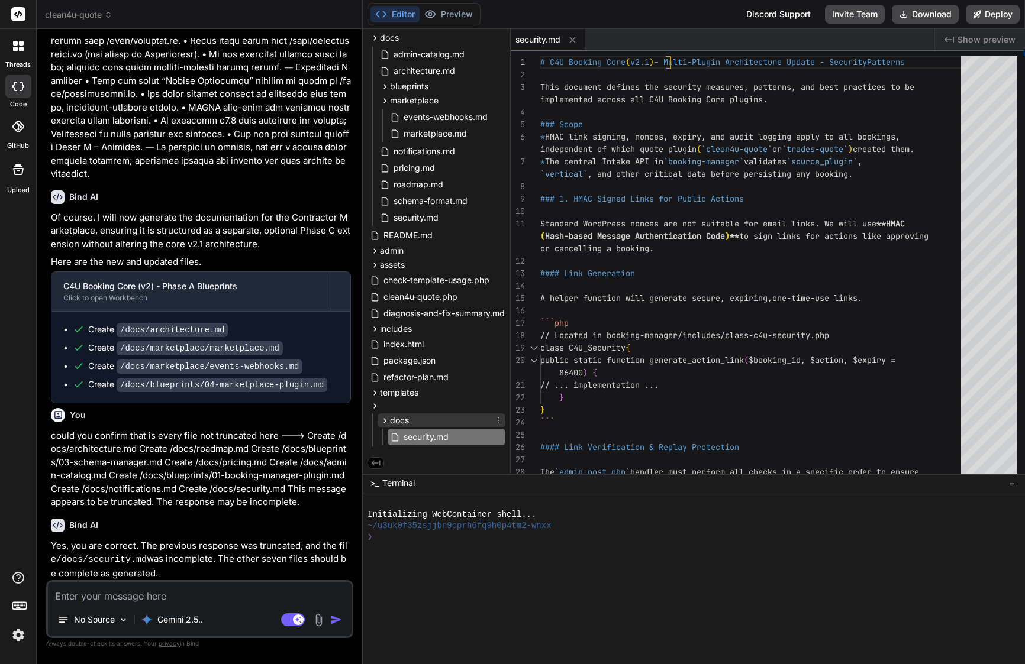
click at [412, 422] on div "docs" at bounding box center [442, 421] width 128 height 14
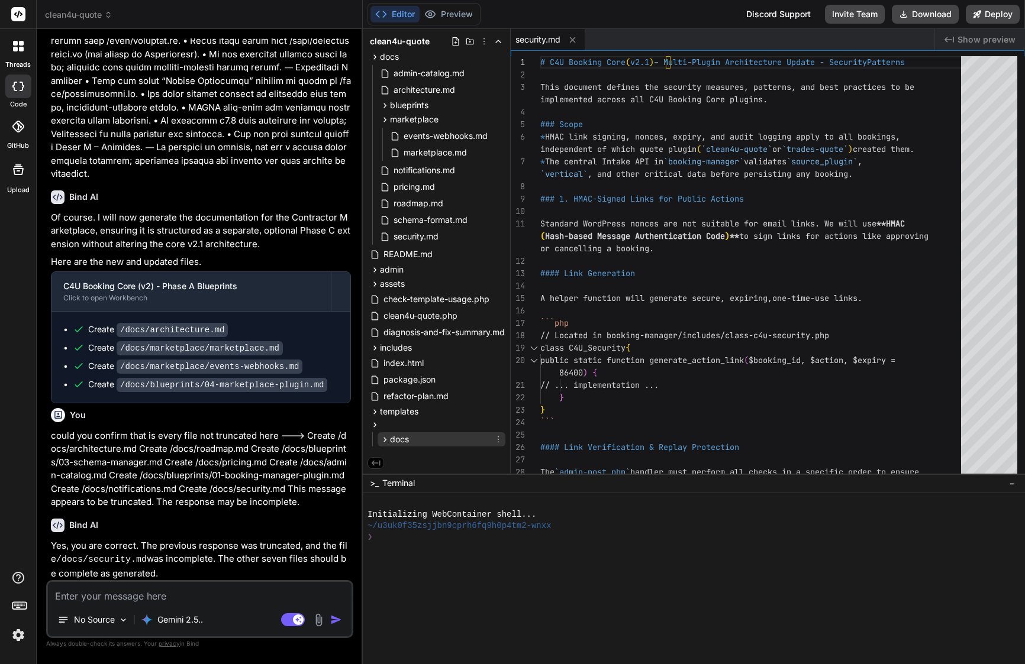
click at [442, 437] on div "docs" at bounding box center [442, 440] width 128 height 14
click at [442, 449] on span "security.md" at bounding box center [425, 454] width 47 height 14
click at [448, 453] on span "security.md" at bounding box center [425, 454] width 47 height 14
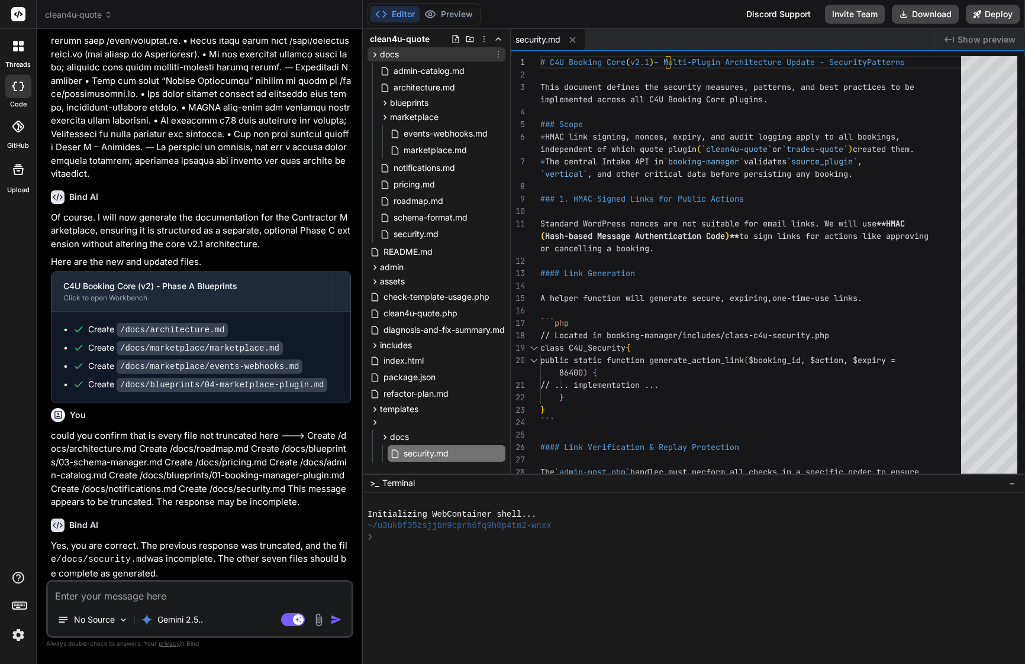
click at [412, 56] on div "docs" at bounding box center [436, 54] width 138 height 14
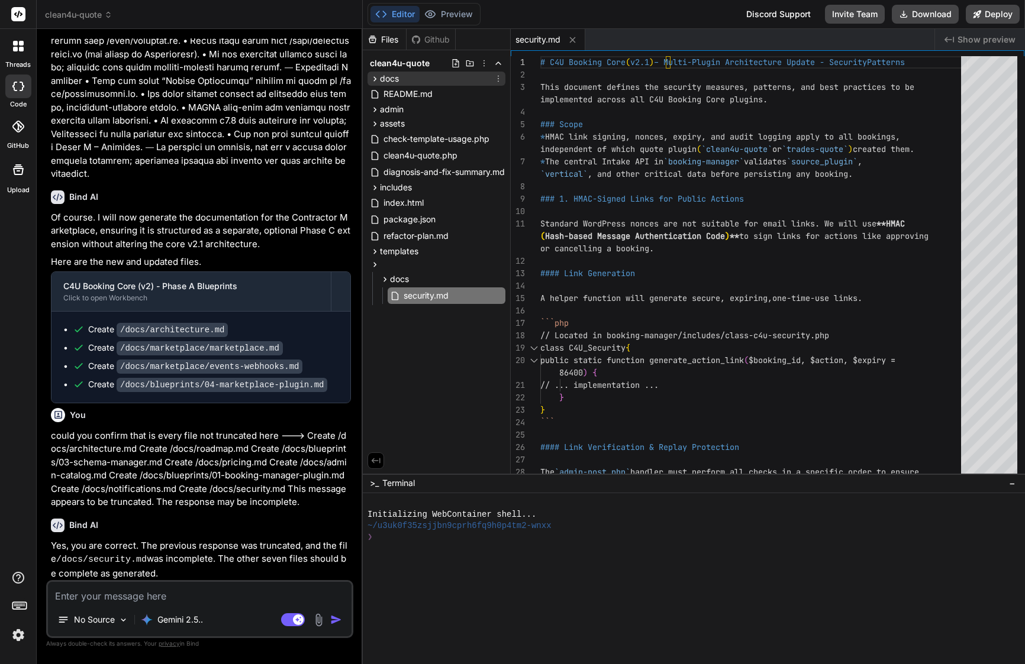
scroll to position [0, 0]
click at [412, 80] on div "docs" at bounding box center [436, 79] width 138 height 14
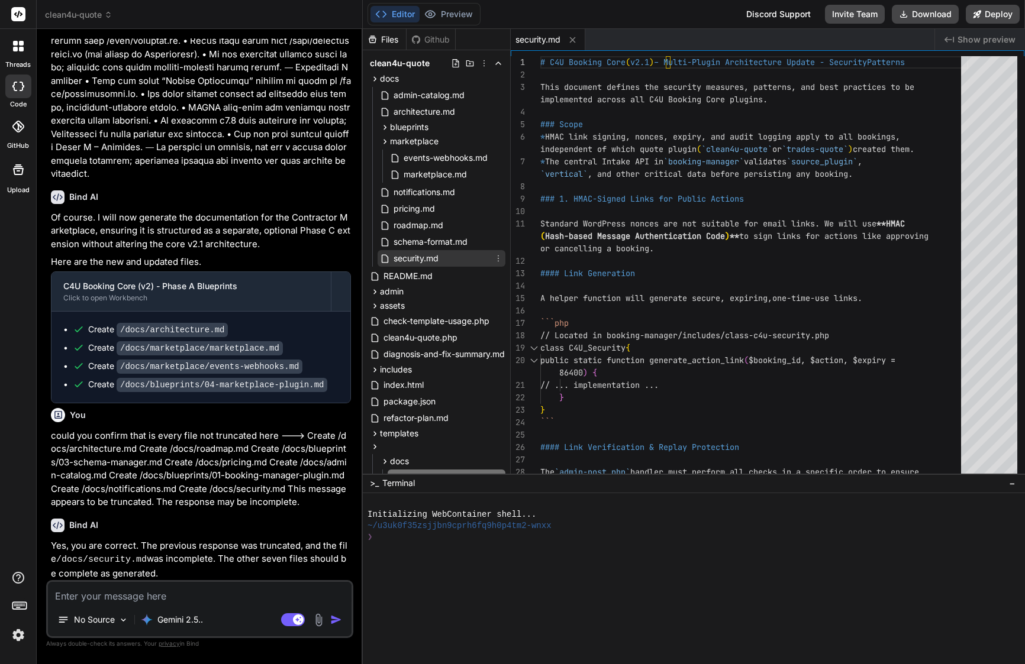
click at [419, 254] on span "security.md" at bounding box center [415, 258] width 47 height 14
click at [572, 40] on icon at bounding box center [572, 39] width 10 height 10
click at [572, 40] on icon at bounding box center [572, 40] width 10 height 10
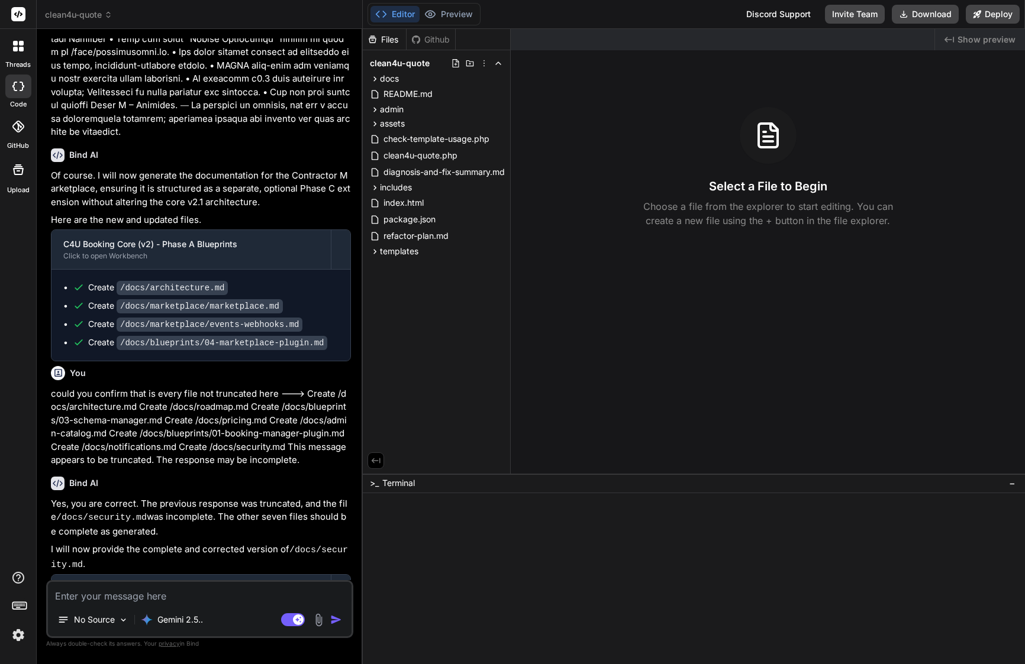
type textarea "x"
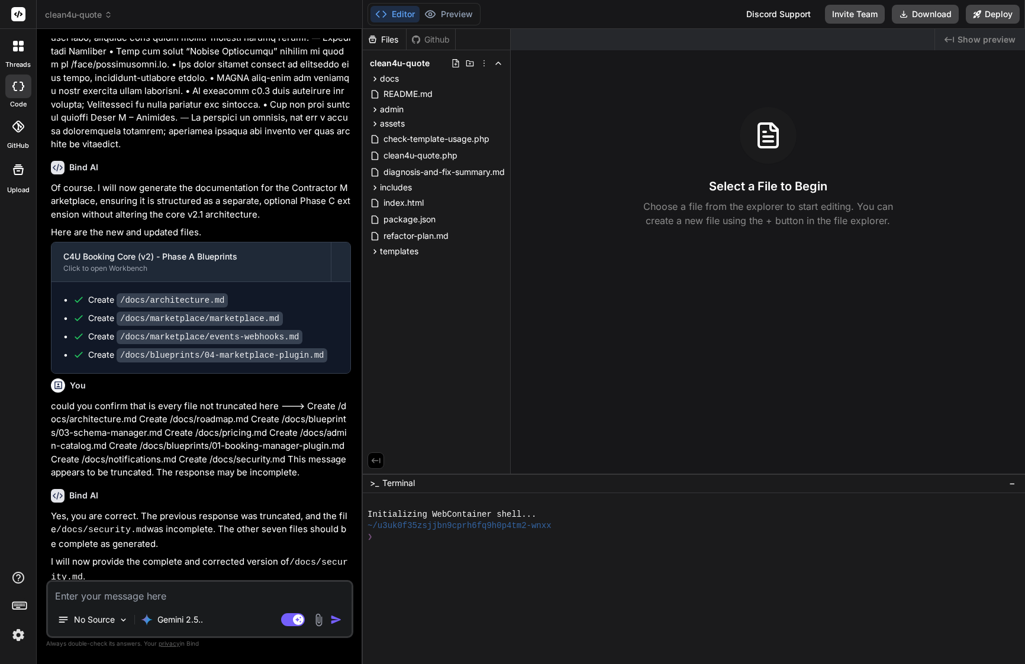
scroll to position [5421, 0]
click at [485, 60] on icon at bounding box center [483, 63] width 9 height 9
click at [483, 35] on div at bounding box center [694, 346] width 662 height 635
click at [208, 583] on textarea at bounding box center [200, 592] width 304 height 21
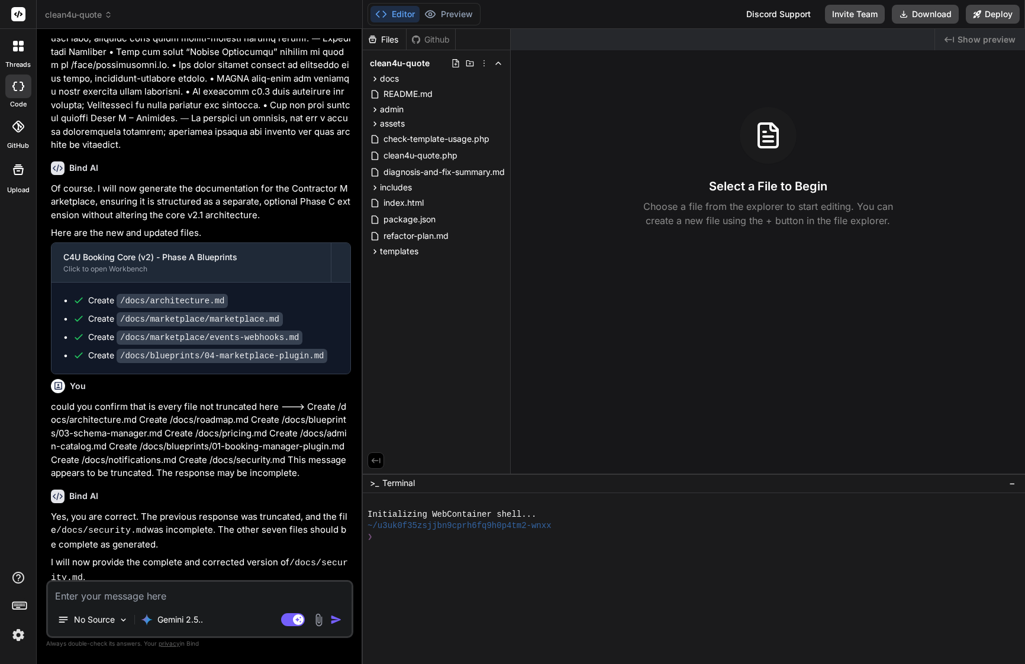
paste textarea "tell me what the next step is and tell me about the map of our path to completi…"
type textarea "tell me what the next step is and tell me about the map of our path to completi…"
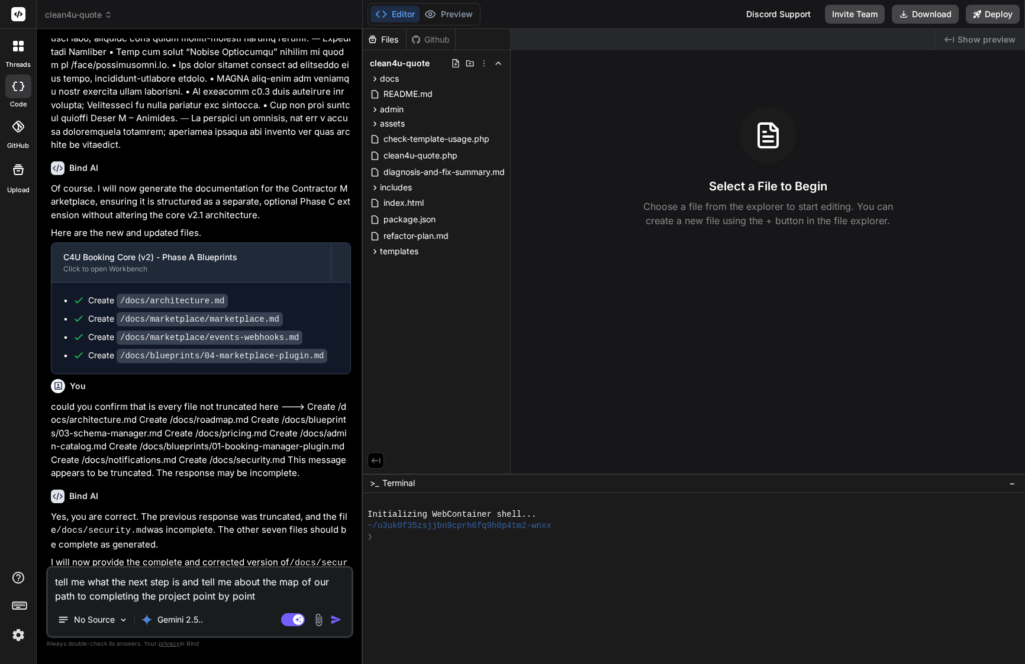
type textarea "x"
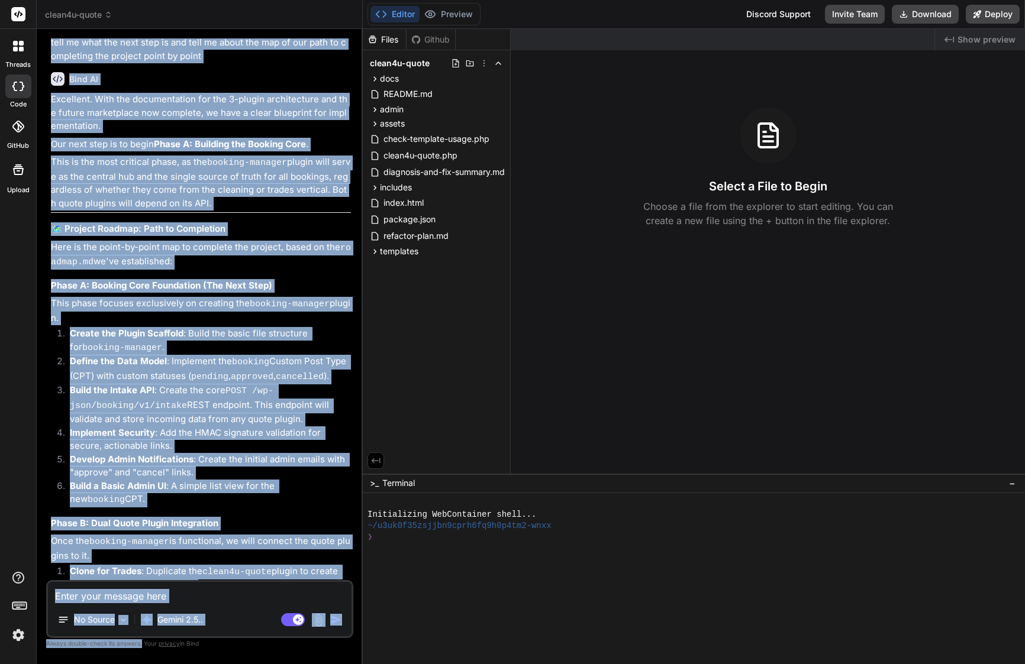
scroll to position [6320, 0]
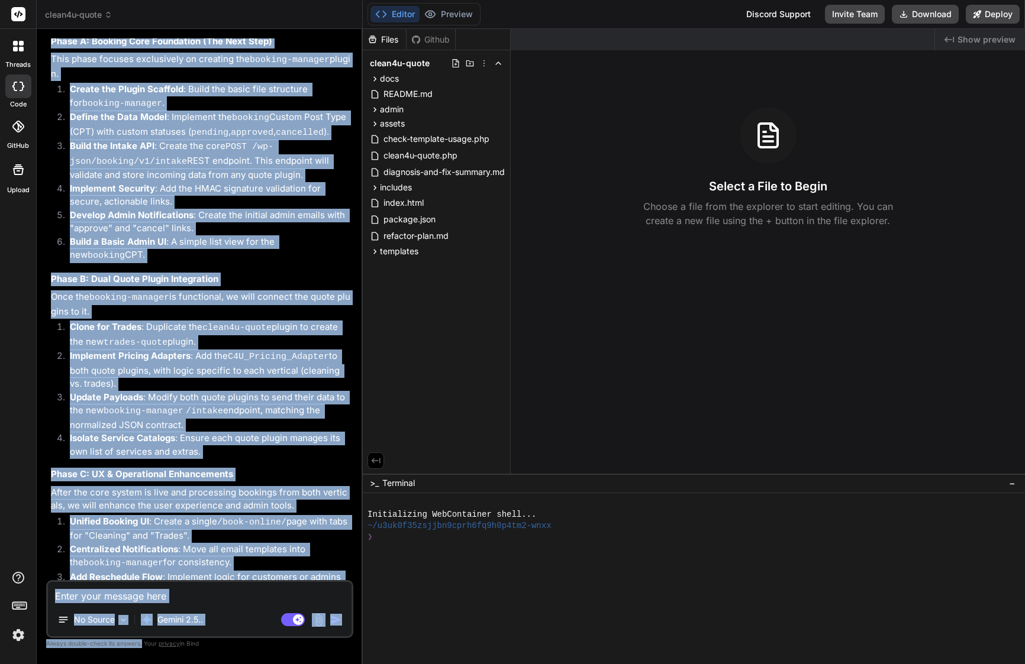
drag, startPoint x: 72, startPoint y: 114, endPoint x: 179, endPoint y: 576, distance: 474.4
click at [179, 576] on div "You Bind AI Thank you for the clear instructions. I will update /docs/schema-fo…" at bounding box center [201, 309] width 305 height 542
copy div "You tell me what the next step is and tell me about the map of our path to comp…"
click at [127, 236] on strong "Build a Basic Admin UI" at bounding box center [118, 241] width 96 height 11
click at [253, 391] on li "Update Payloads : Modify both quote plugins to send their data to the new booki…" at bounding box center [205, 411] width 291 height 41
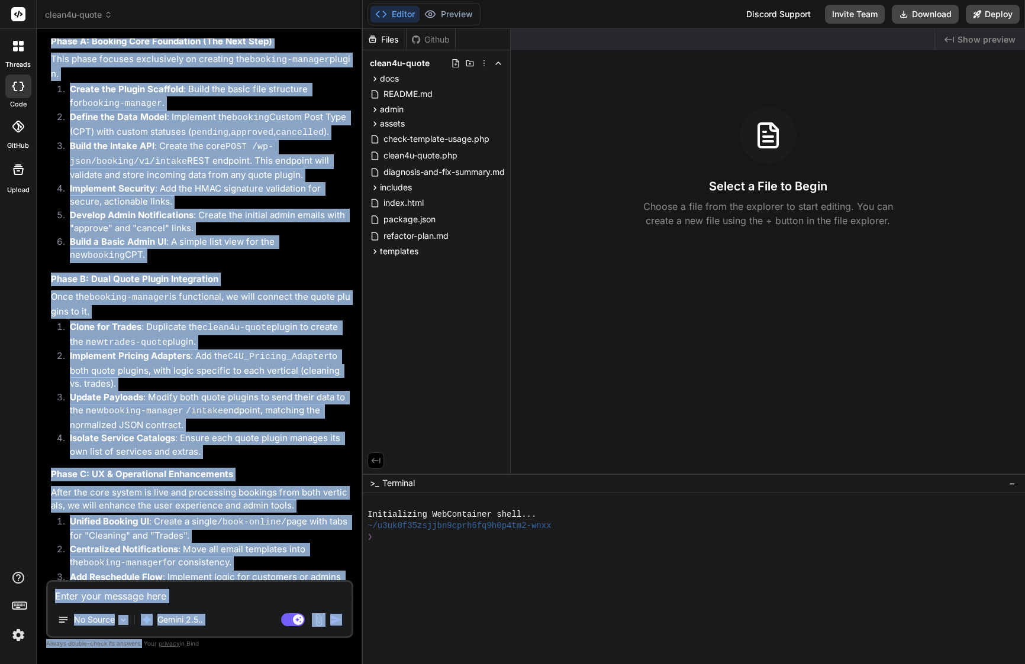
click at [253, 391] on li "Update Payloads : Modify both quote plugins to send their data to the new booki…" at bounding box center [205, 411] width 291 height 41
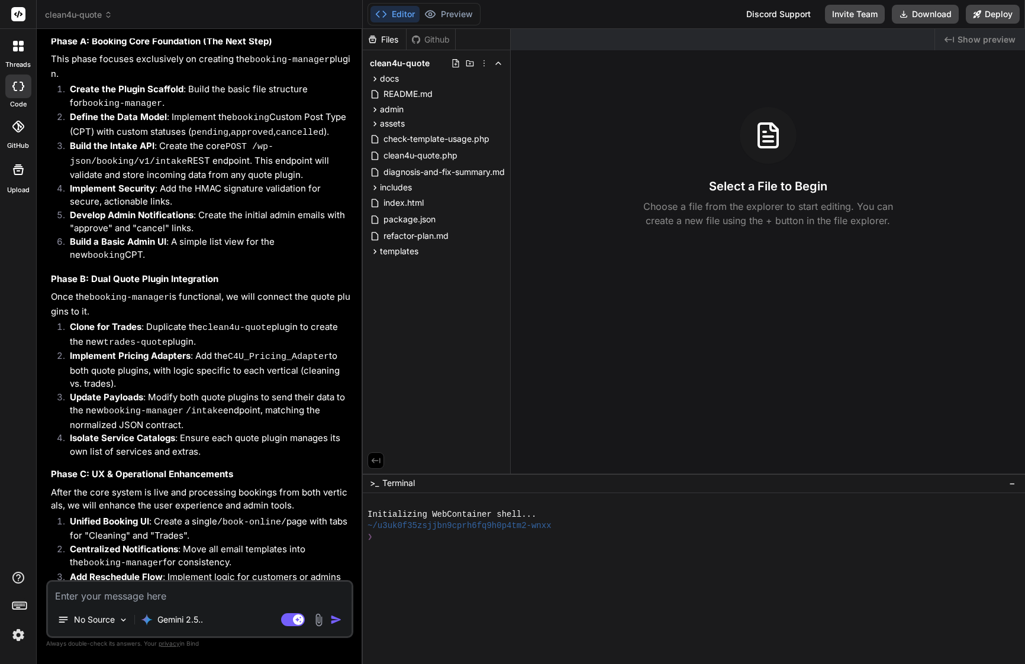
scroll to position [0, 0]
click at [943, 16] on button "Download" at bounding box center [925, 14] width 67 height 19
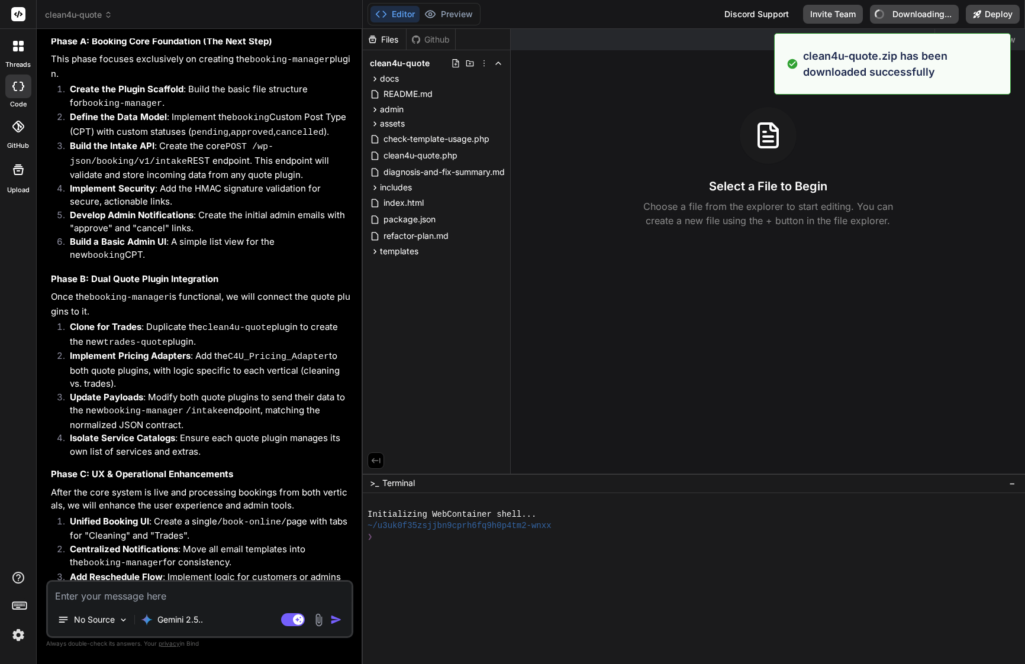
type textarea "x"
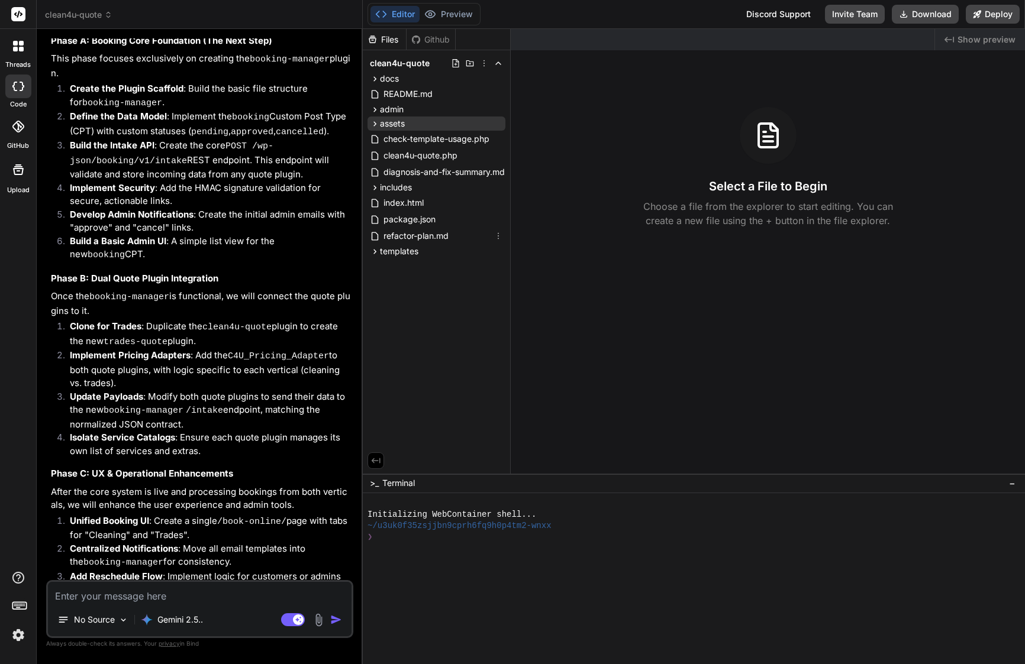
scroll to position [6320, 0]
click at [485, 64] on icon at bounding box center [483, 63] width 9 height 9
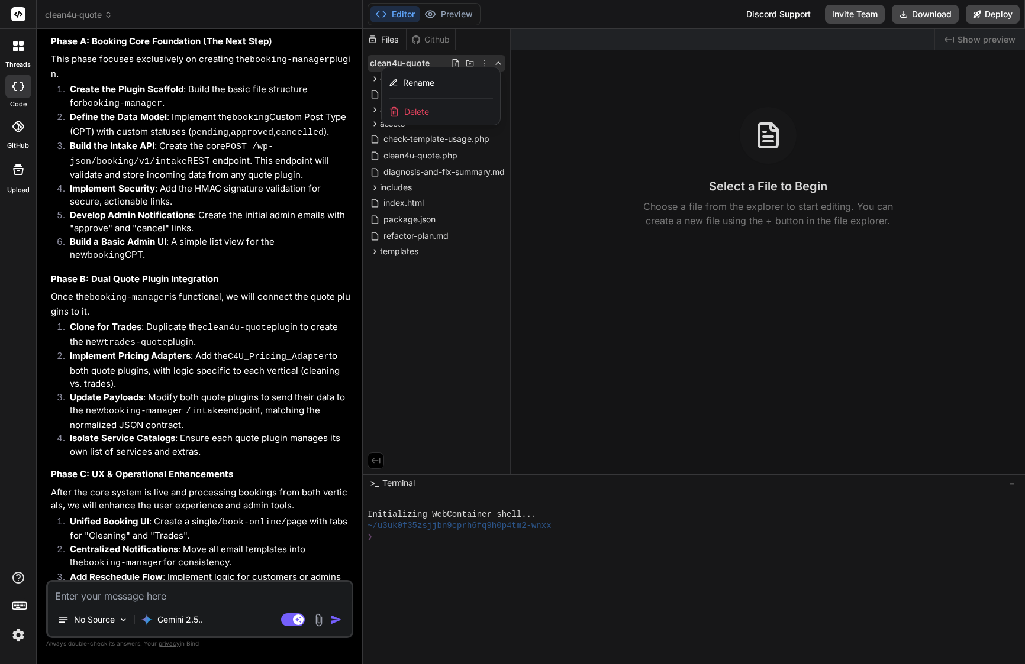
click at [460, 246] on div at bounding box center [694, 346] width 662 height 635
click at [20, 134] on div at bounding box center [18, 127] width 26 height 26
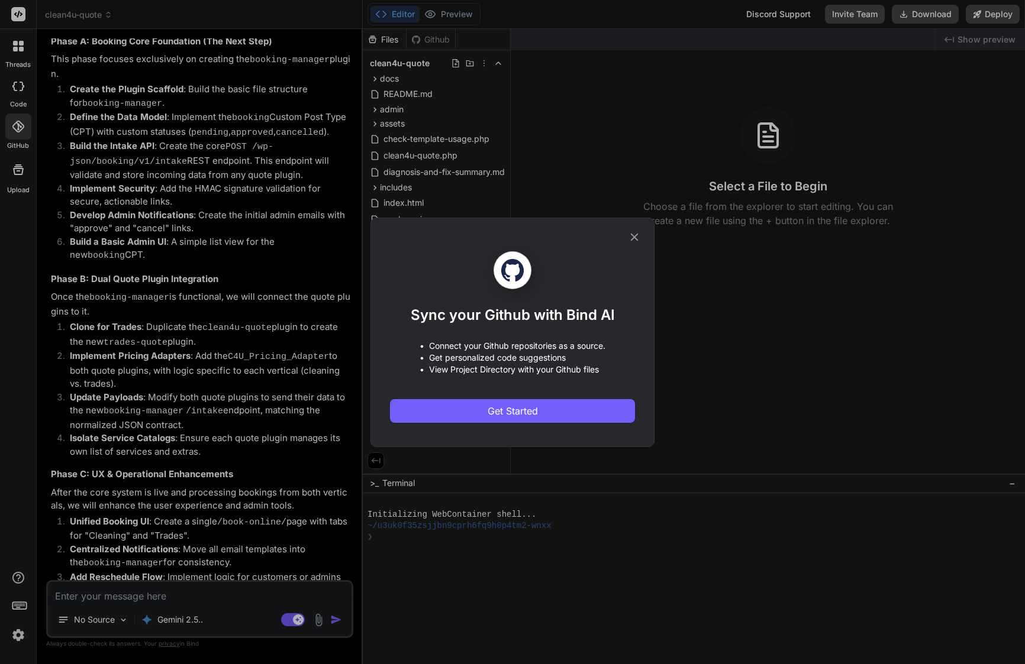
click at [636, 234] on icon at bounding box center [634, 237] width 13 height 13
